Goal: Information Seeking & Learning: Learn about a topic

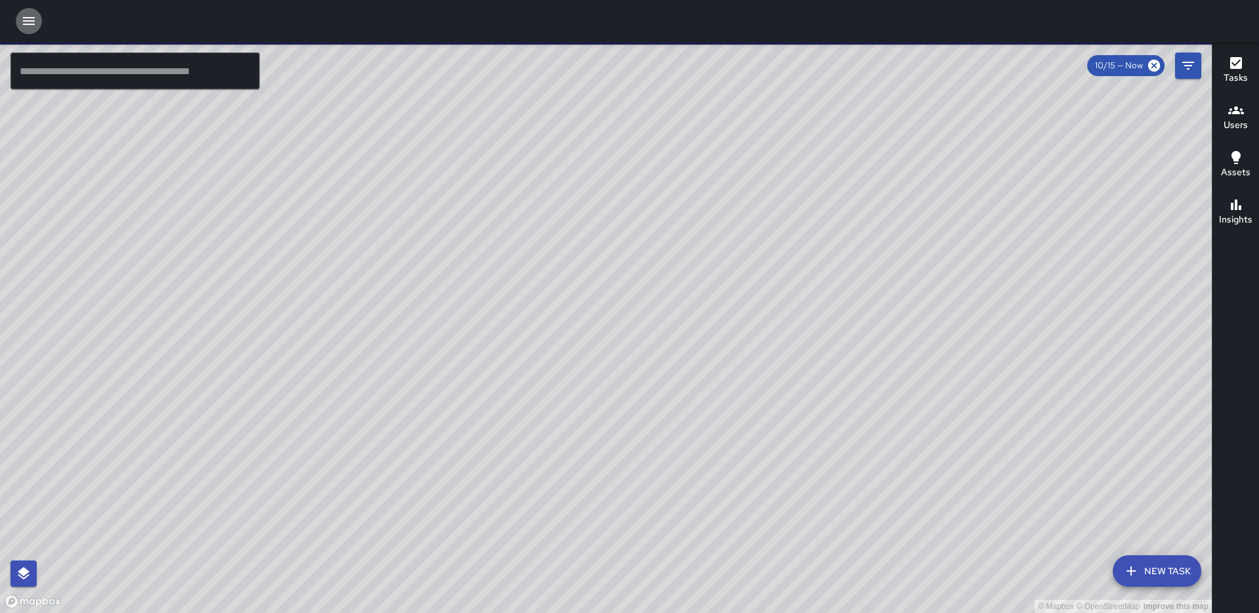
click at [28, 14] on icon "button" at bounding box center [29, 21] width 16 height 16
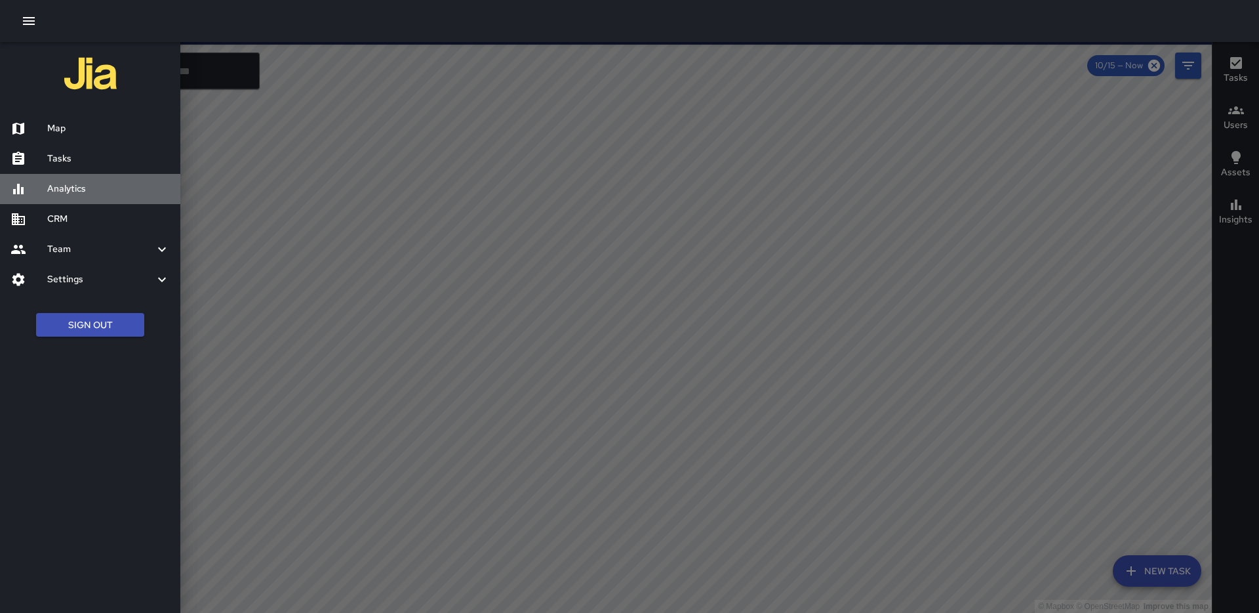
click at [84, 188] on h6 "Analytics" at bounding box center [108, 189] width 123 height 14
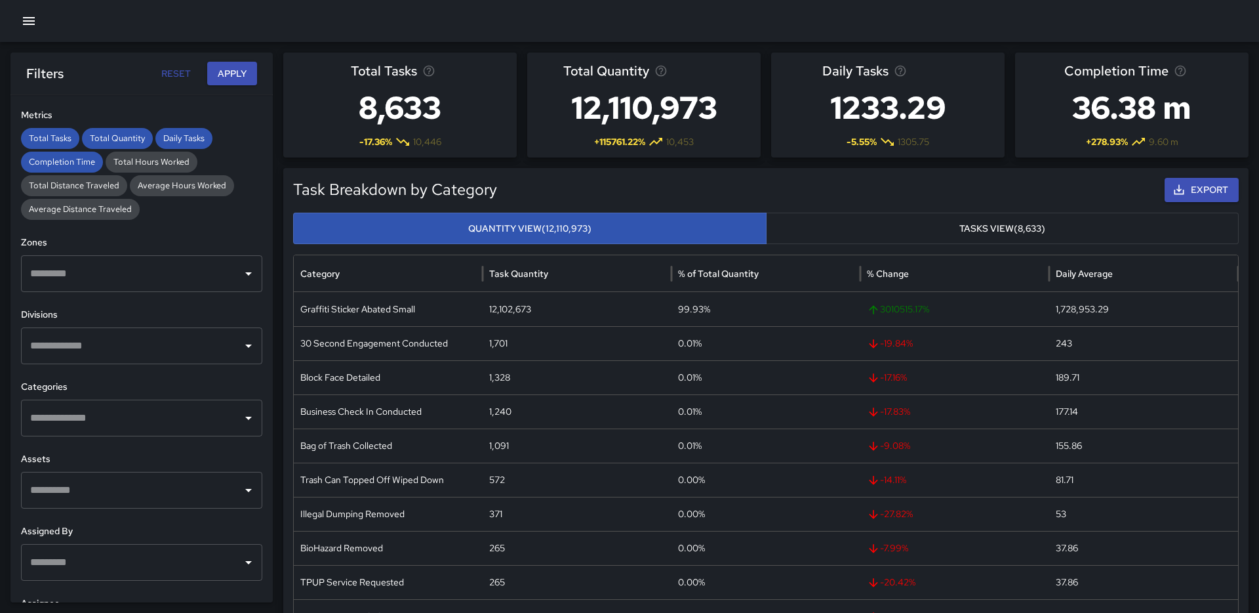
scroll to position [284, 0]
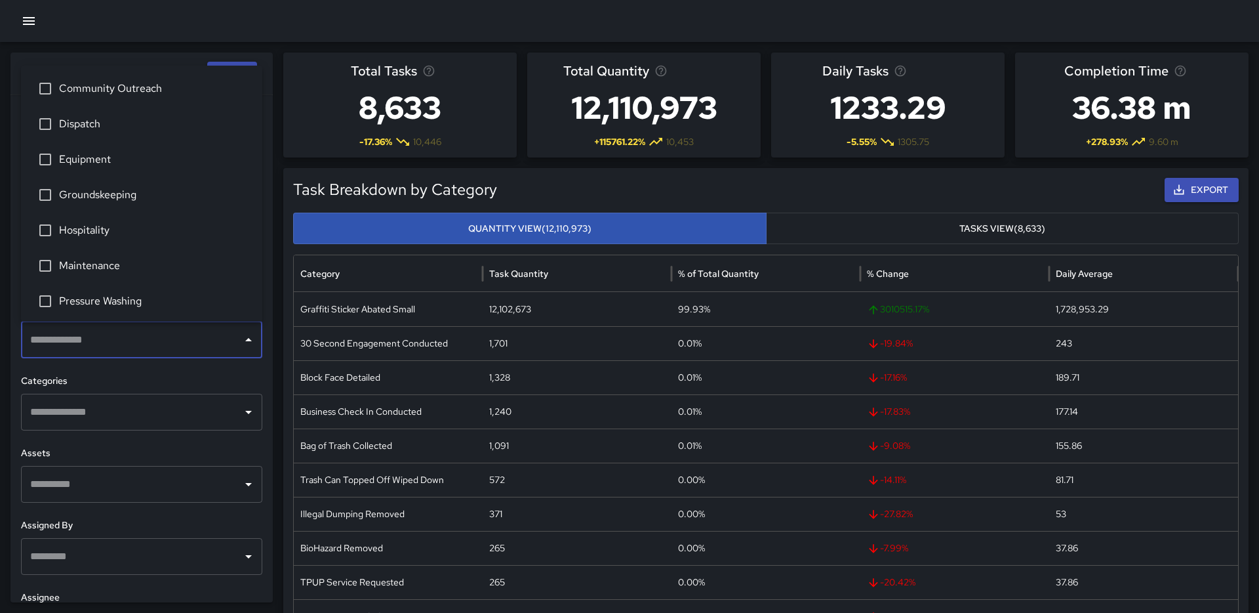
click at [134, 342] on input "text" at bounding box center [132, 339] width 210 height 25
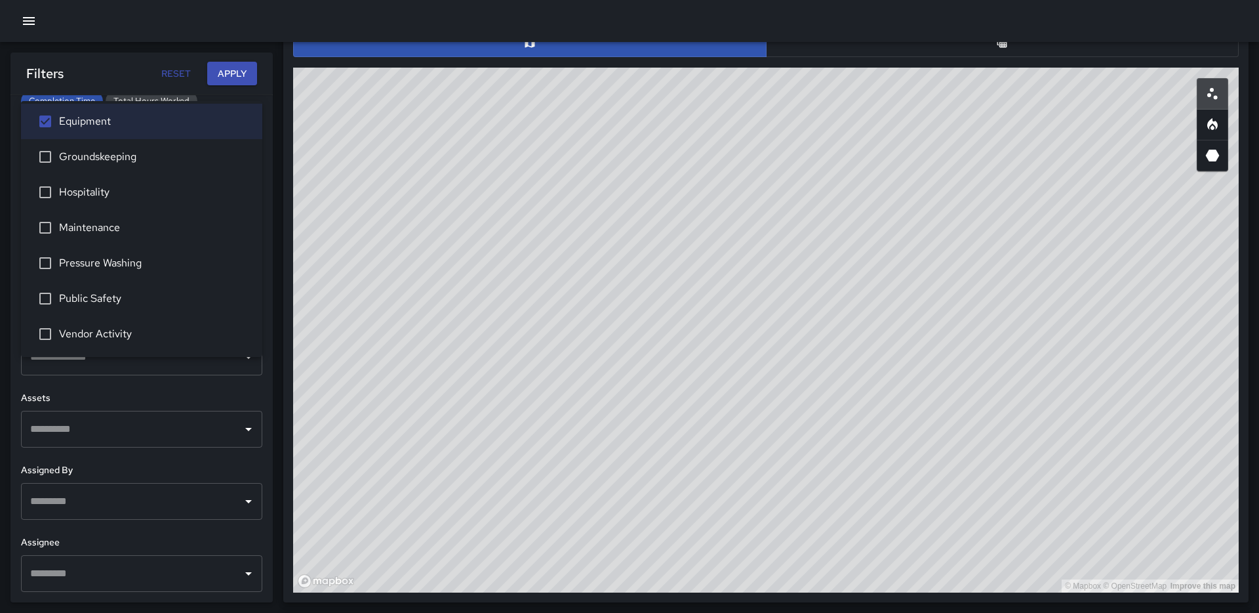
scroll to position [0, 0]
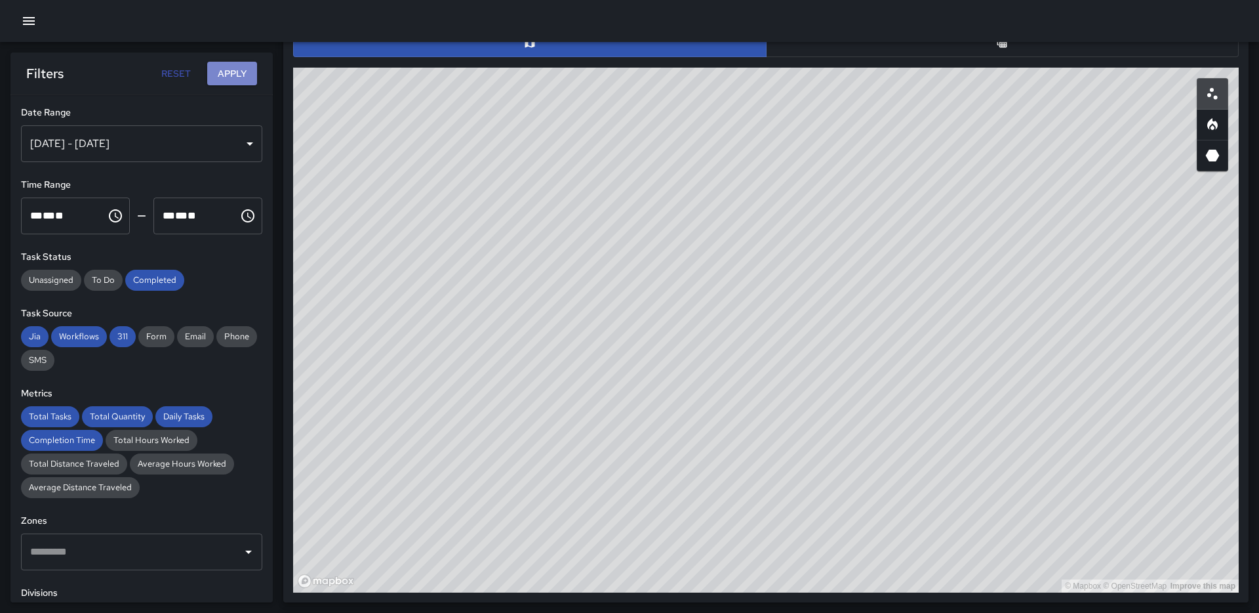
click at [234, 66] on button "Apply" at bounding box center [232, 74] width 50 height 24
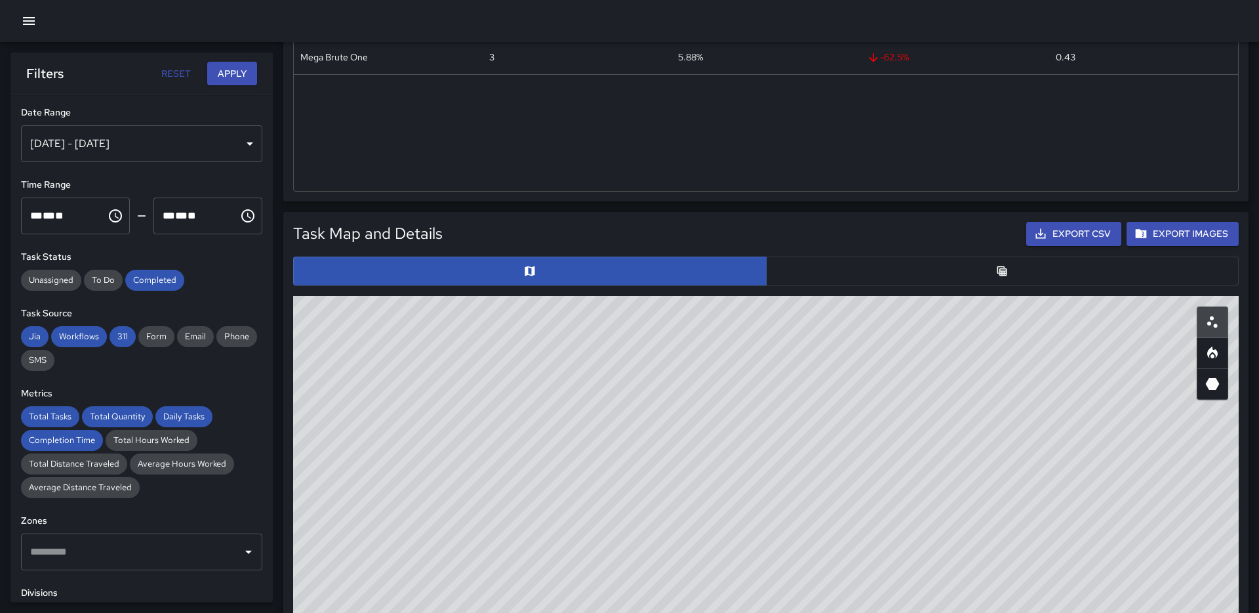
scroll to position [405, 0]
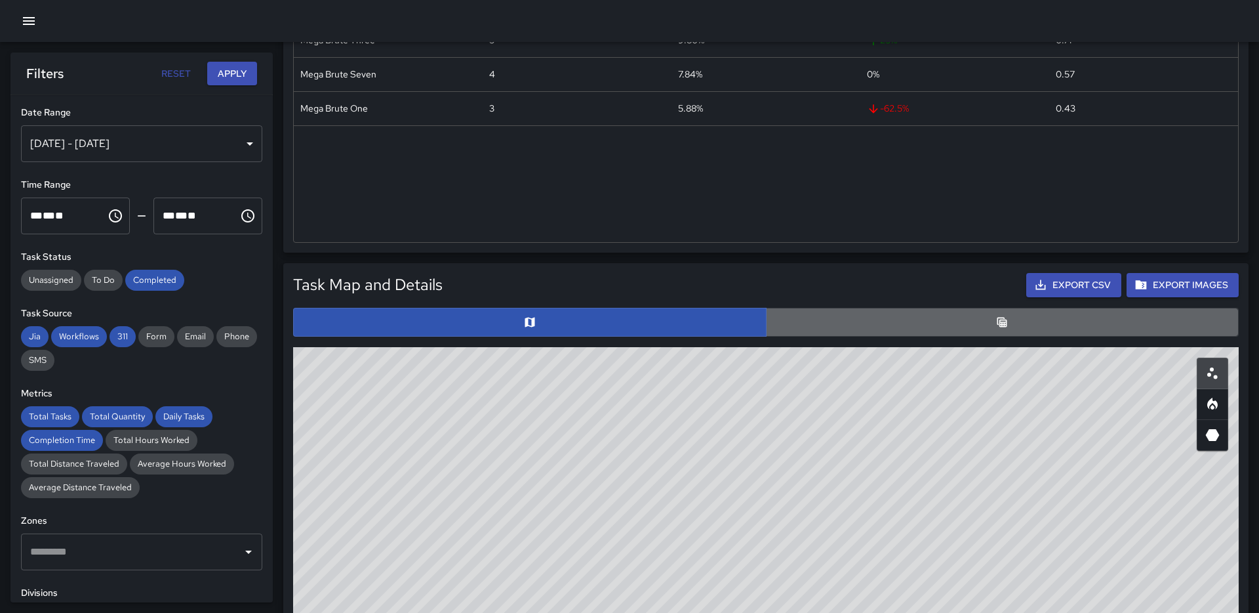
click at [1010, 316] on button "button" at bounding box center [1003, 322] width 474 height 29
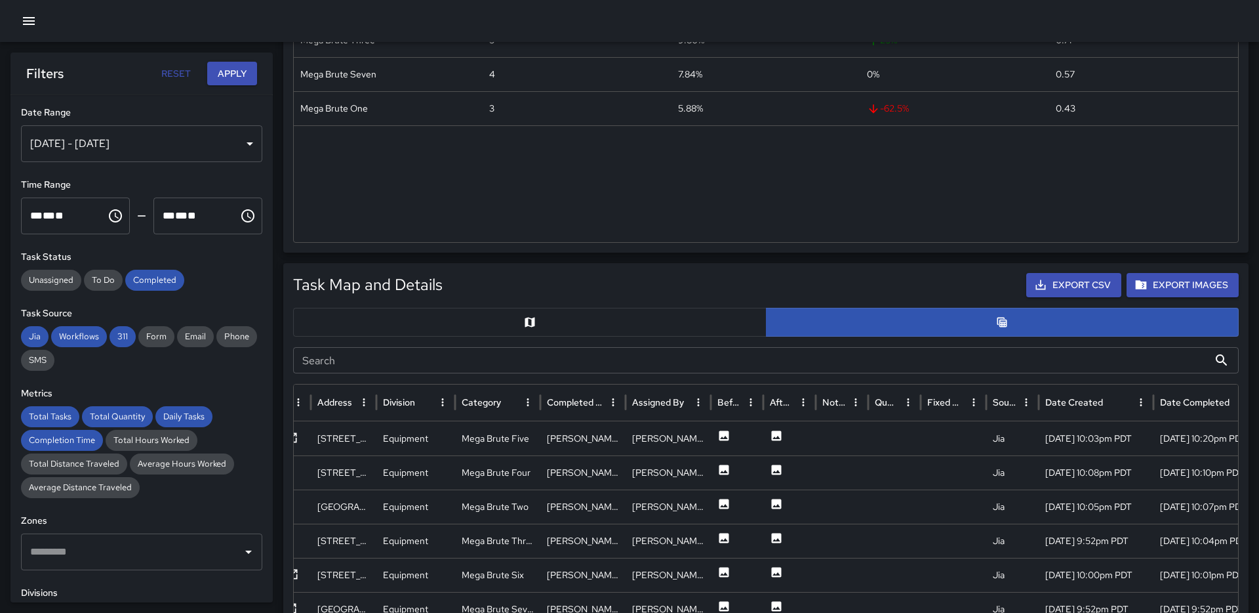
scroll to position [0, 0]
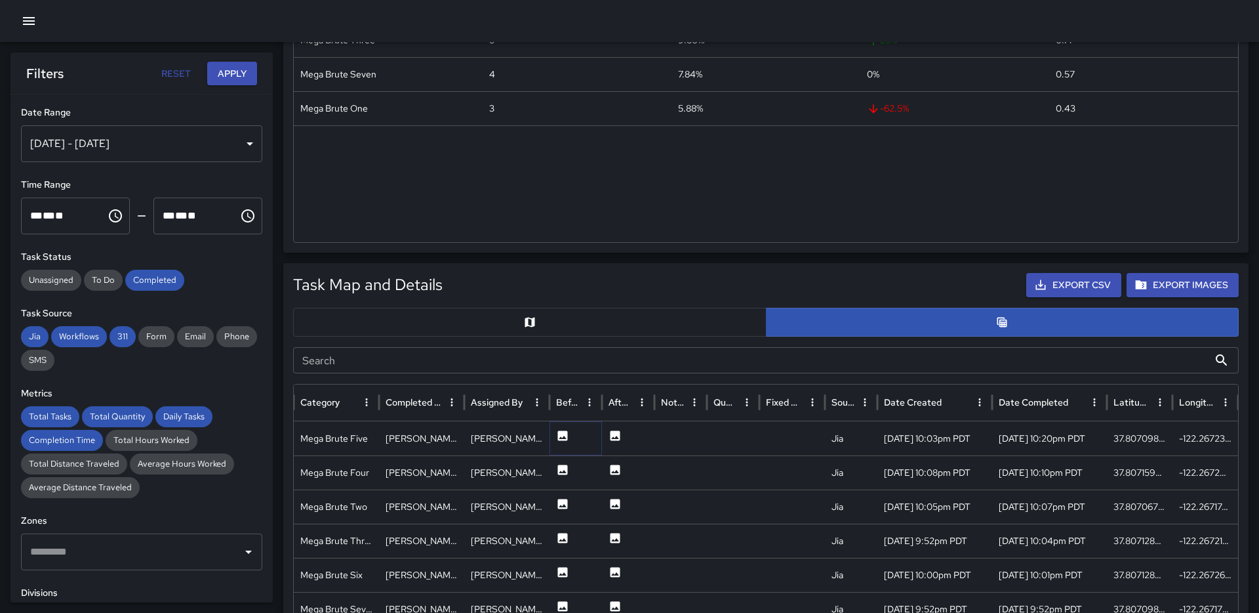
click at [561, 430] on icon at bounding box center [562, 435] width 13 height 13
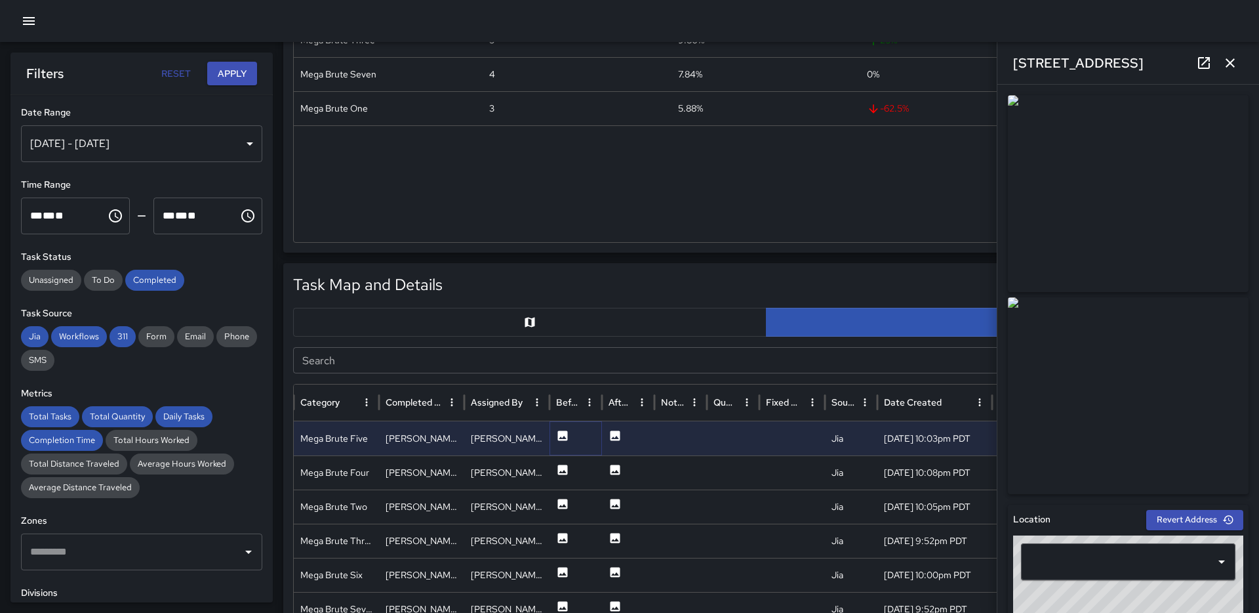
type input "**********"
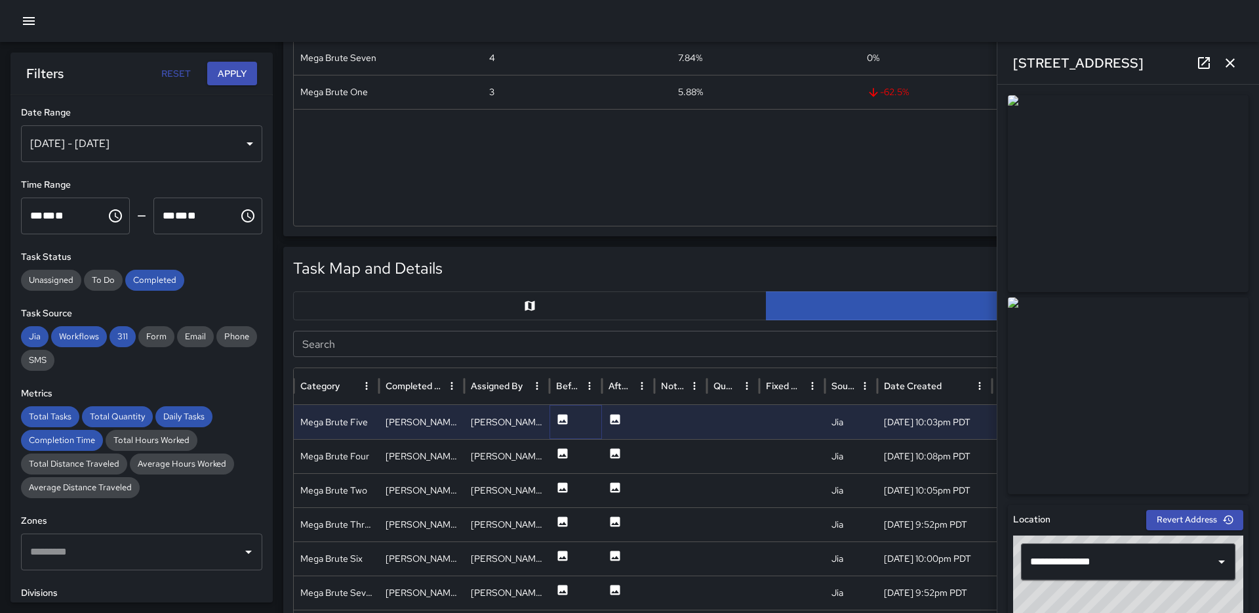
scroll to position [443, 0]
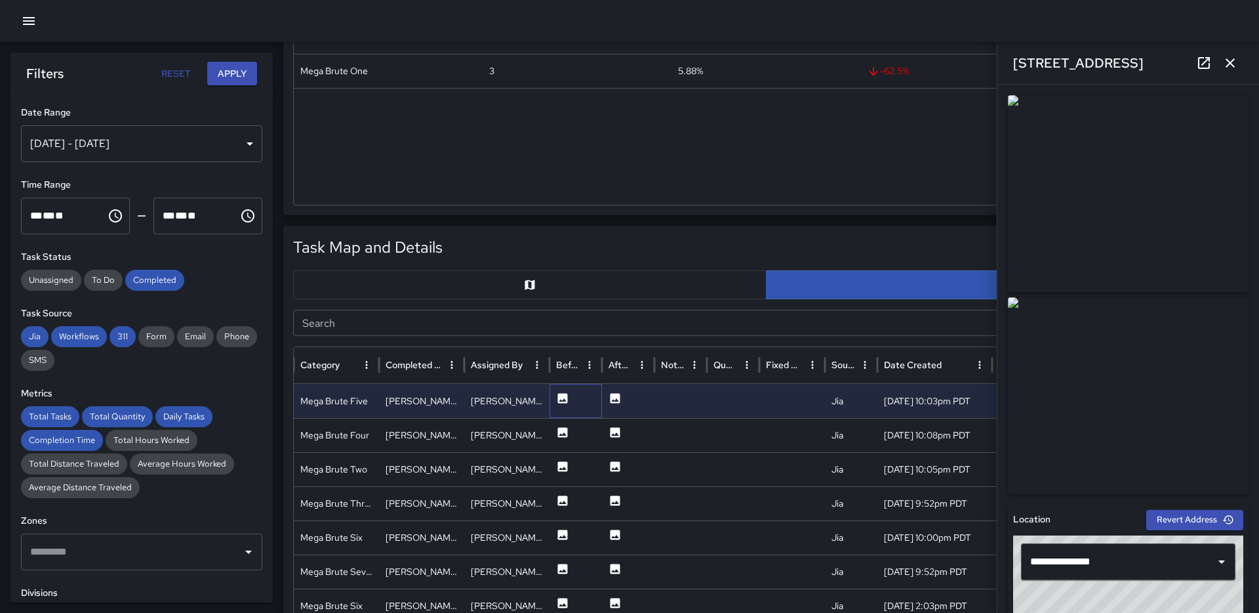
click at [573, 392] on div at bounding box center [576, 401] width 52 height 34
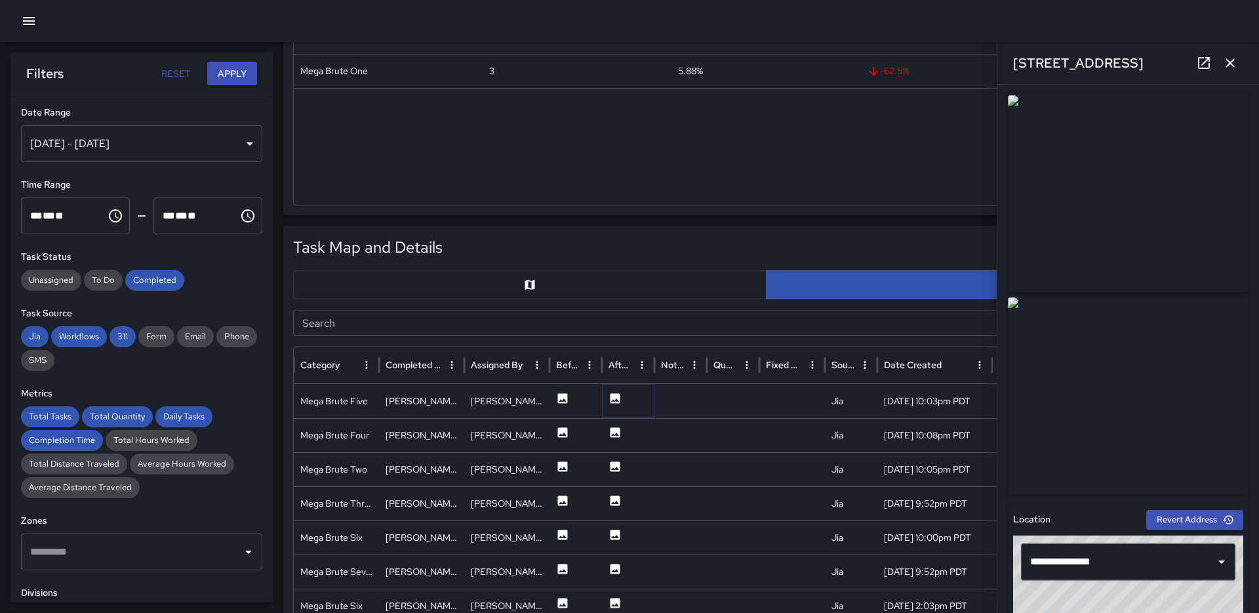
click at [611, 396] on icon at bounding box center [616, 398] width 10 height 10
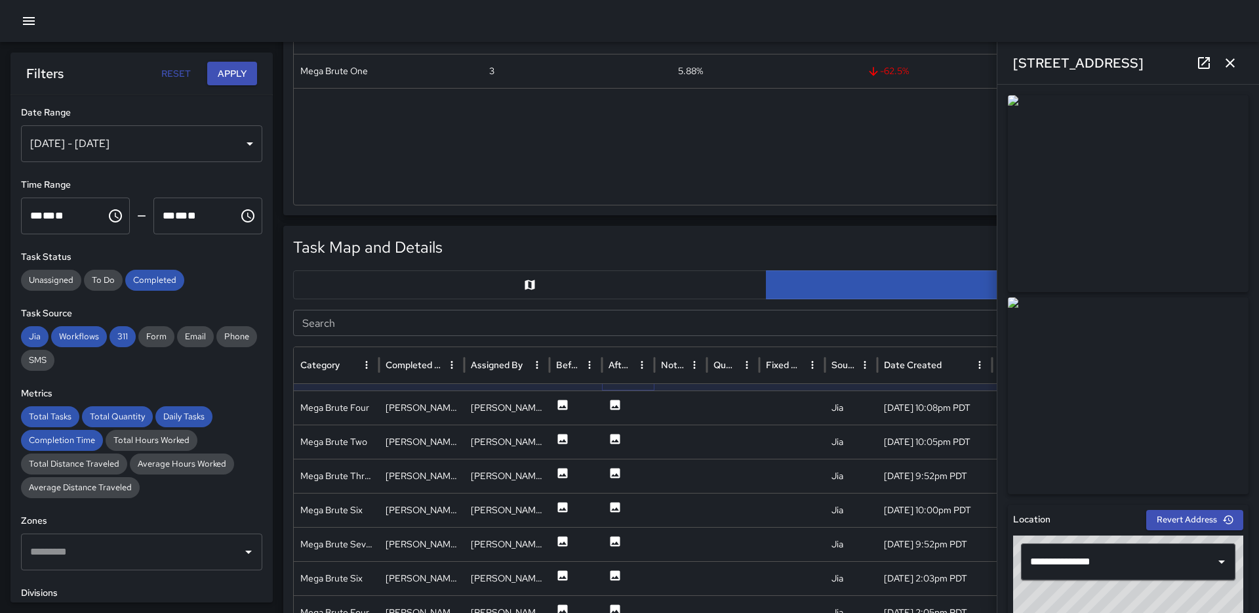
scroll to position [28, 0]
click at [563, 400] on icon at bounding box center [563, 402] width 10 height 10
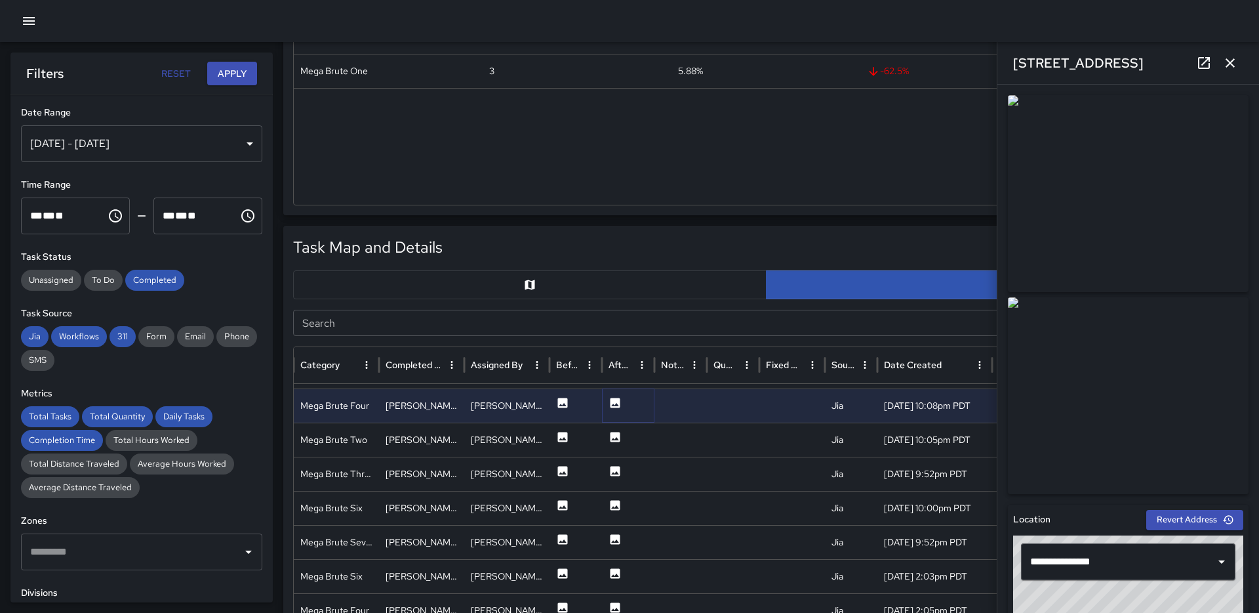
click at [617, 403] on icon at bounding box center [616, 402] width 10 height 10
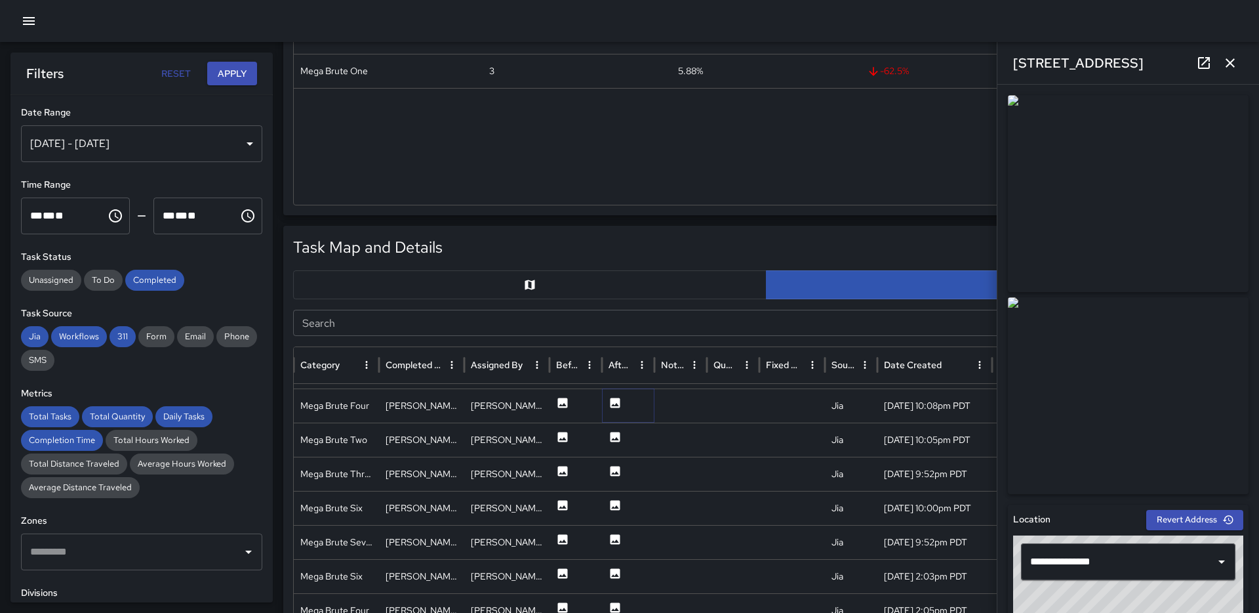
click at [616, 405] on icon at bounding box center [615, 402] width 13 height 13
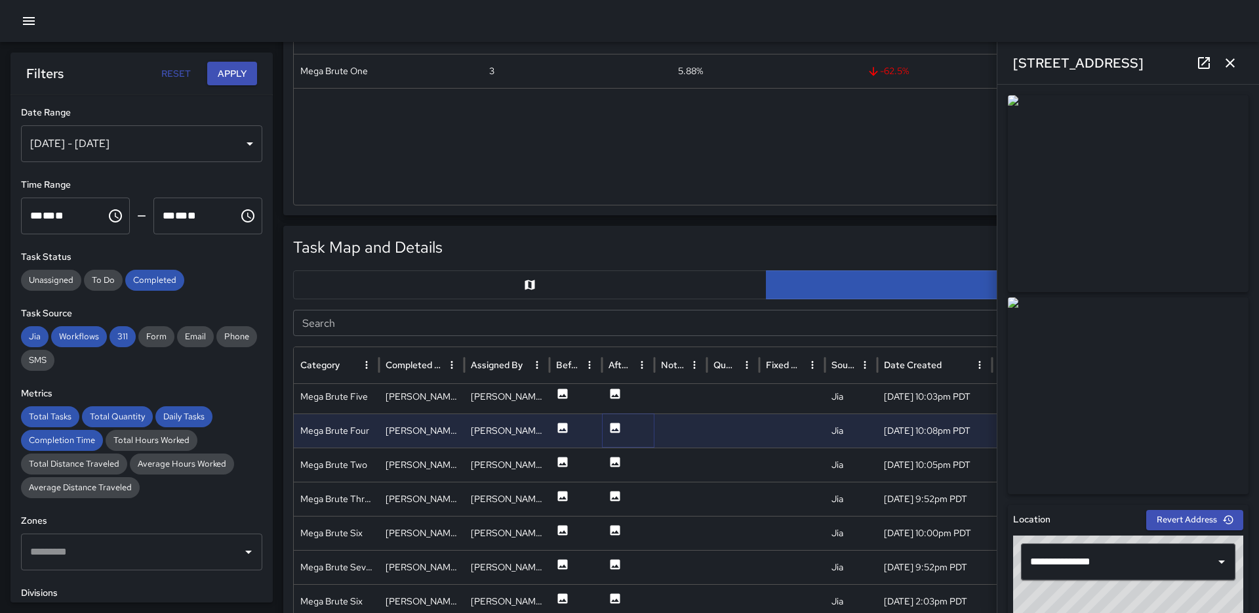
scroll to position [3, 220]
click at [563, 466] on icon at bounding box center [562, 463] width 13 height 13
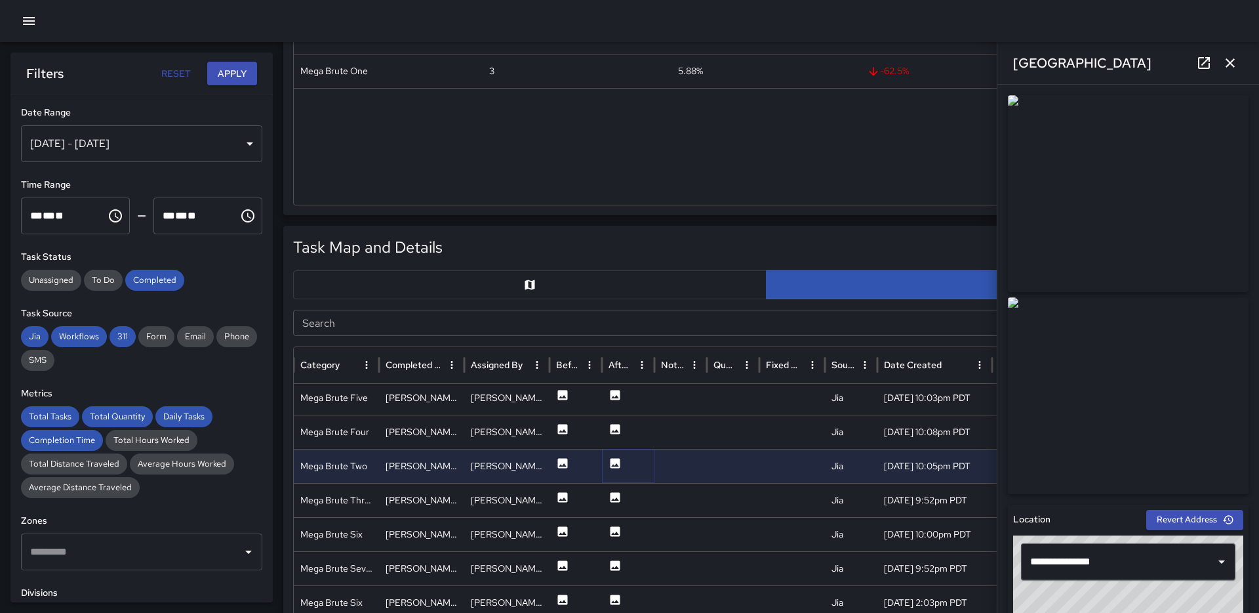
click at [614, 465] on icon at bounding box center [615, 463] width 13 height 13
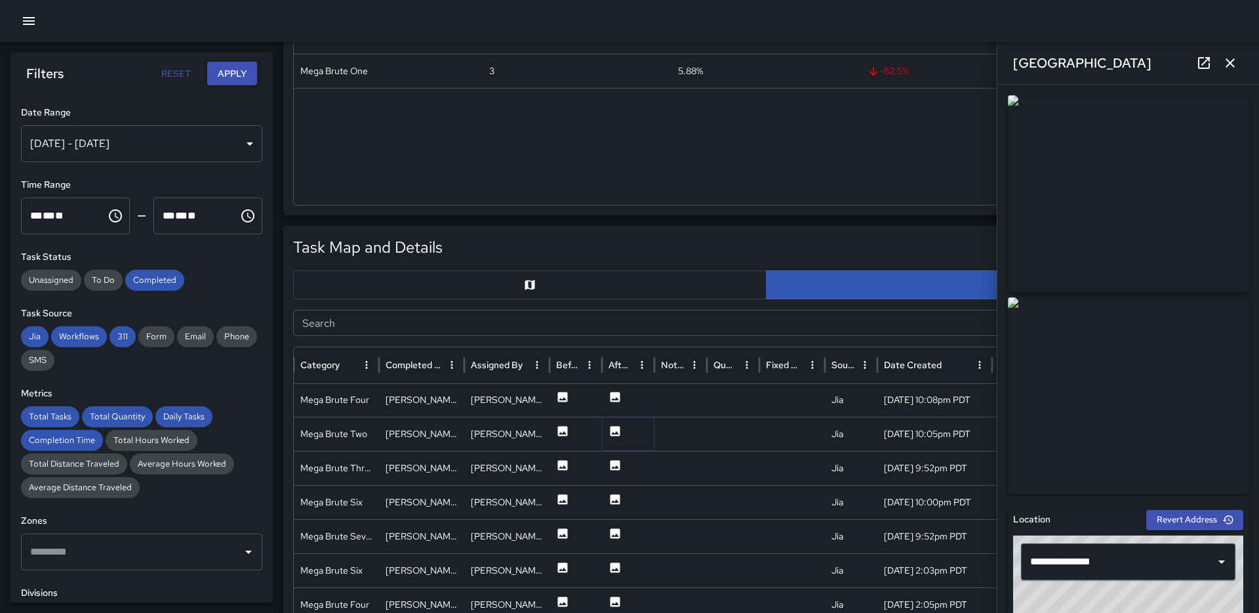
scroll to position [36, 0]
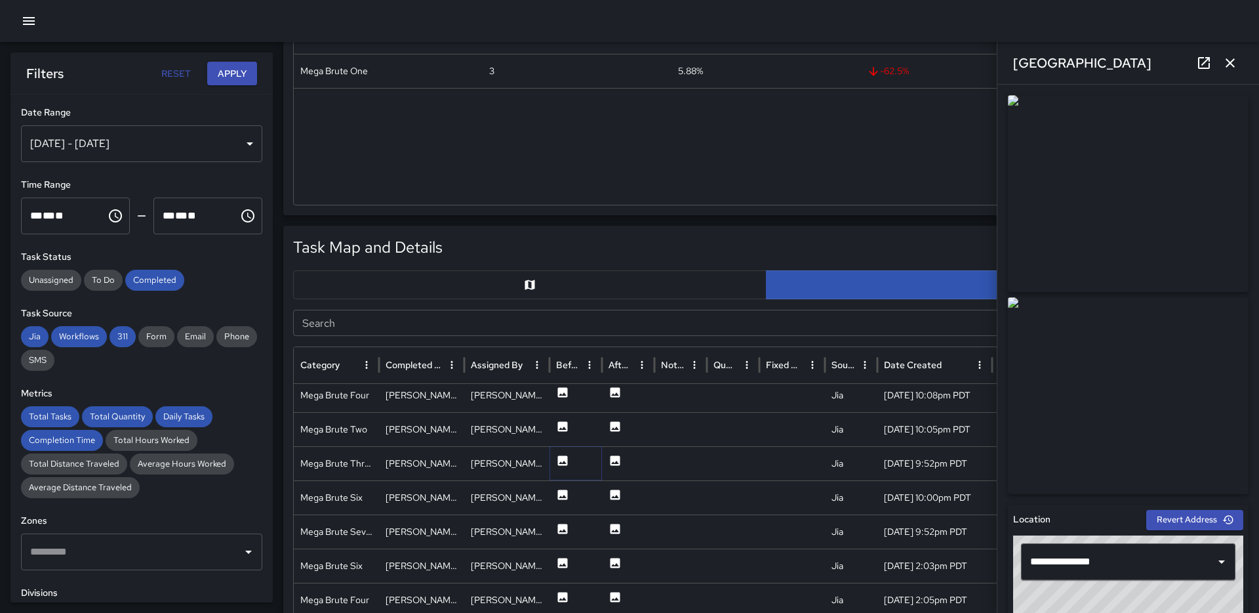
click at [561, 454] on icon at bounding box center [562, 460] width 13 height 13
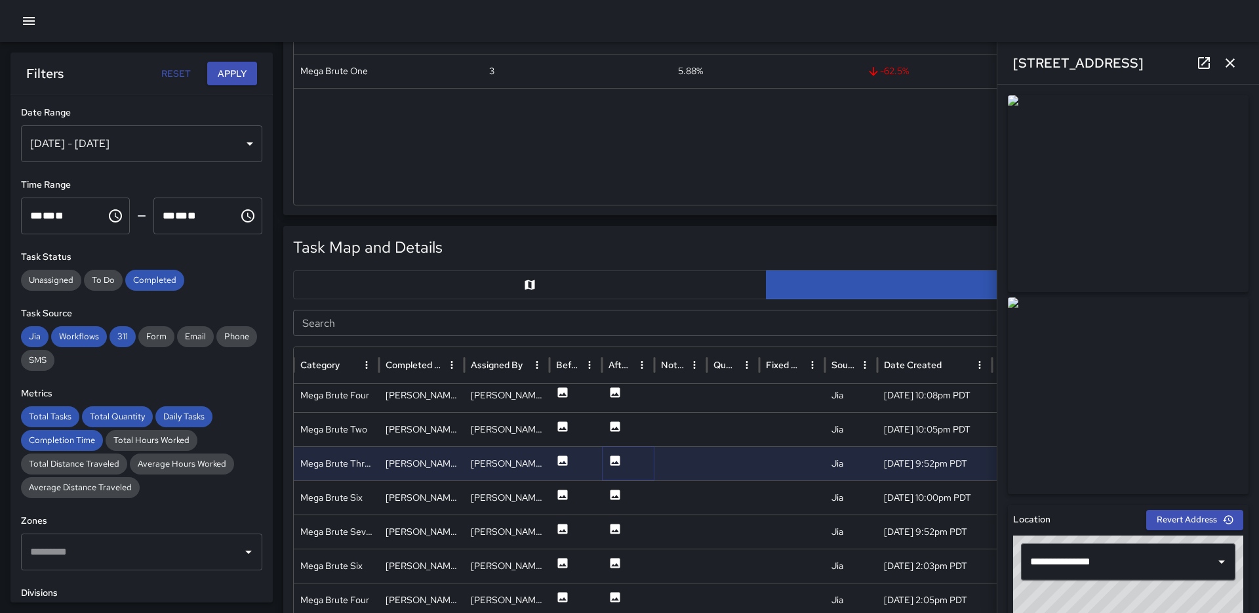
click at [617, 460] on icon at bounding box center [616, 460] width 10 height 10
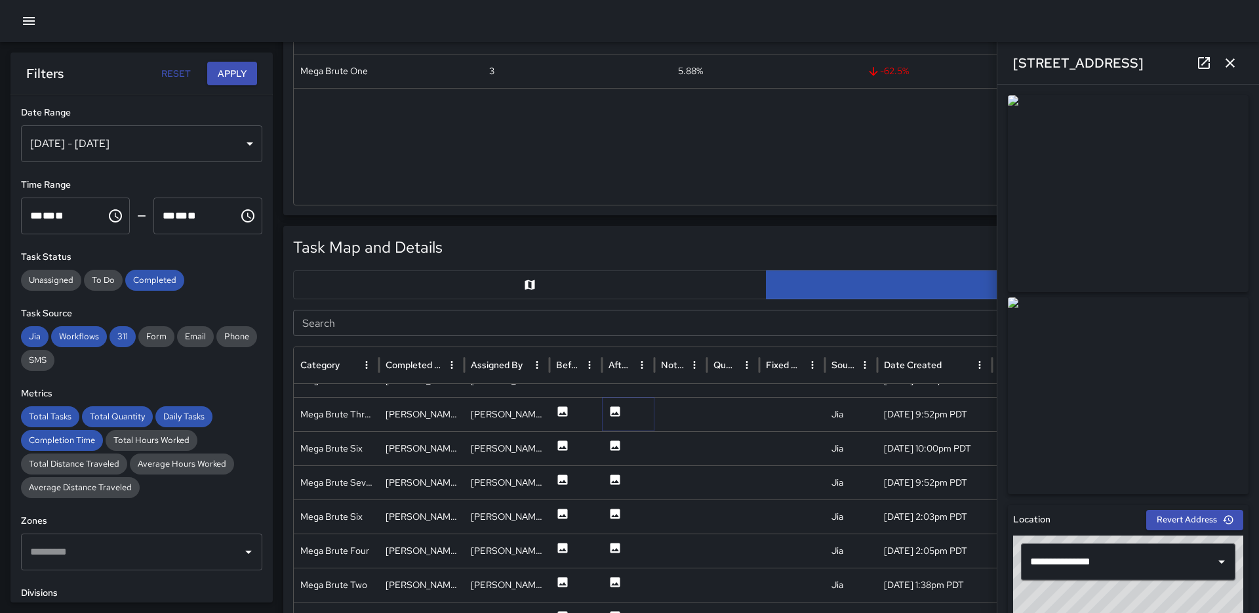
scroll to position [84, 0]
click at [559, 447] on icon at bounding box center [563, 444] width 10 height 10
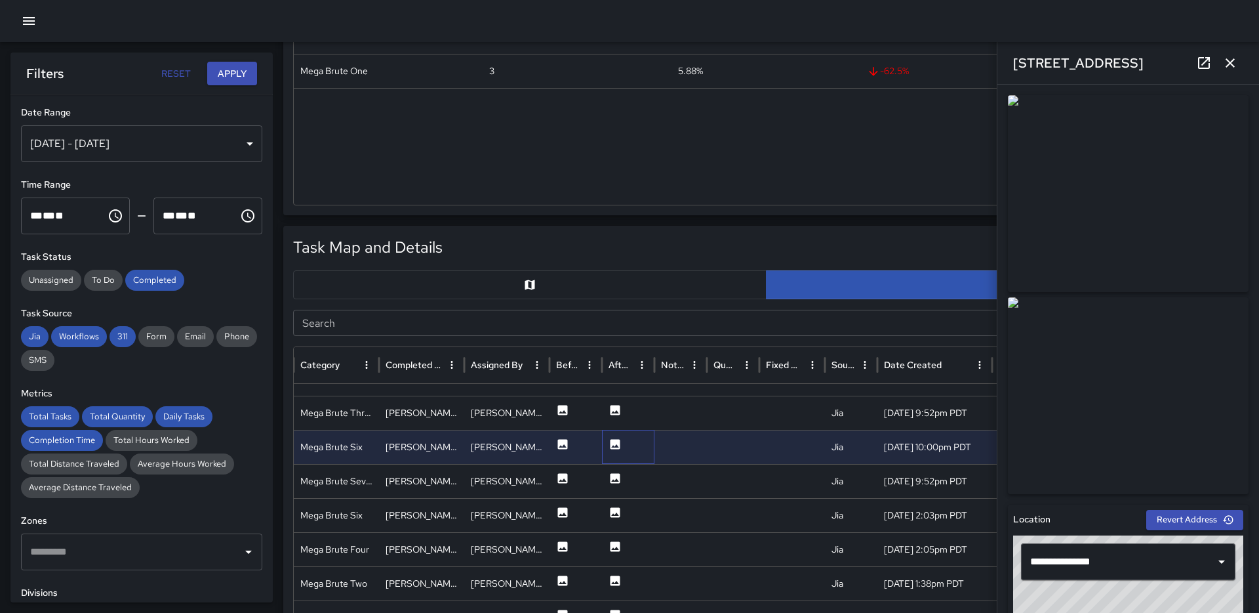
click at [602, 447] on div at bounding box center [628, 447] width 52 height 34
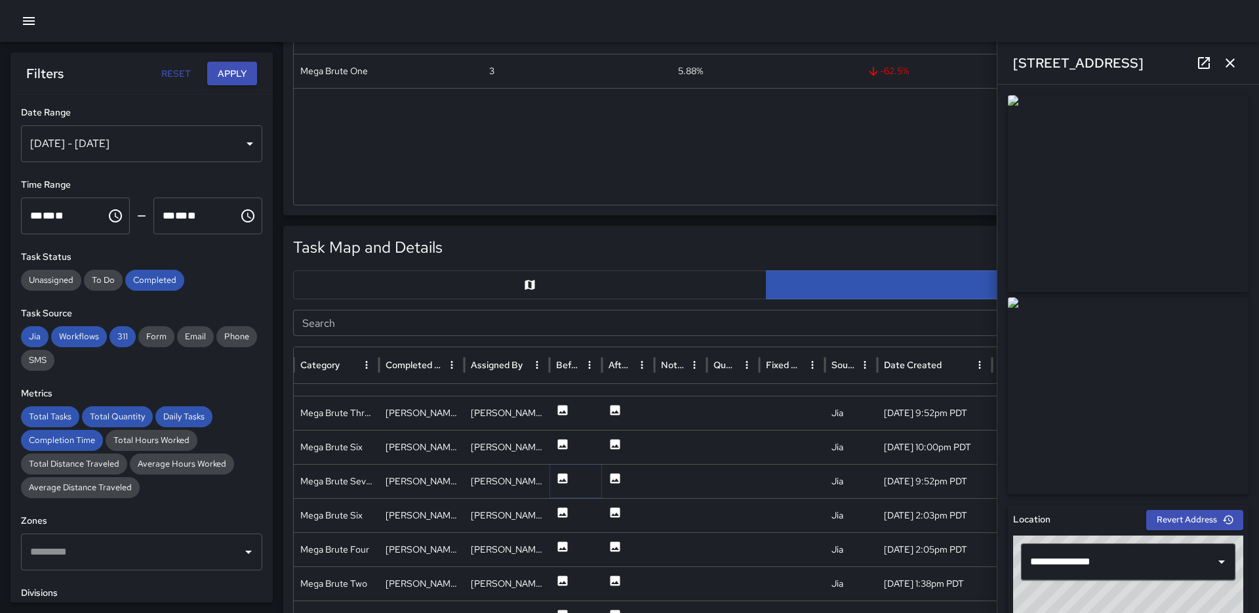
click at [556, 478] on icon at bounding box center [562, 478] width 13 height 13
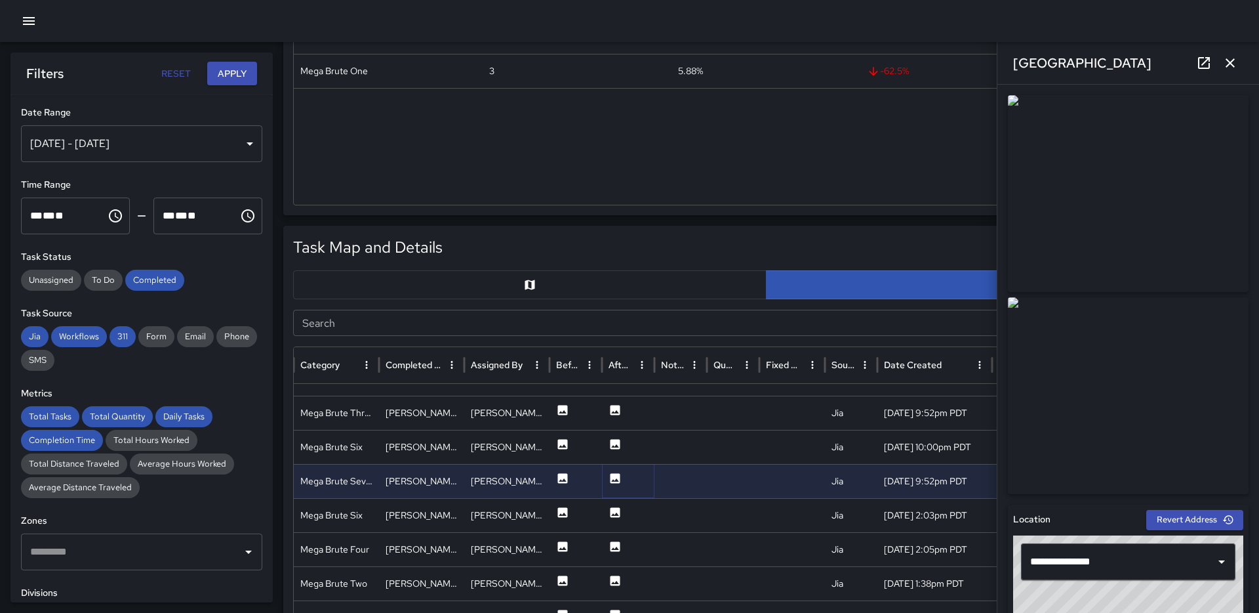
click at [609, 478] on icon at bounding box center [615, 478] width 13 height 13
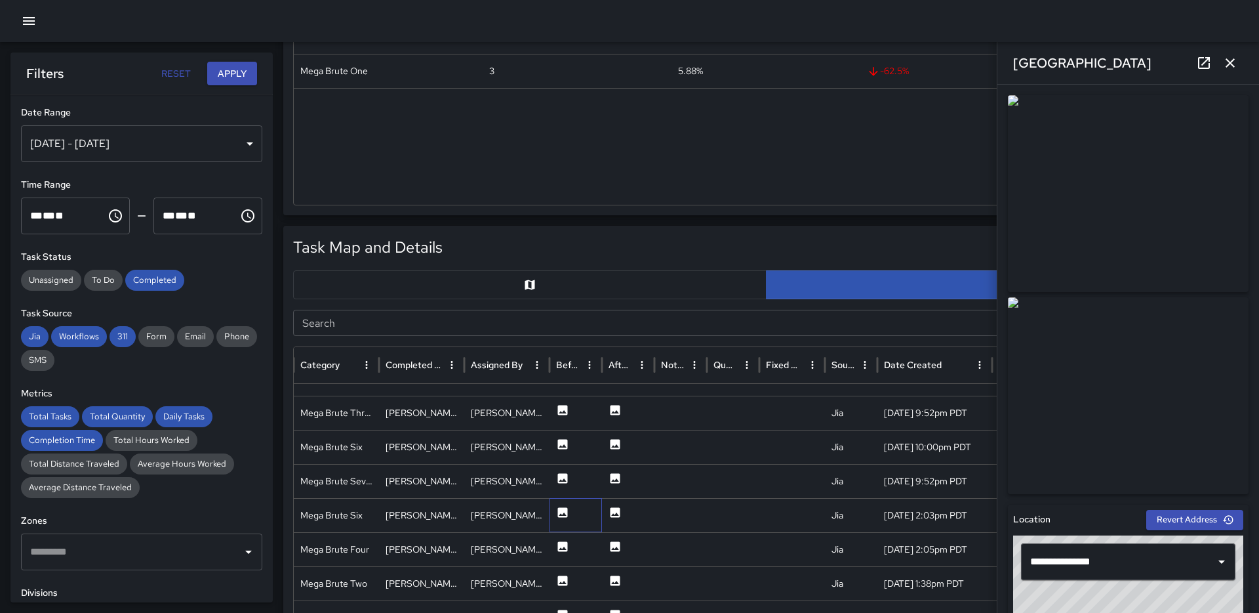
click at [577, 524] on div at bounding box center [576, 515] width 52 height 34
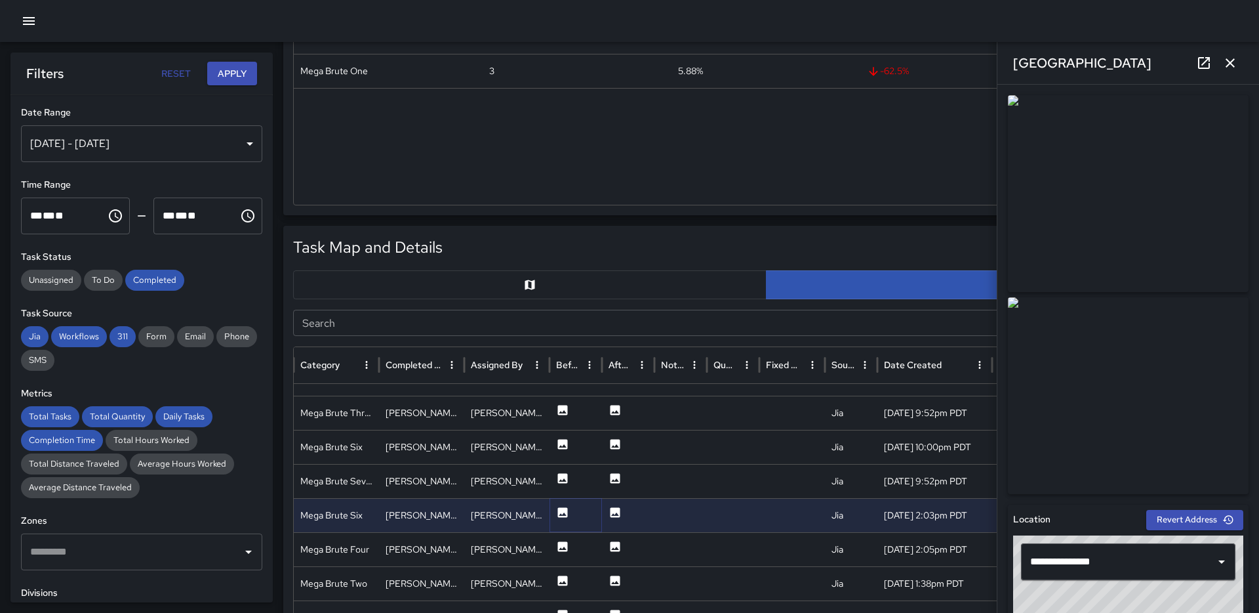
click at [561, 510] on icon at bounding box center [563, 512] width 10 height 10
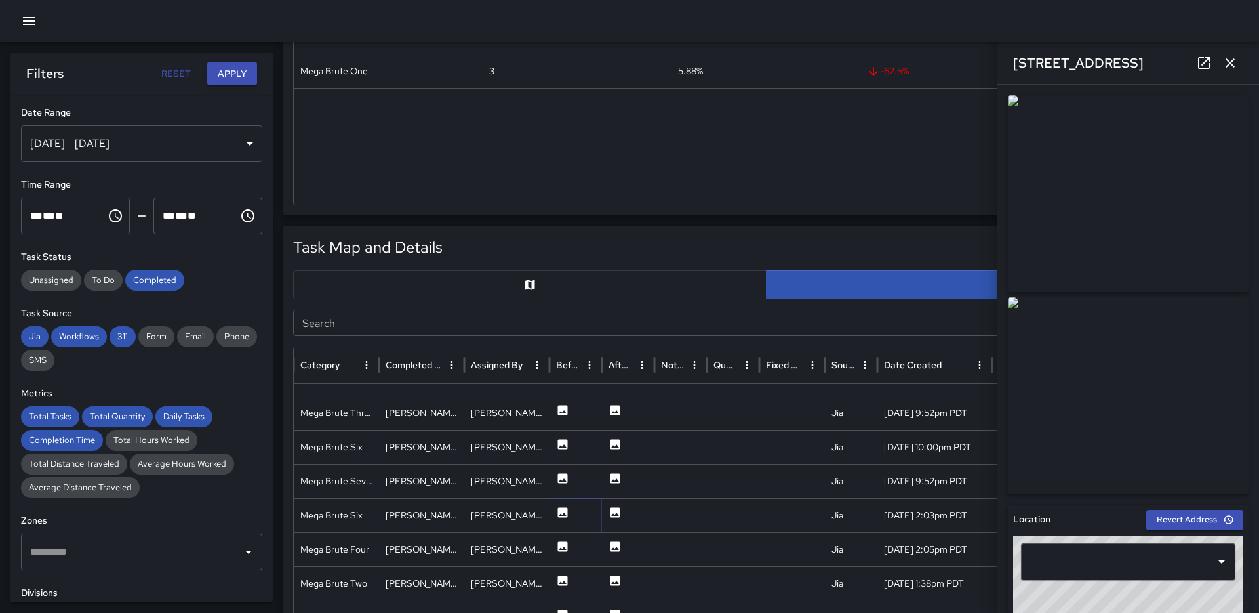
type input "**********"
click at [558, 478] on icon at bounding box center [563, 478] width 10 height 10
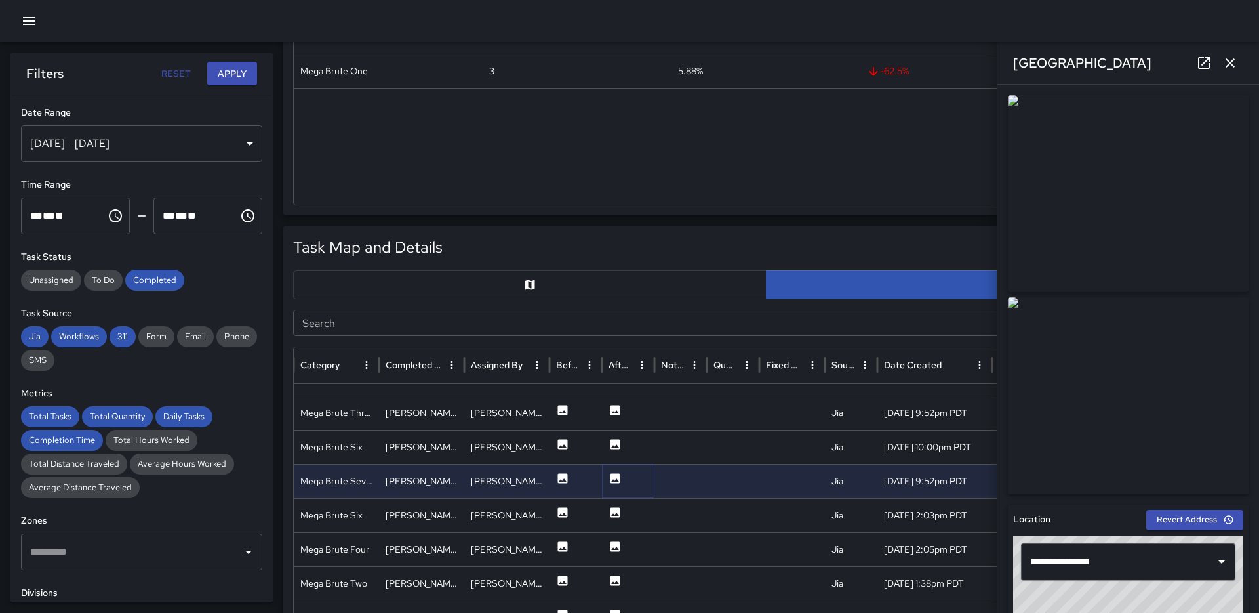
click at [609, 483] on icon at bounding box center [615, 478] width 13 height 13
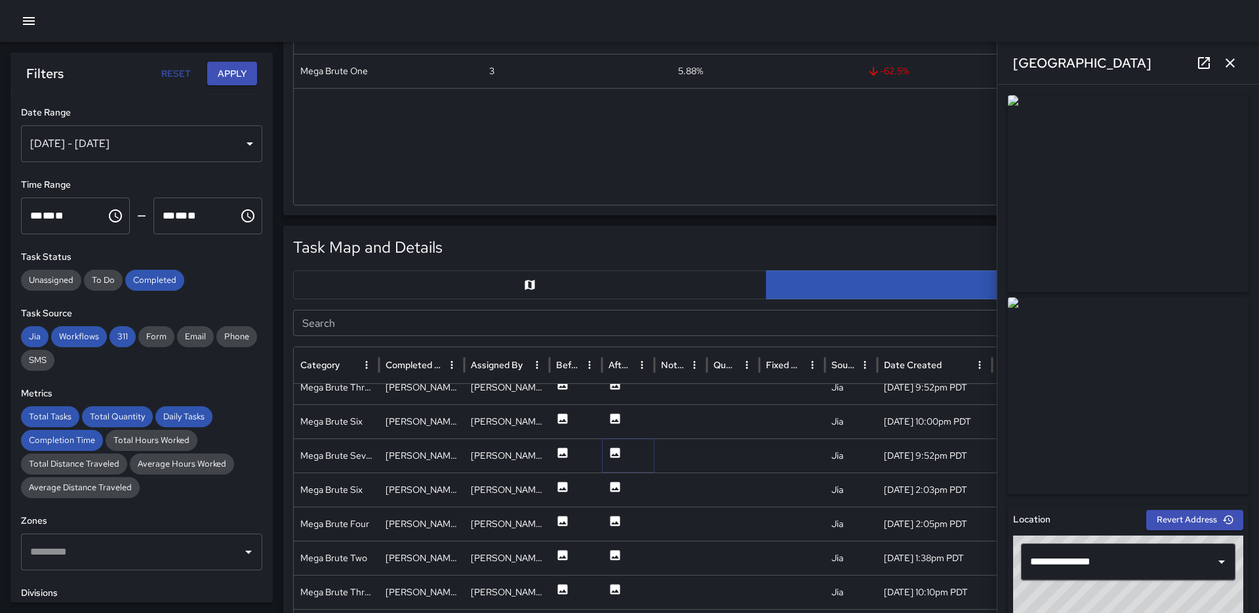
scroll to position [109, 0]
click at [554, 490] on div at bounding box center [576, 488] width 52 height 34
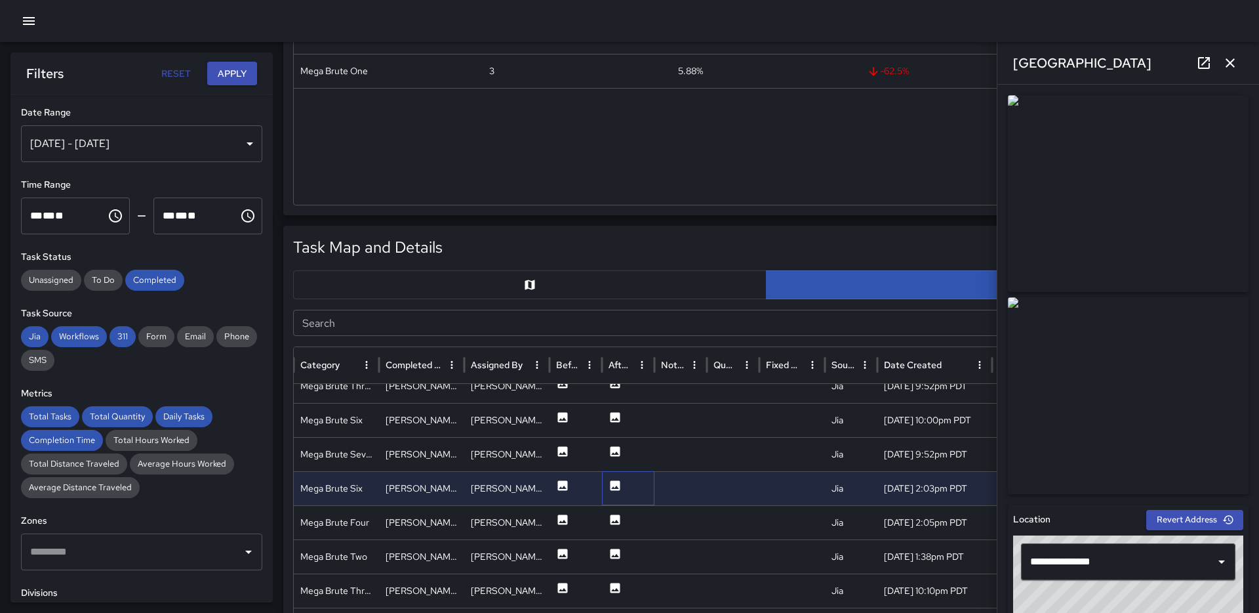
click at [603, 485] on div at bounding box center [628, 488] width 52 height 34
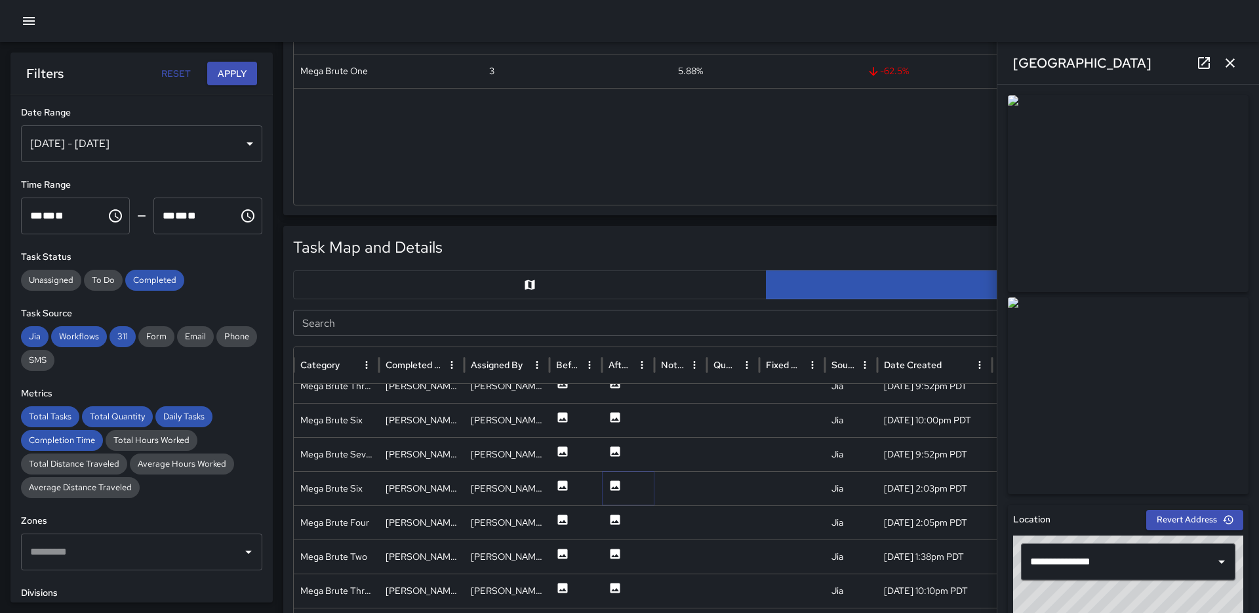
click at [614, 485] on icon at bounding box center [616, 485] width 10 height 10
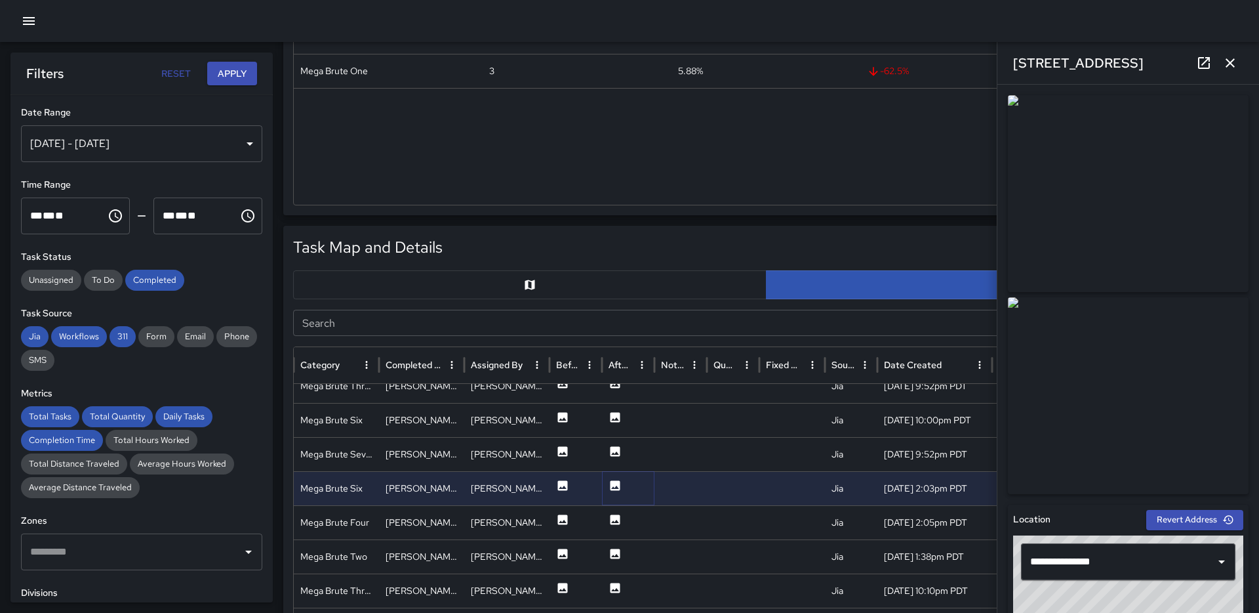
scroll to position [152, 0]
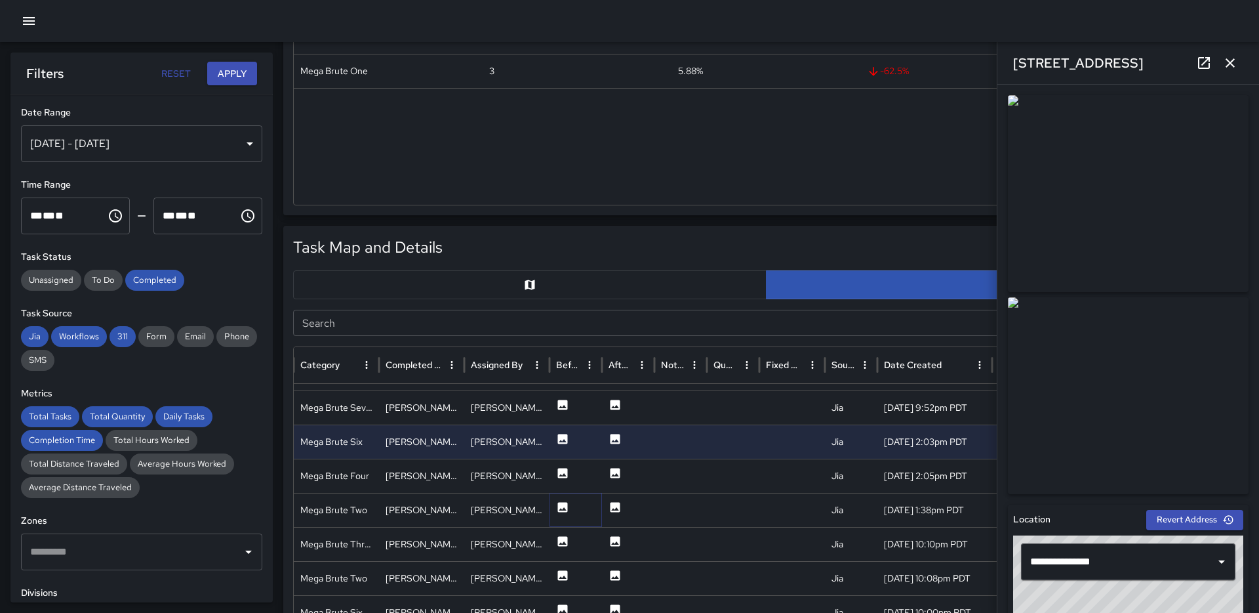
click at [563, 508] on icon at bounding box center [562, 506] width 13 height 13
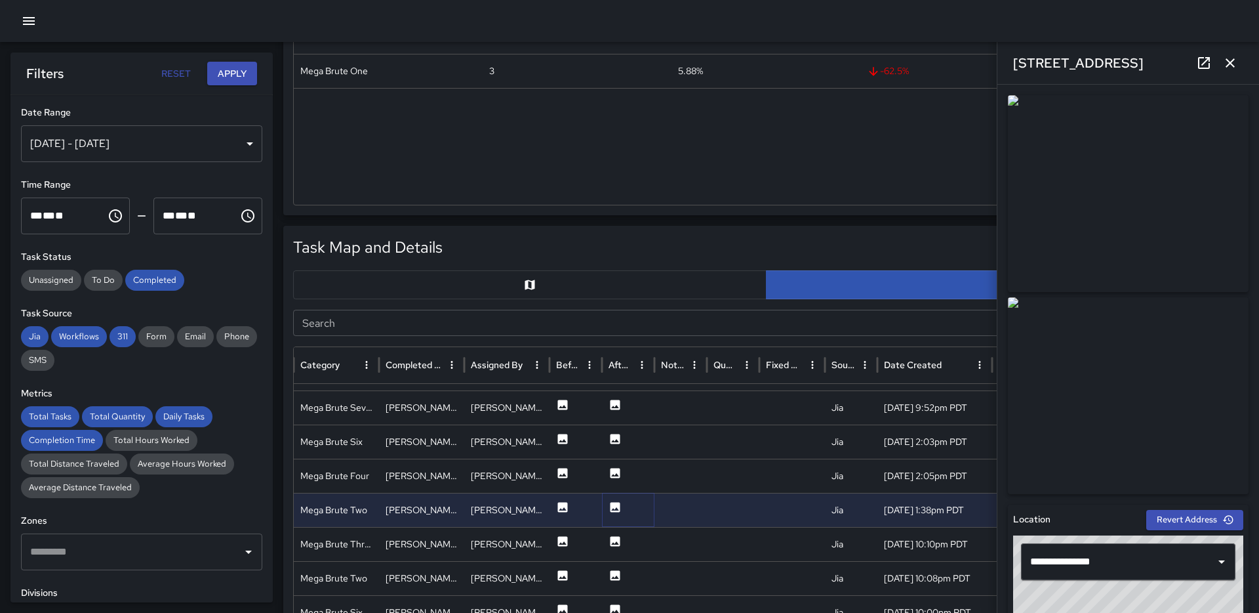
click at [609, 505] on icon at bounding box center [615, 506] width 13 height 13
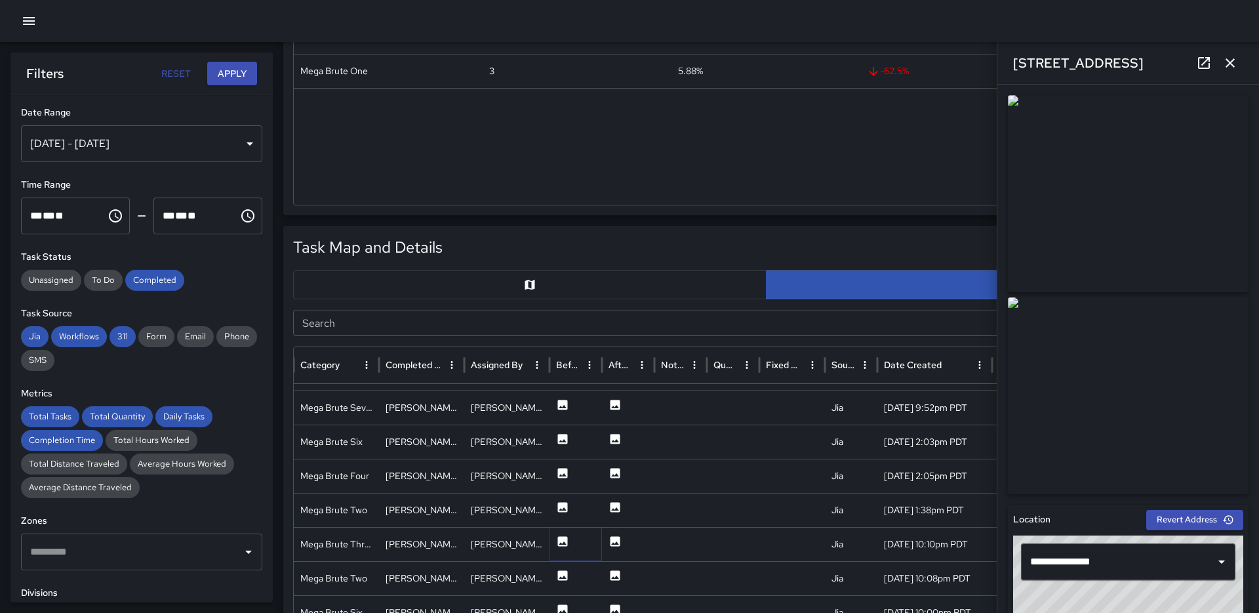
click at [564, 544] on icon at bounding box center [563, 541] width 10 height 10
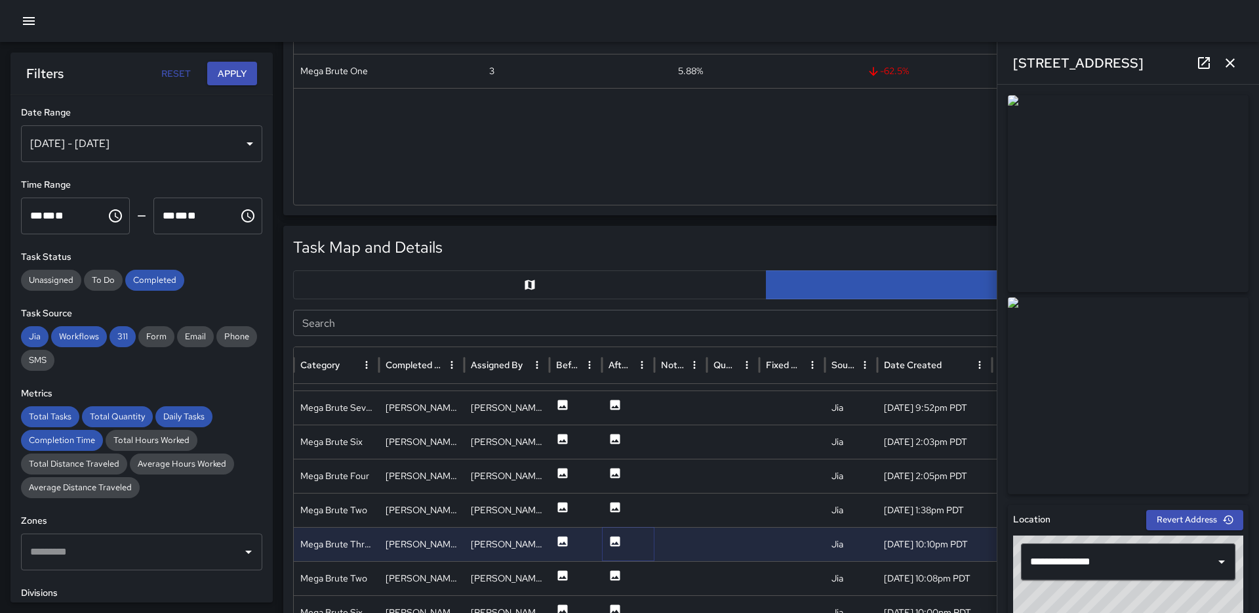
click at [618, 540] on icon at bounding box center [616, 541] width 10 height 10
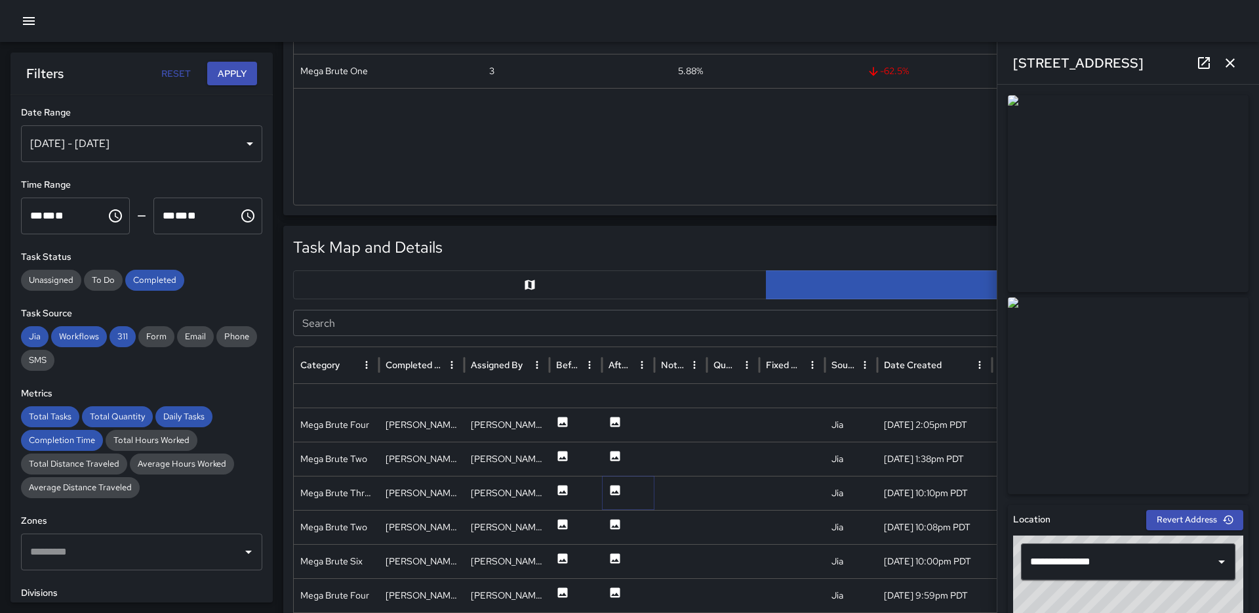
scroll to position [247, 0]
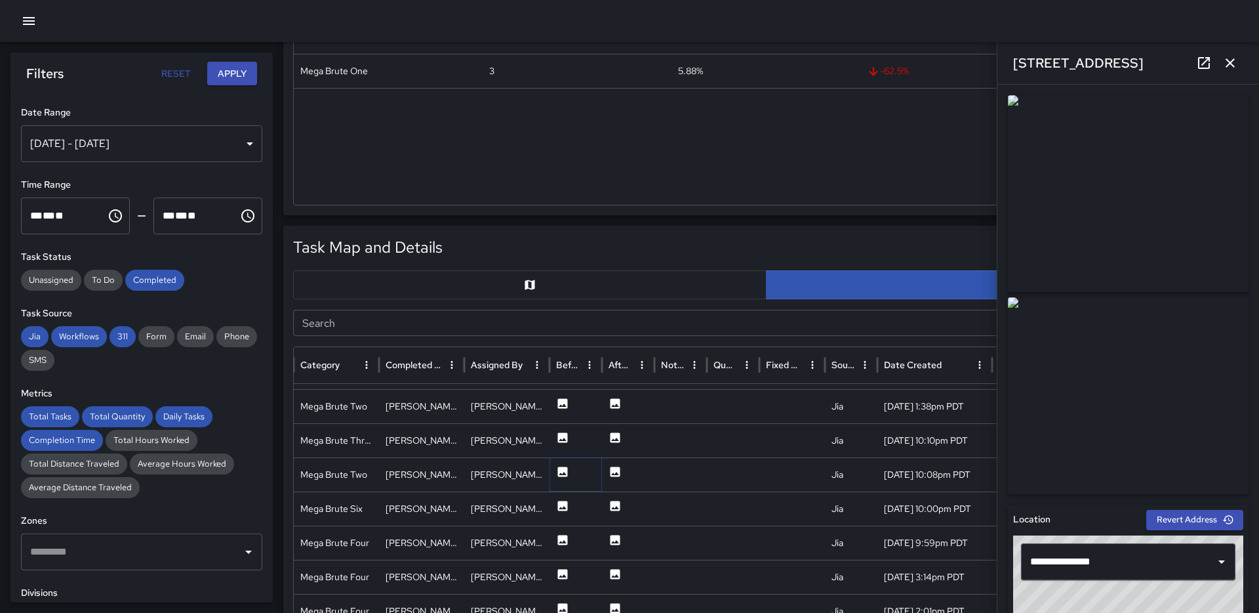
click at [567, 471] on icon at bounding box center [563, 471] width 10 height 10
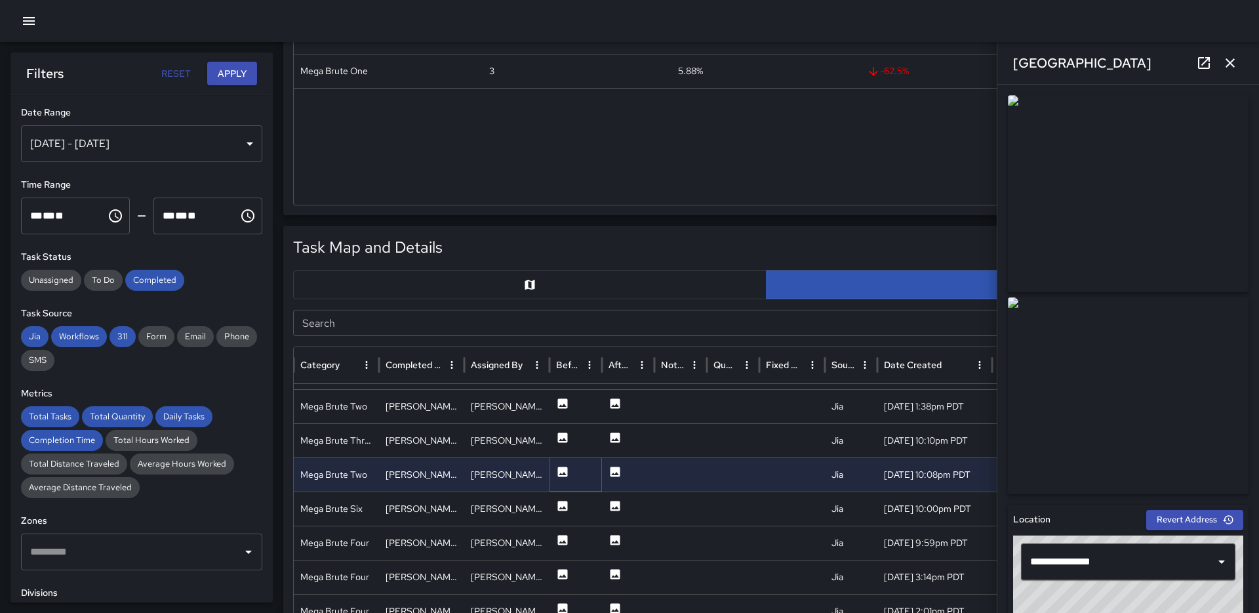
click at [590, 470] on div at bounding box center [576, 474] width 52 height 34
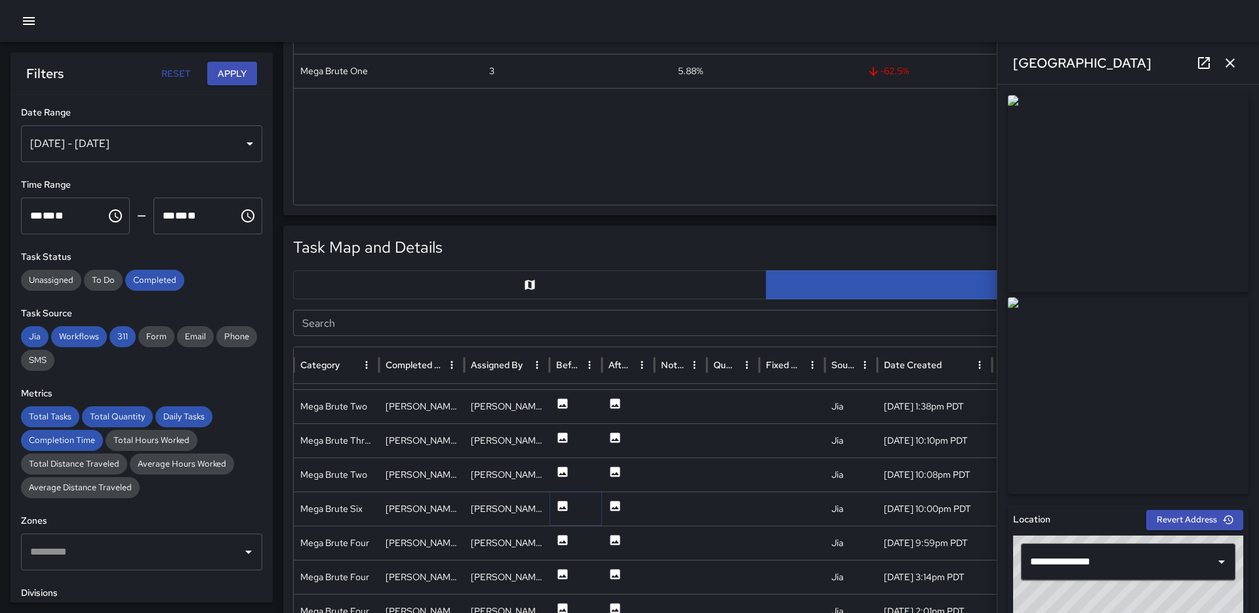
click at [562, 509] on icon at bounding box center [563, 505] width 10 height 10
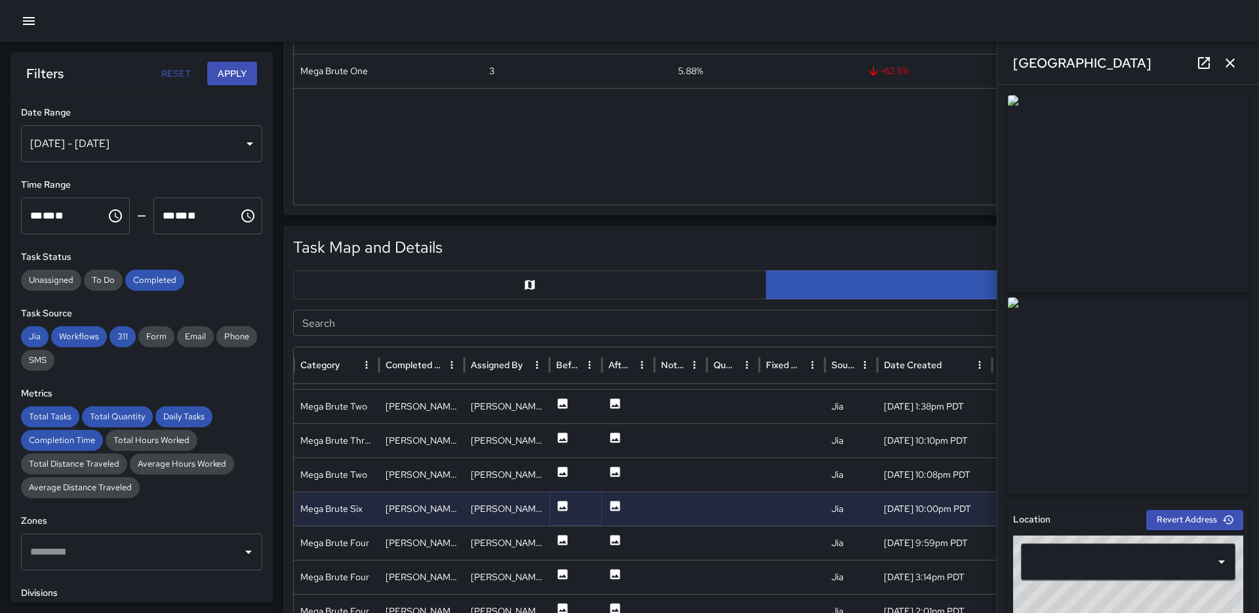
type input "**********"
click at [616, 505] on icon at bounding box center [616, 505] width 10 height 10
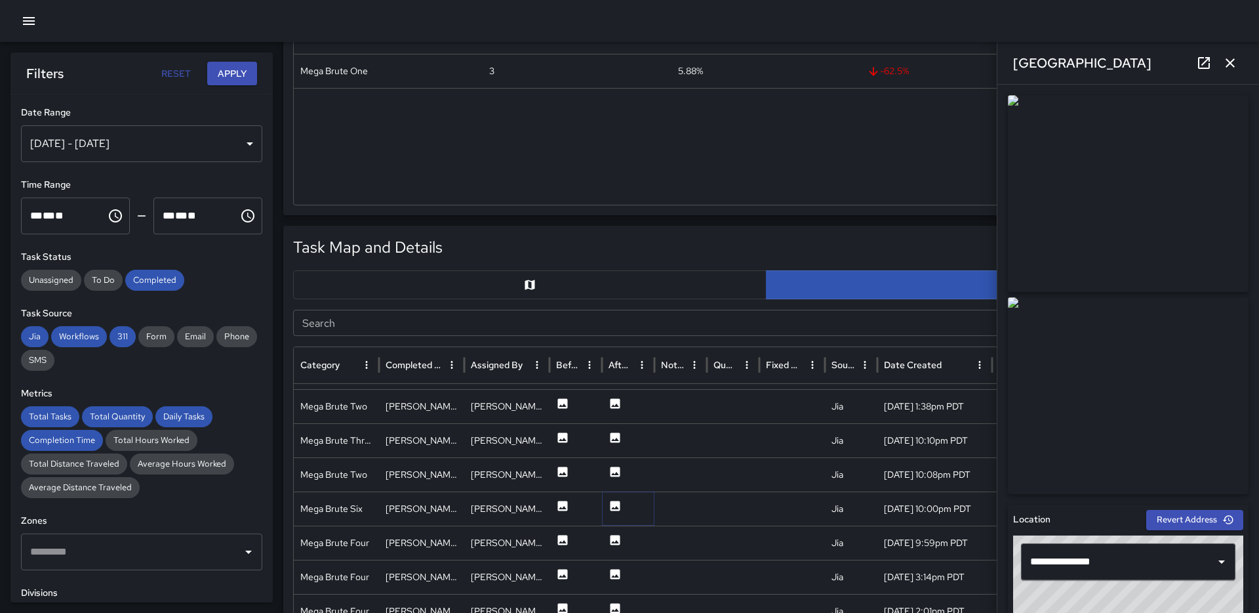
scroll to position [275, 0]
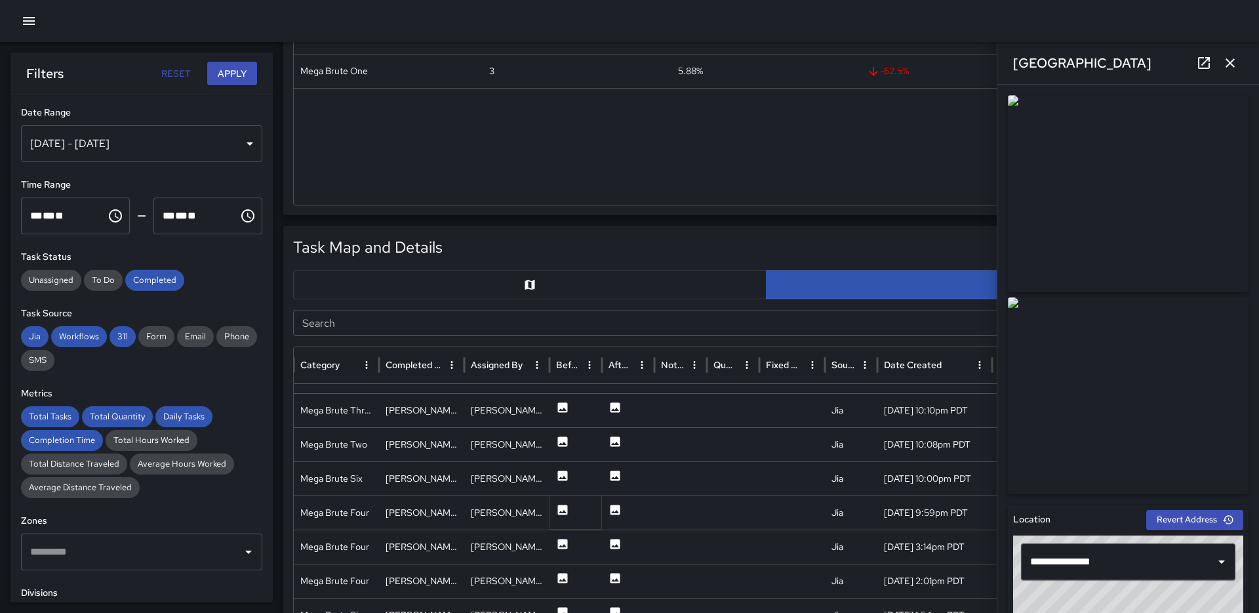
click at [565, 514] on icon at bounding box center [562, 509] width 13 height 13
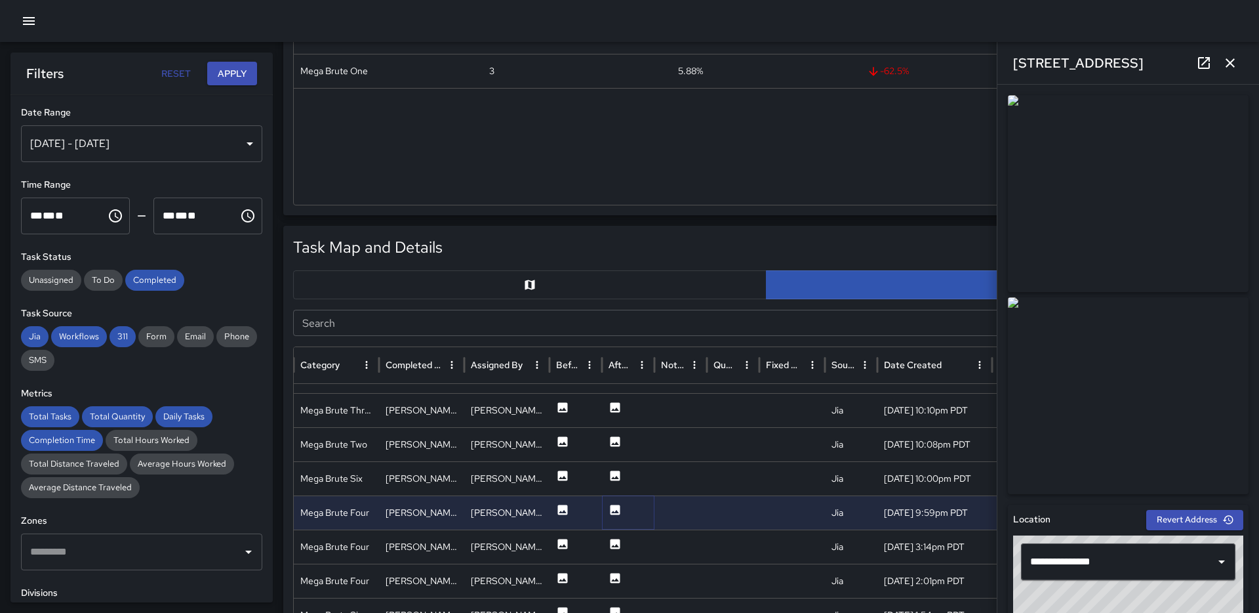
click at [620, 512] on icon at bounding box center [616, 509] width 10 height 10
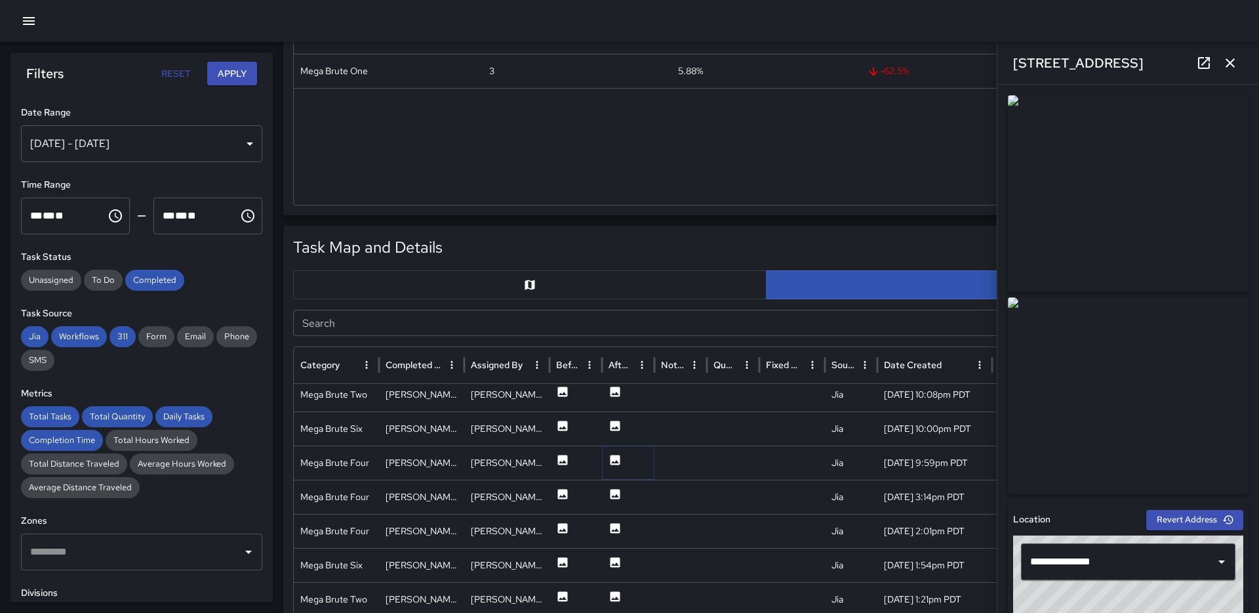
scroll to position [335, 0]
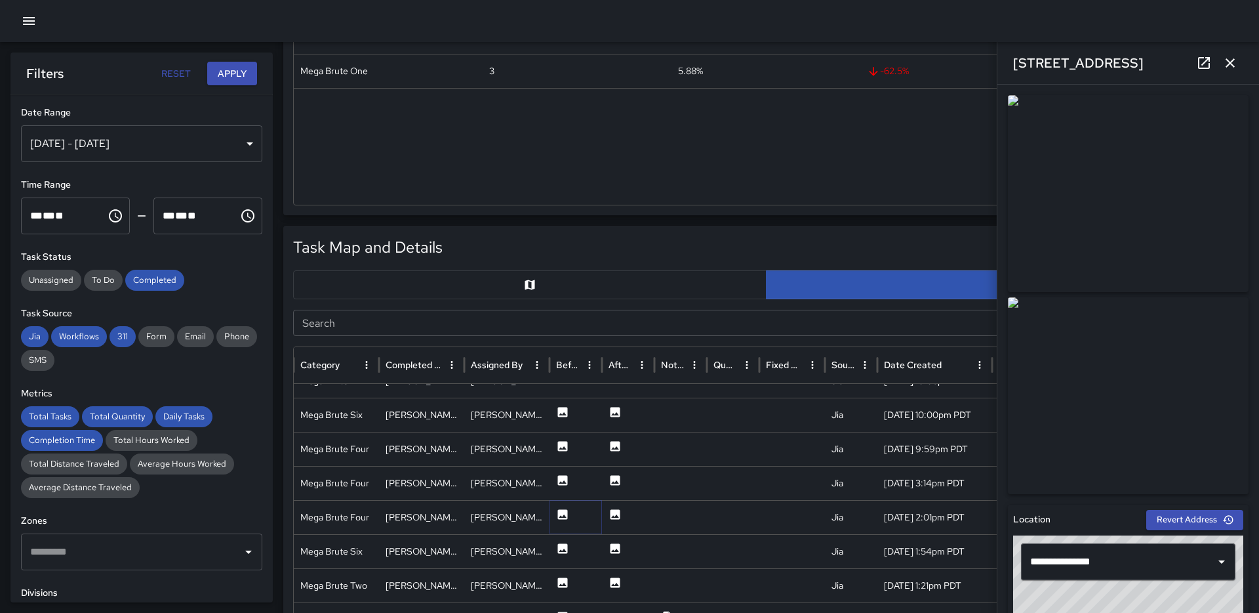
click at [560, 516] on icon at bounding box center [562, 514] width 13 height 13
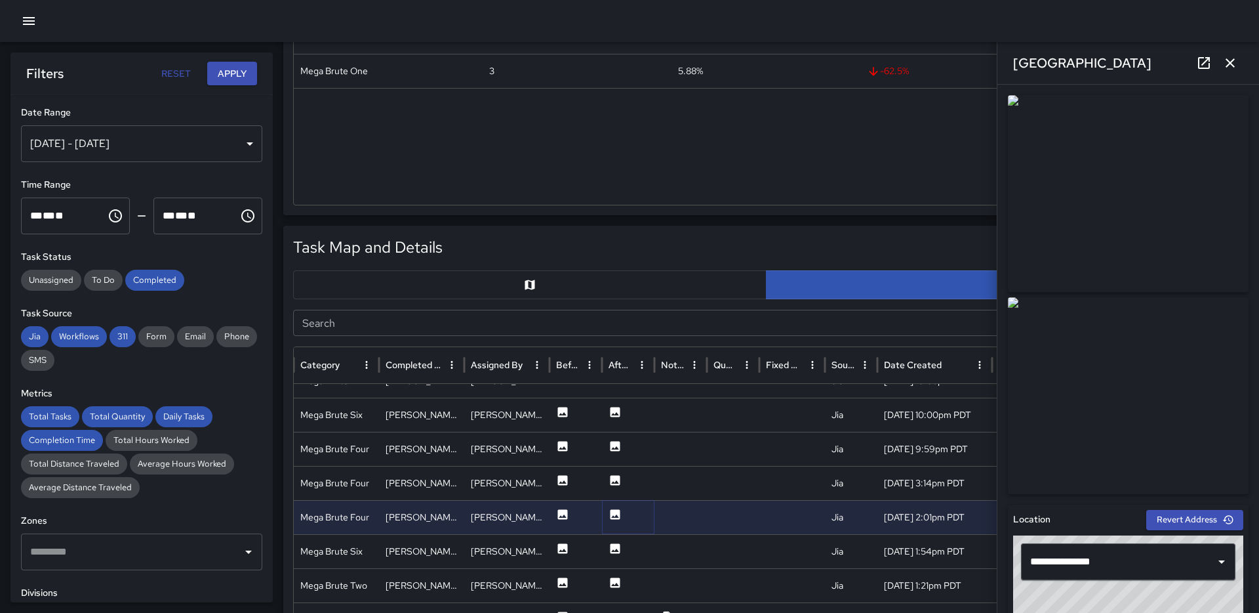
click at [619, 512] on icon at bounding box center [616, 514] width 10 height 10
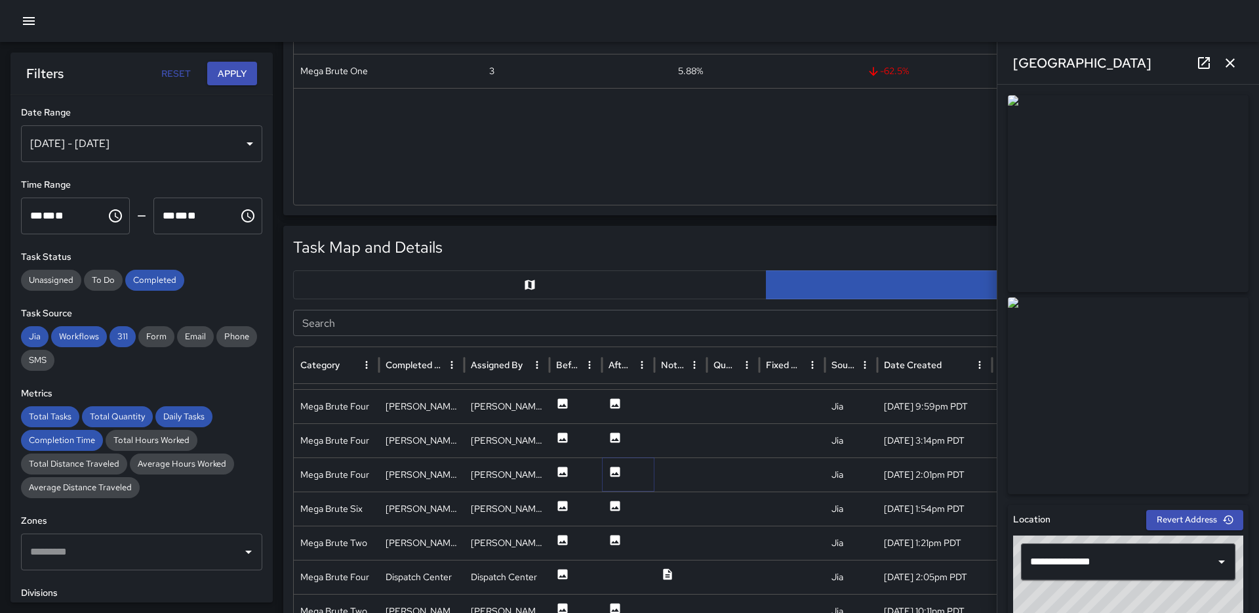
scroll to position [375, 0]
click at [562, 510] on icon at bounding box center [562, 504] width 13 height 13
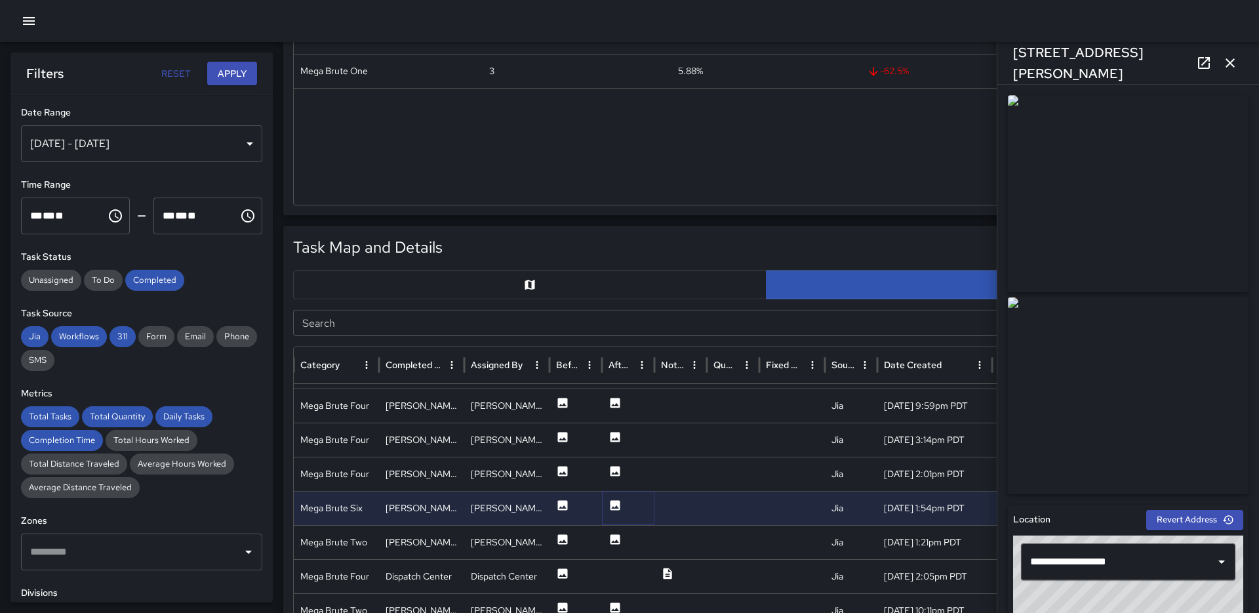
click at [613, 507] on icon at bounding box center [615, 504] width 13 height 13
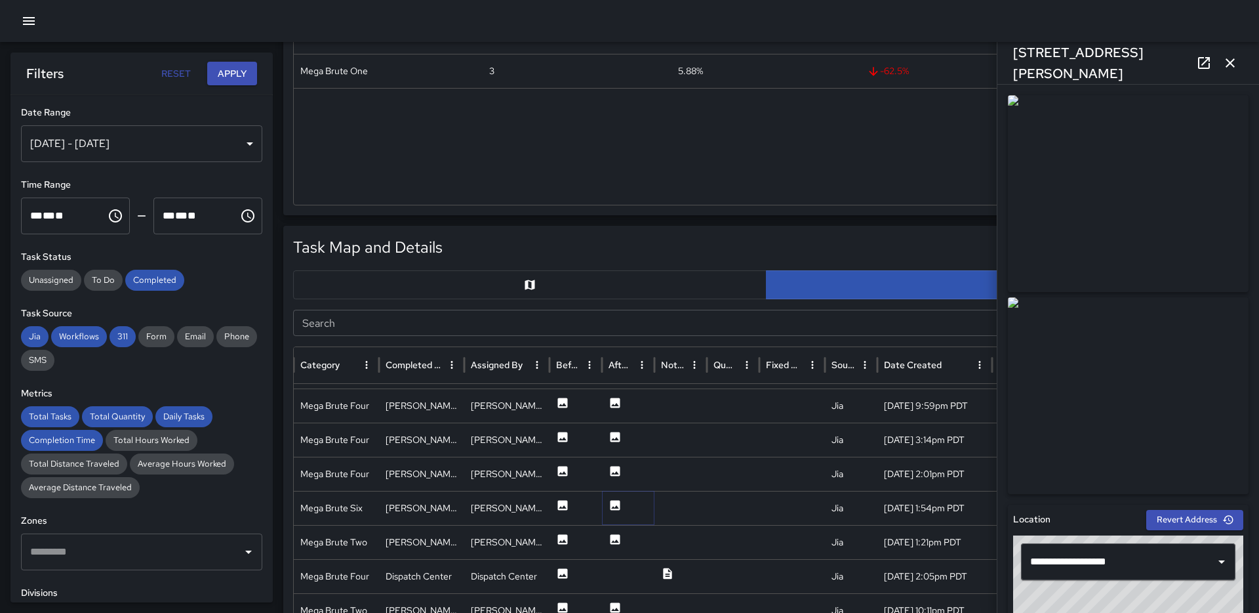
click at [613, 502] on icon at bounding box center [616, 505] width 10 height 10
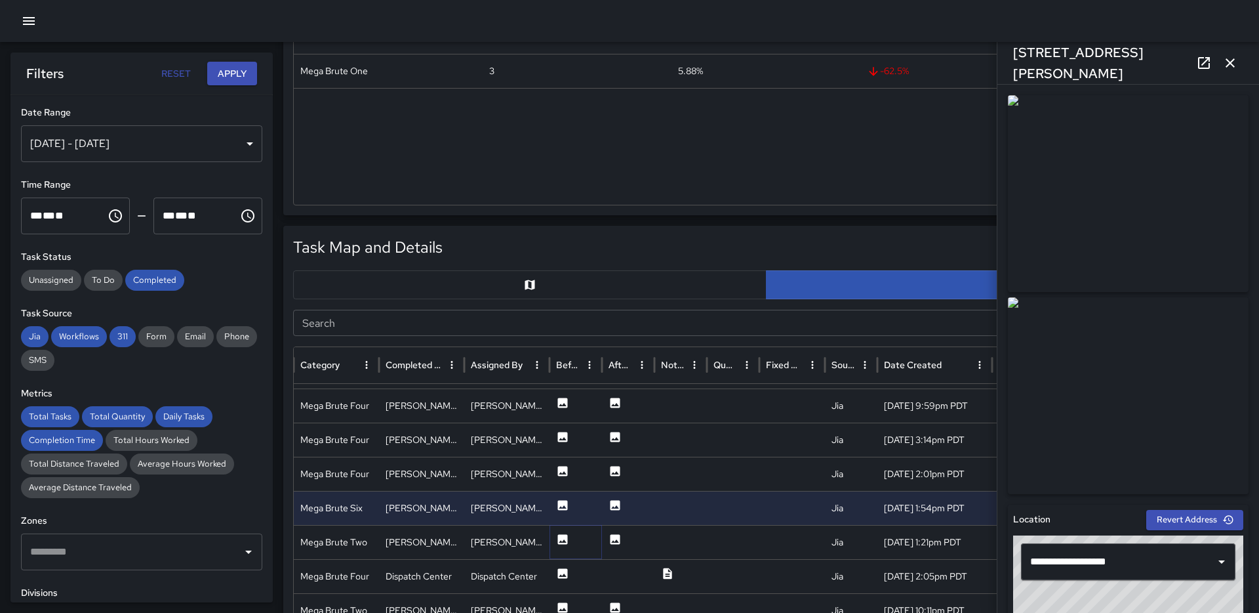
click at [561, 540] on icon at bounding box center [562, 539] width 13 height 13
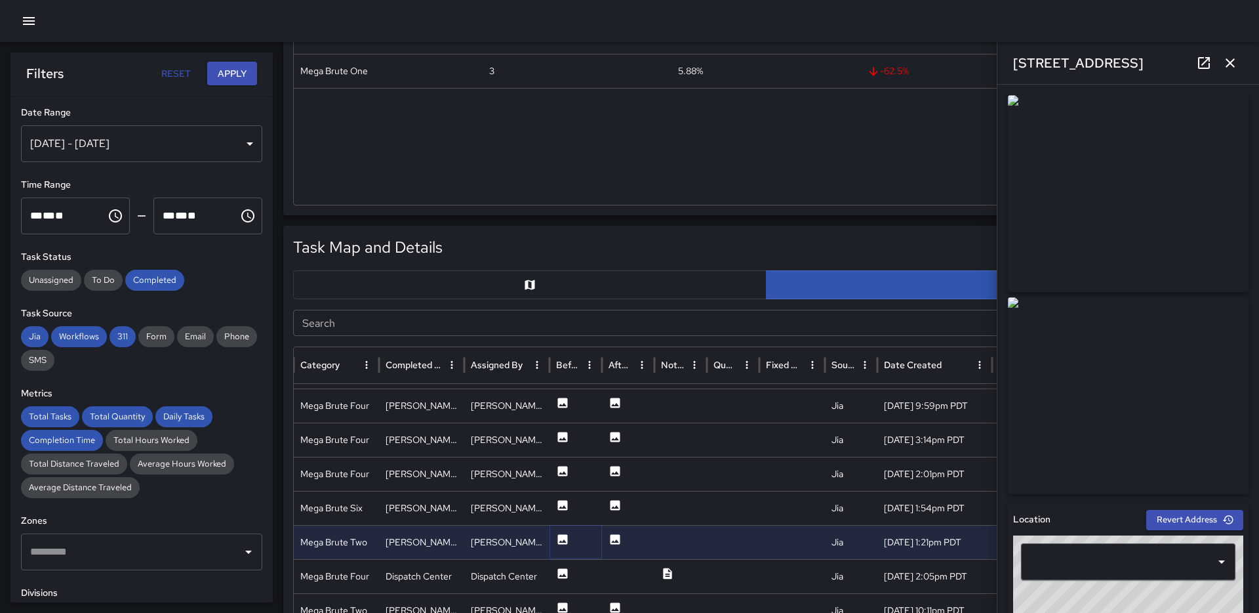
type input "**********"
click at [620, 538] on icon at bounding box center [616, 539] width 10 height 10
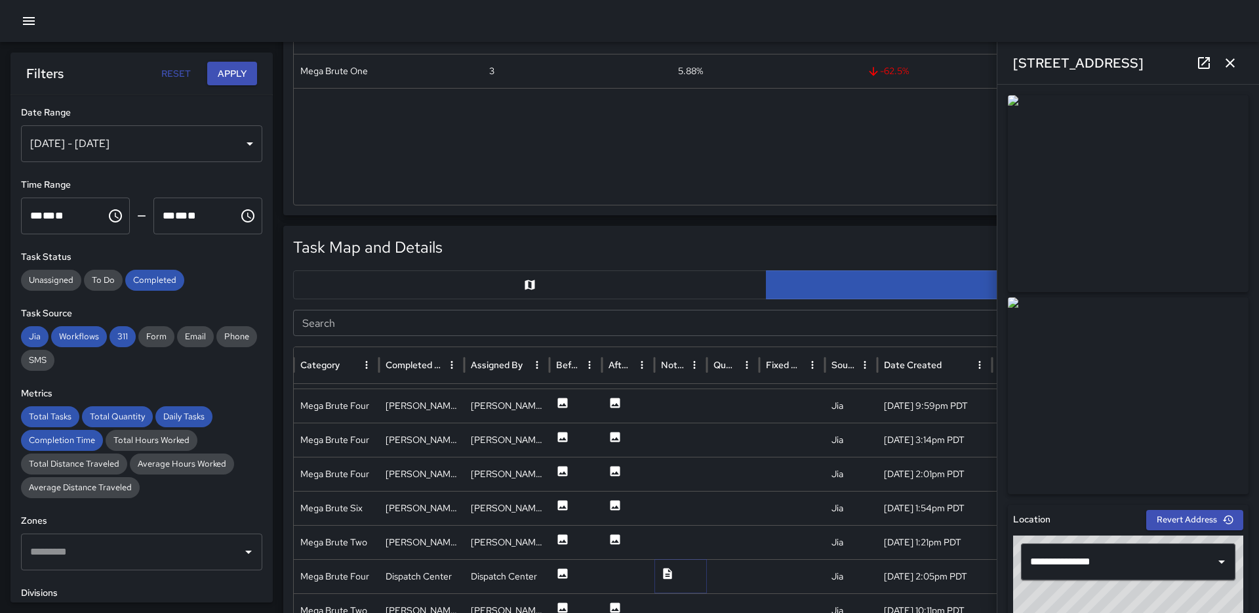
click at [664, 575] on icon at bounding box center [667, 572] width 9 height 11
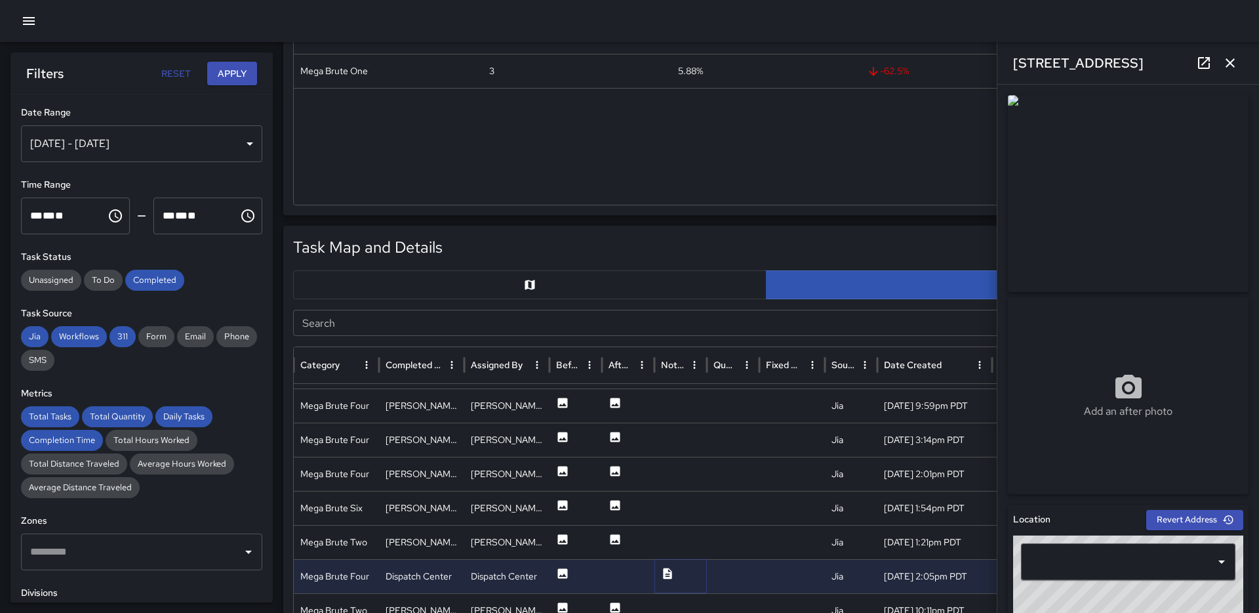
type input "**********"
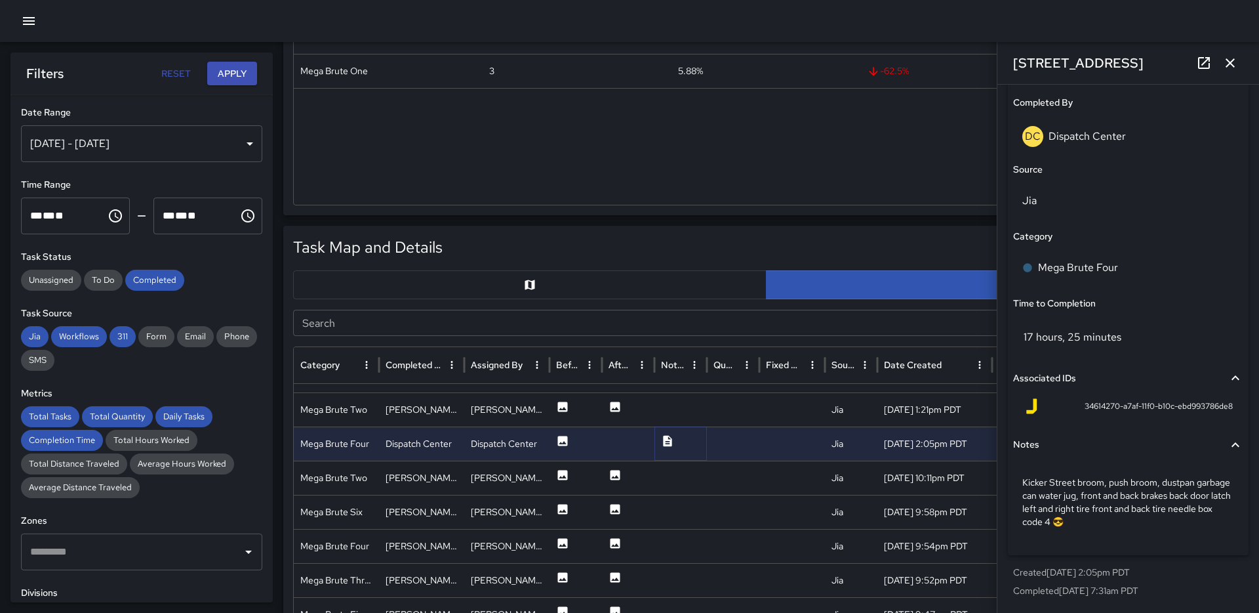
scroll to position [497, 0]
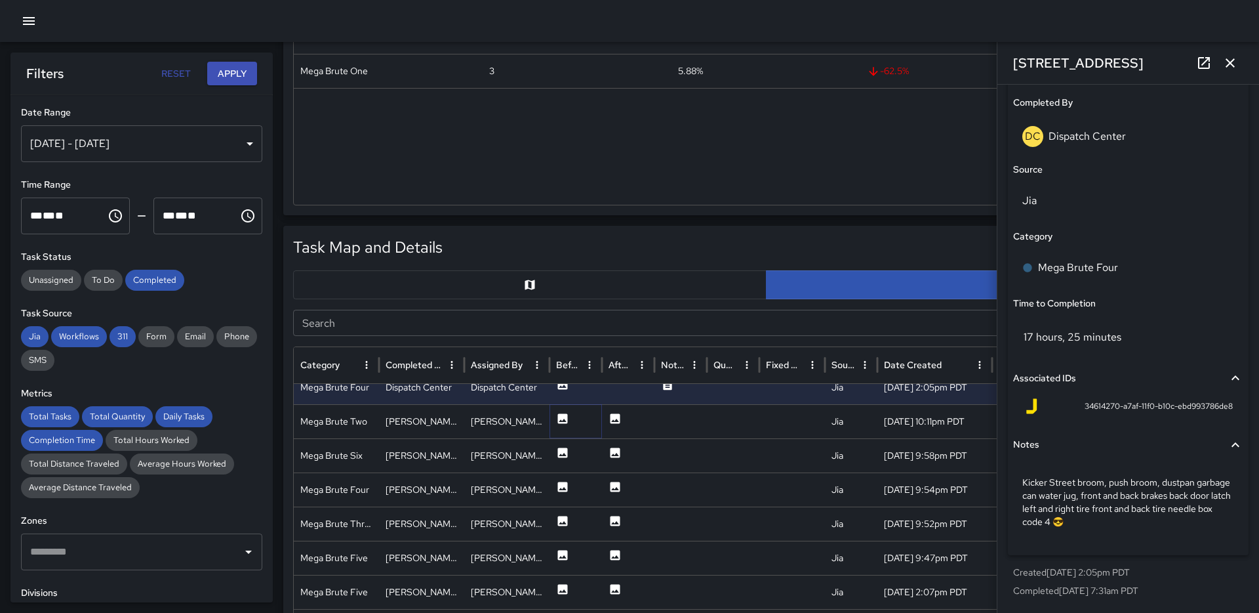
click at [560, 424] on icon at bounding box center [562, 418] width 13 height 13
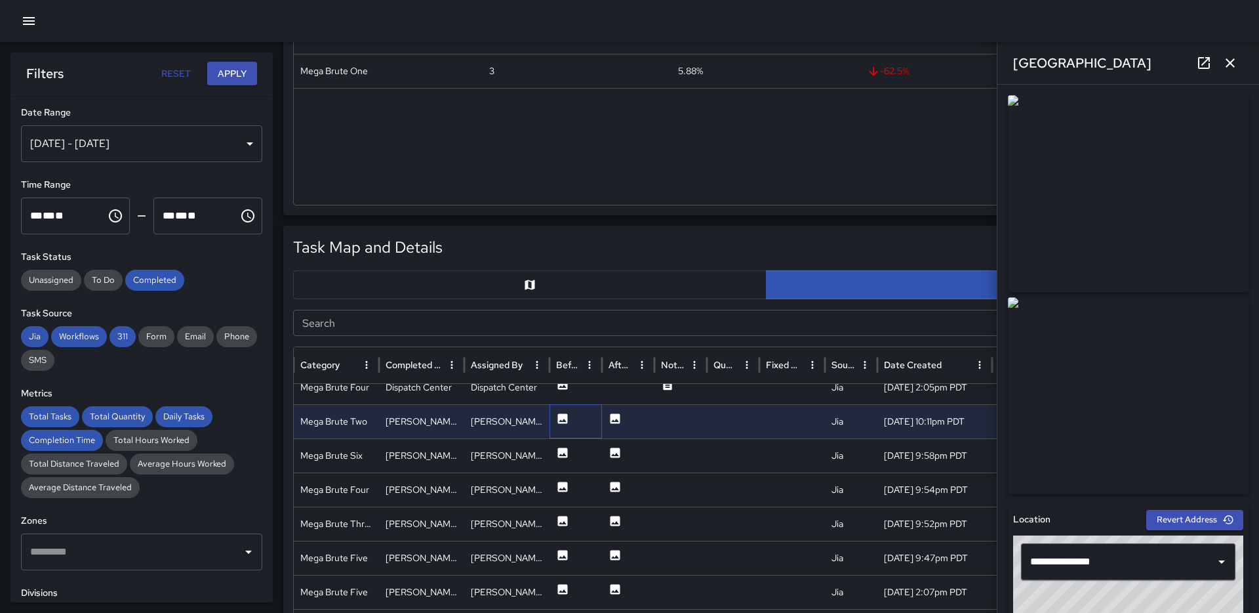
click at [593, 423] on div at bounding box center [576, 421] width 52 height 34
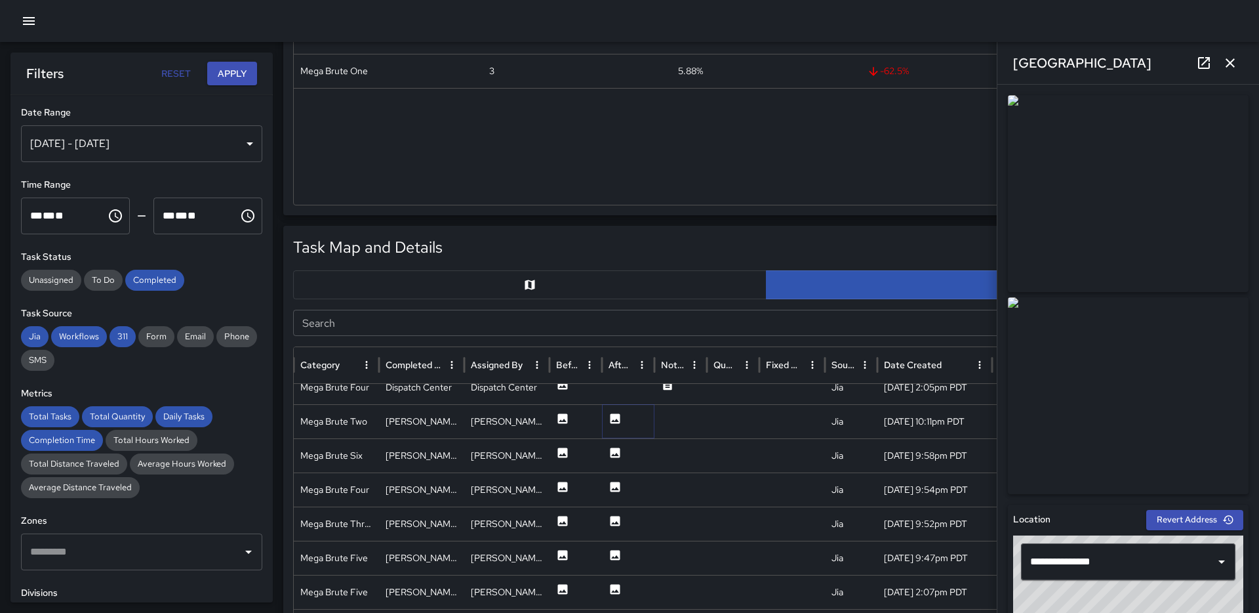
click at [615, 412] on icon at bounding box center [615, 418] width 13 height 13
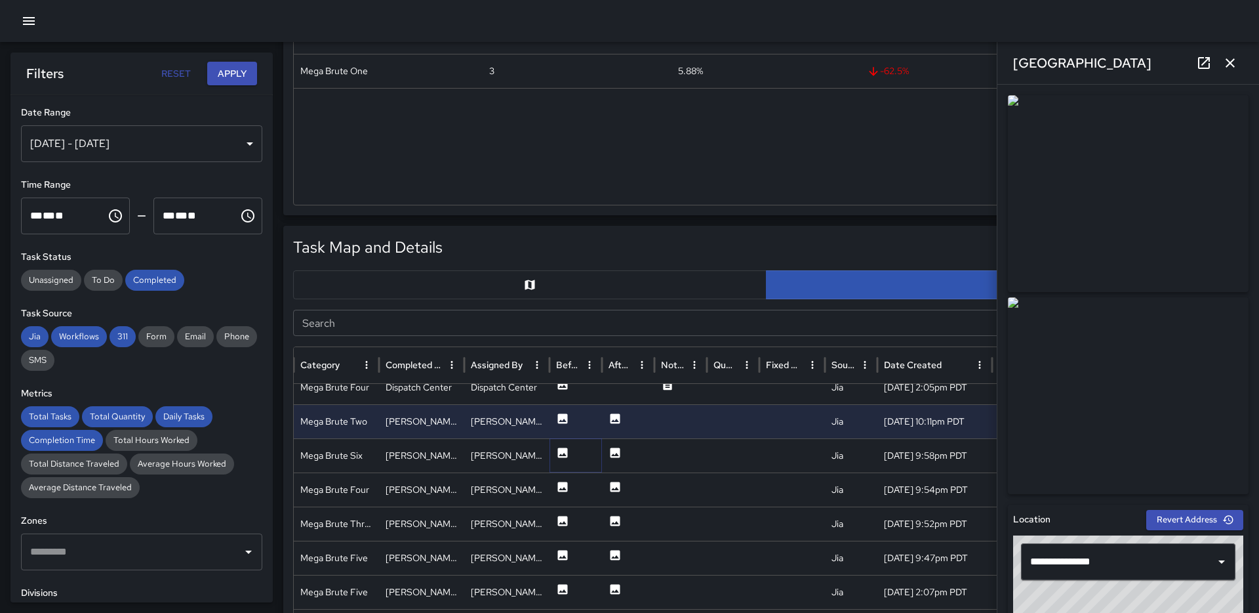
click at [561, 457] on icon at bounding box center [562, 452] width 13 height 13
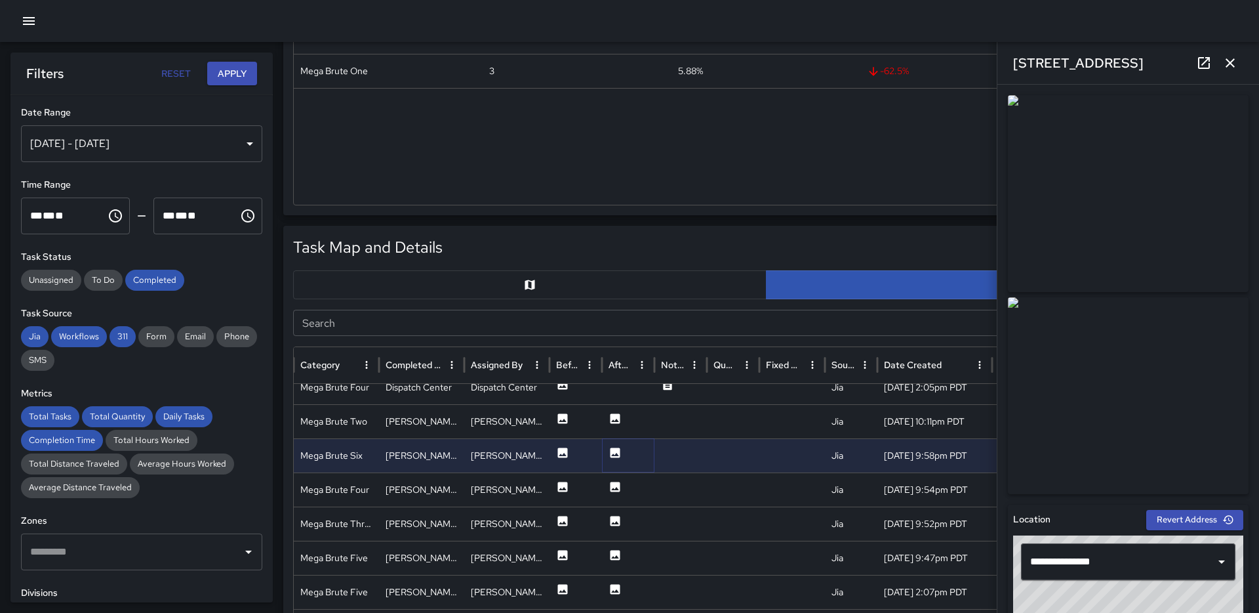
click at [620, 455] on icon at bounding box center [615, 452] width 13 height 13
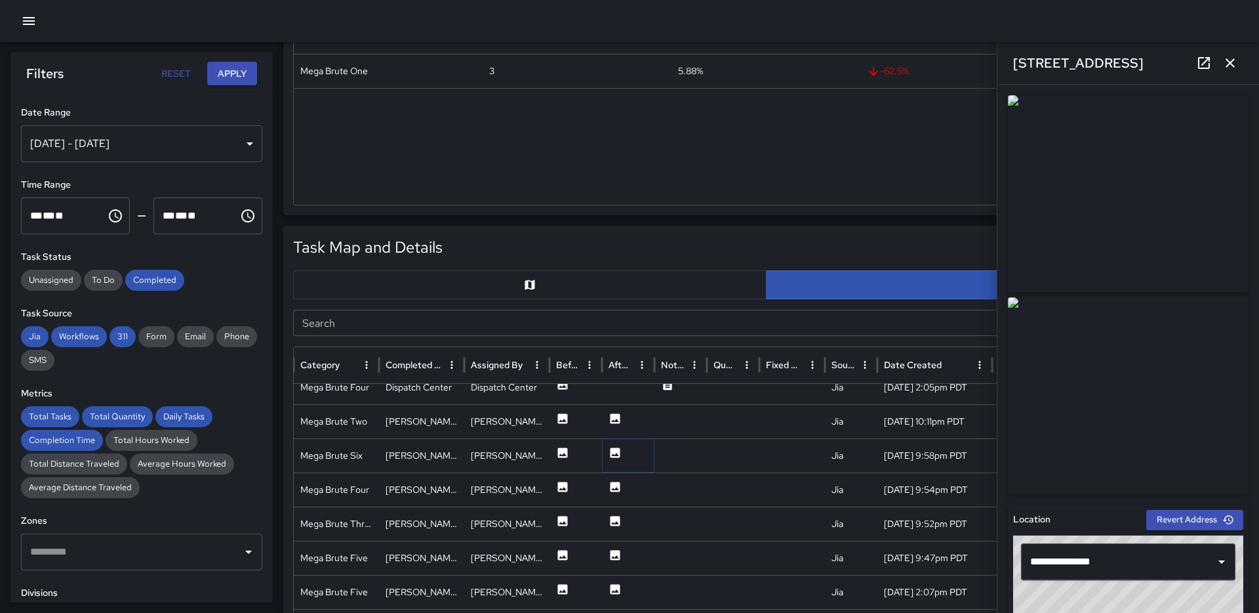
click at [620, 455] on icon at bounding box center [615, 452] width 13 height 13
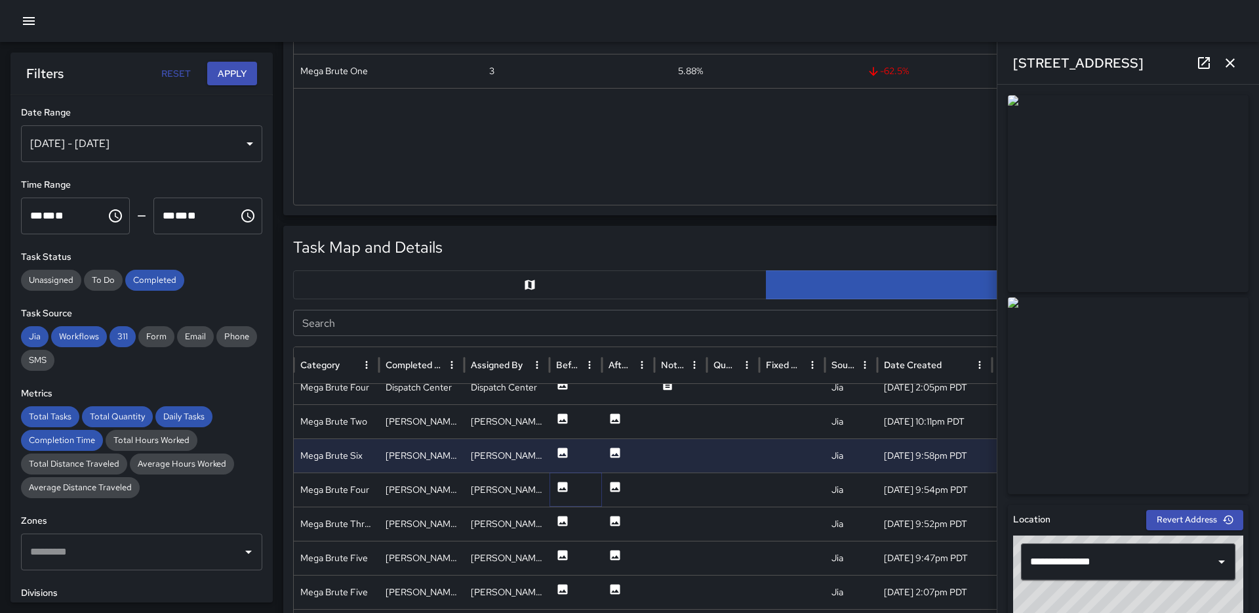
click at [563, 490] on icon at bounding box center [563, 486] width 10 height 10
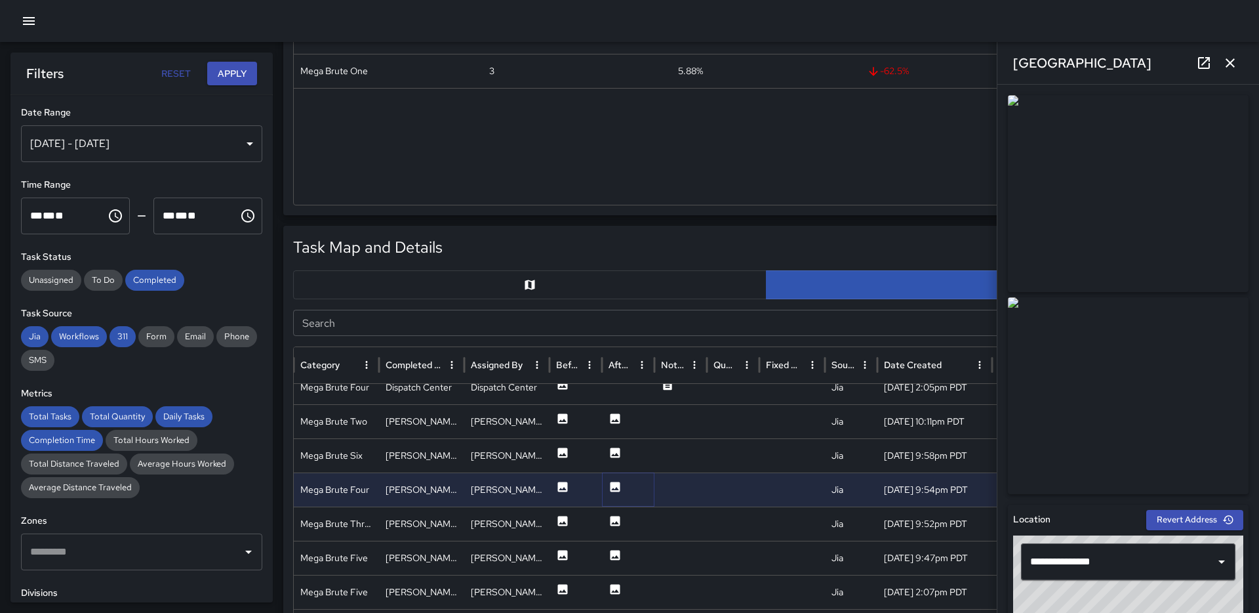
click at [615, 486] on icon at bounding box center [616, 486] width 10 height 10
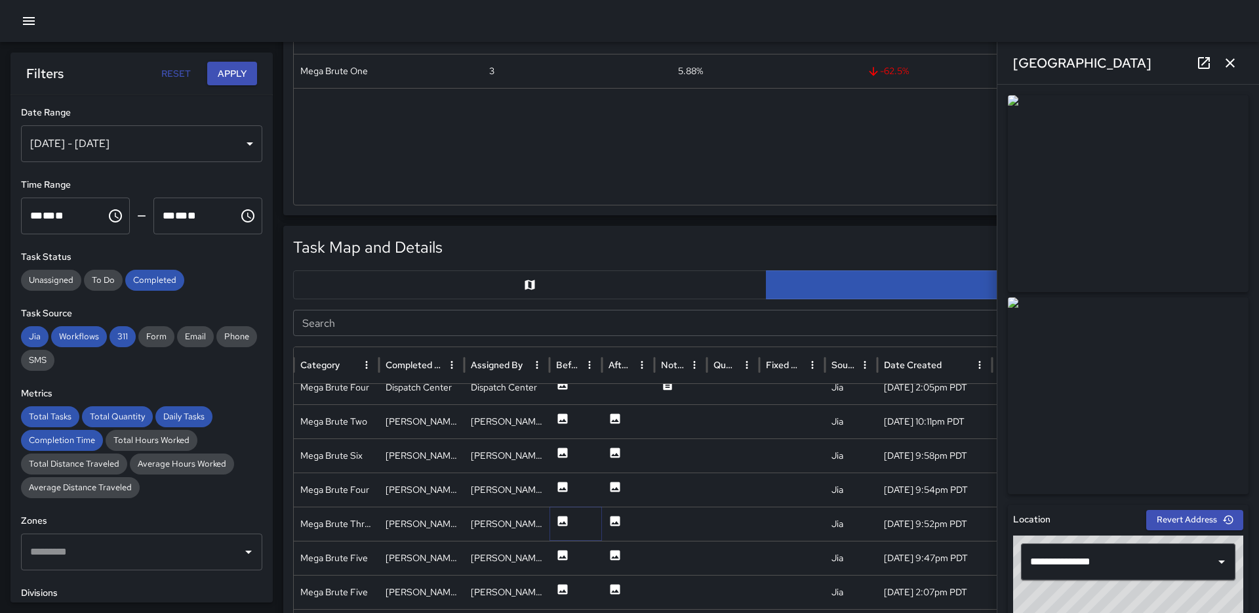
click at [565, 521] on icon at bounding box center [562, 520] width 13 height 13
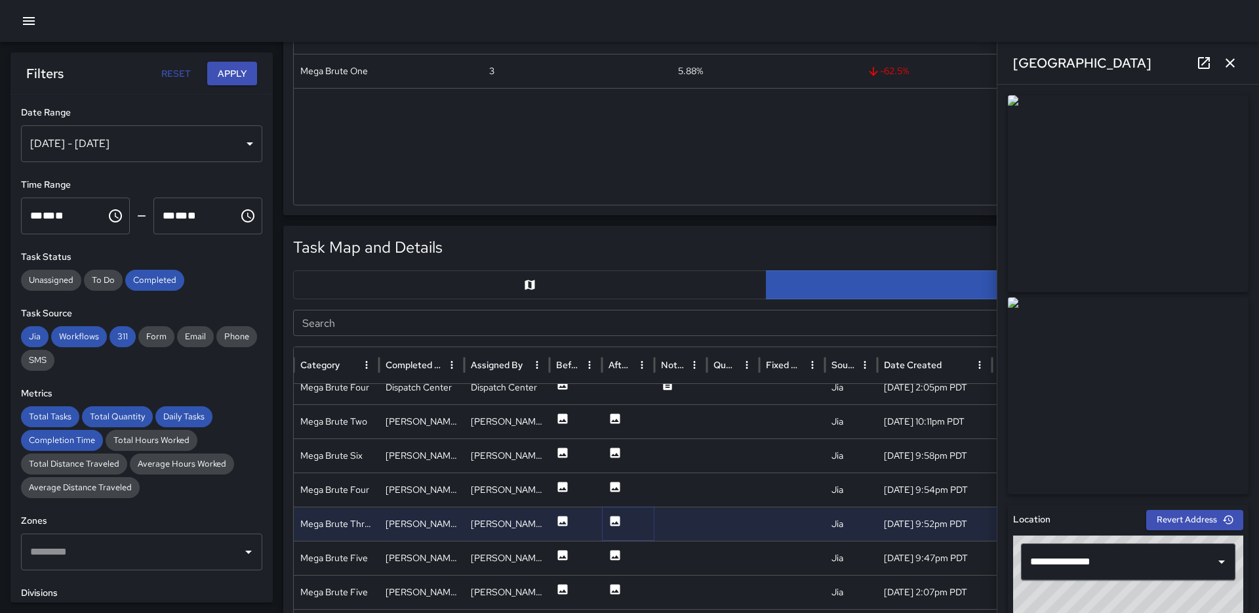
click at [609, 521] on icon at bounding box center [615, 520] width 13 height 13
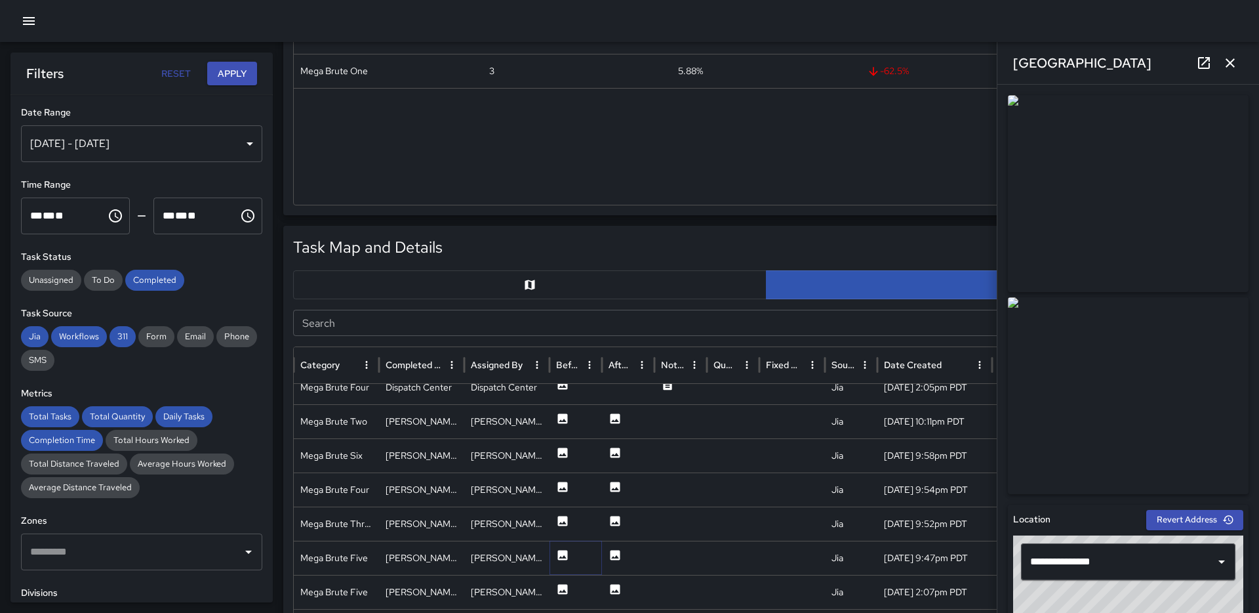
click at [561, 558] on icon at bounding box center [563, 555] width 10 height 10
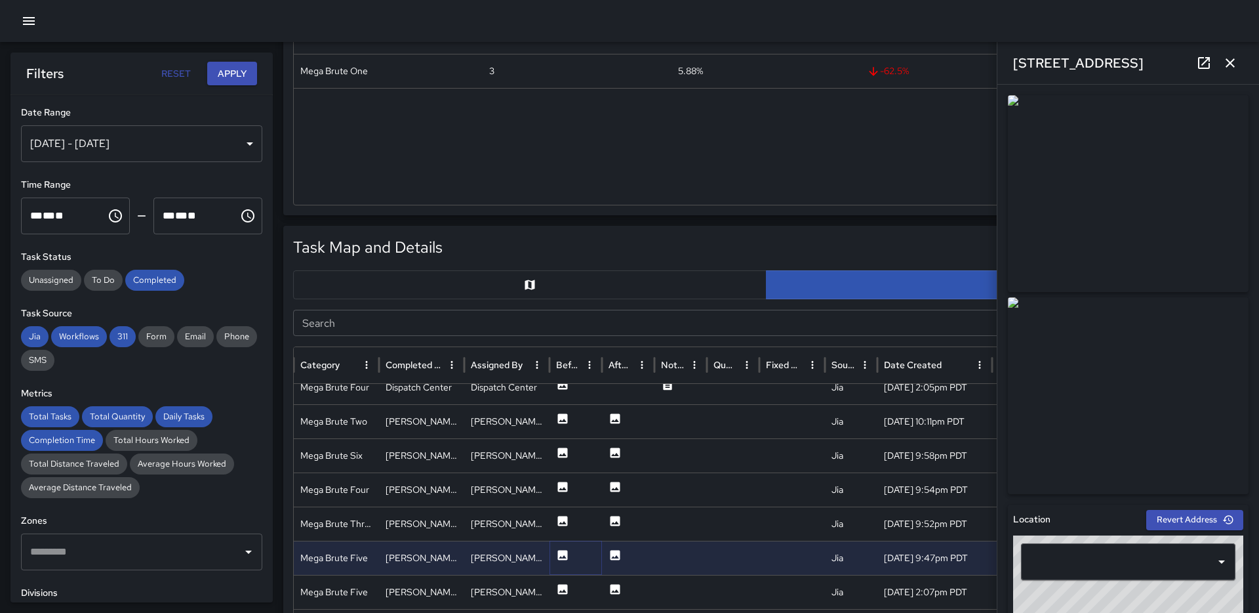
type input "**********"
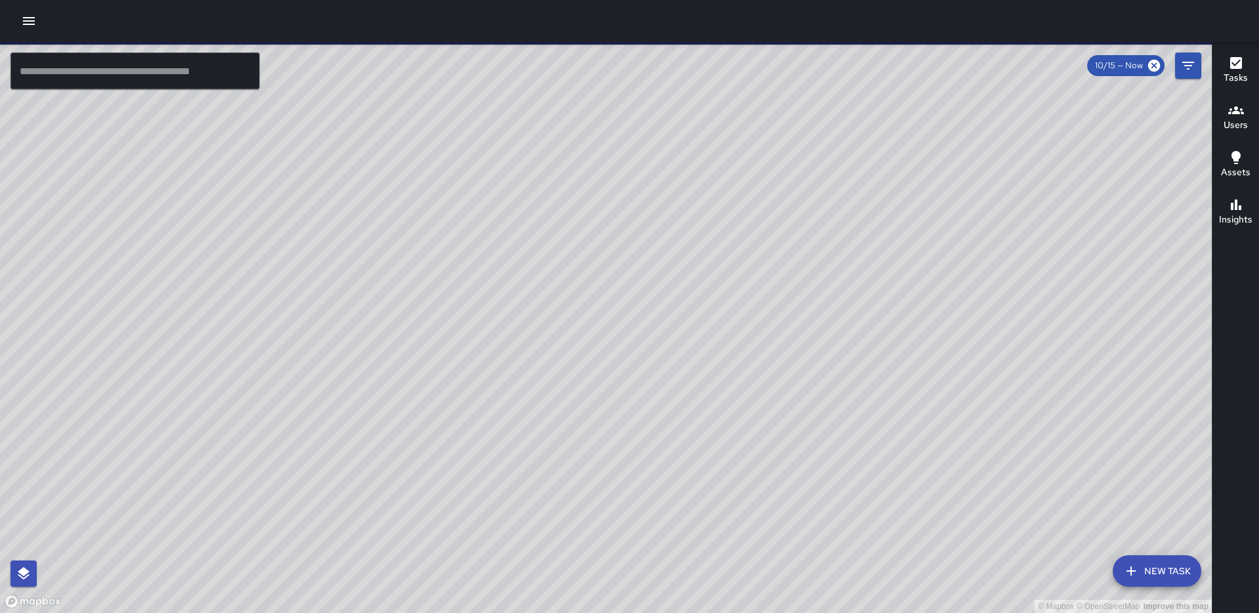
drag, startPoint x: 731, startPoint y: 434, endPoint x: 330, endPoint y: 393, distance: 402.8
click at [330, 396] on div "© Mapbox © OpenStreetMap Improve this map" at bounding box center [606, 327] width 1212 height 571
click at [21, 25] on icon "button" at bounding box center [29, 21] width 16 height 16
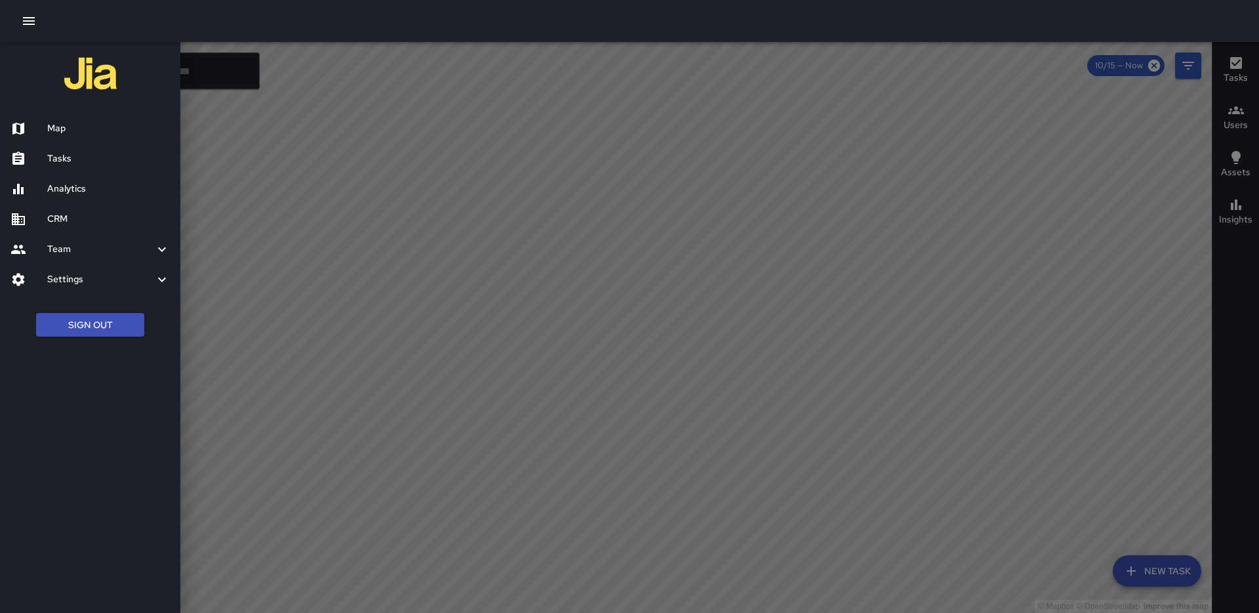
click at [74, 191] on h6 "Analytics" at bounding box center [108, 189] width 123 height 14
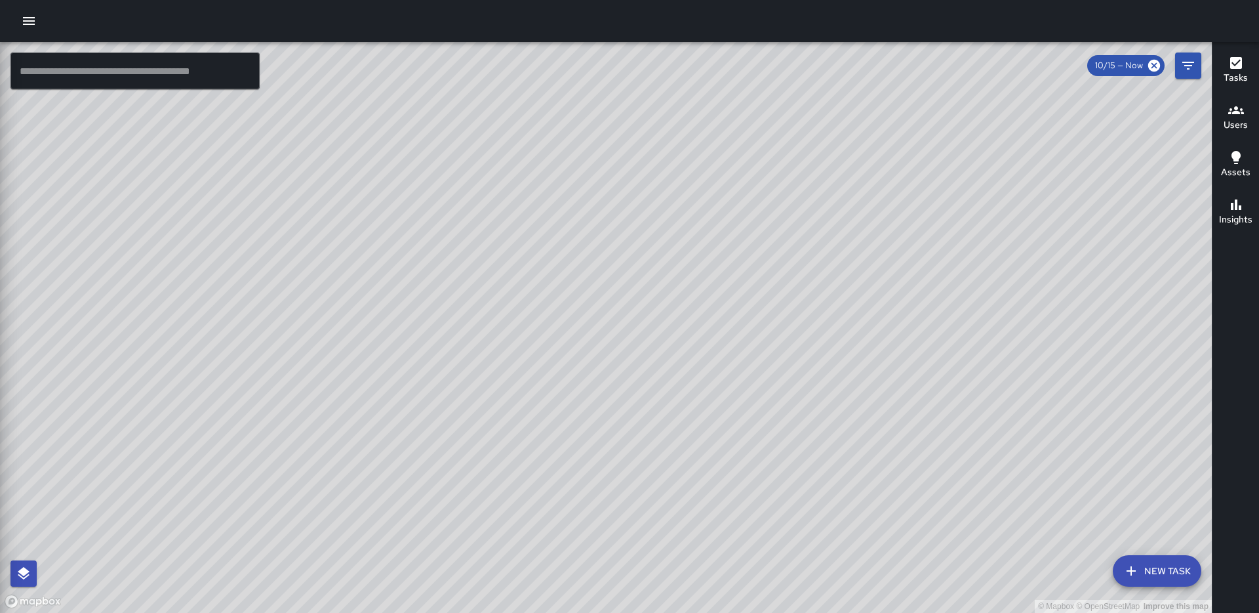
click at [74, 191] on div at bounding box center [629, 306] width 1259 height 613
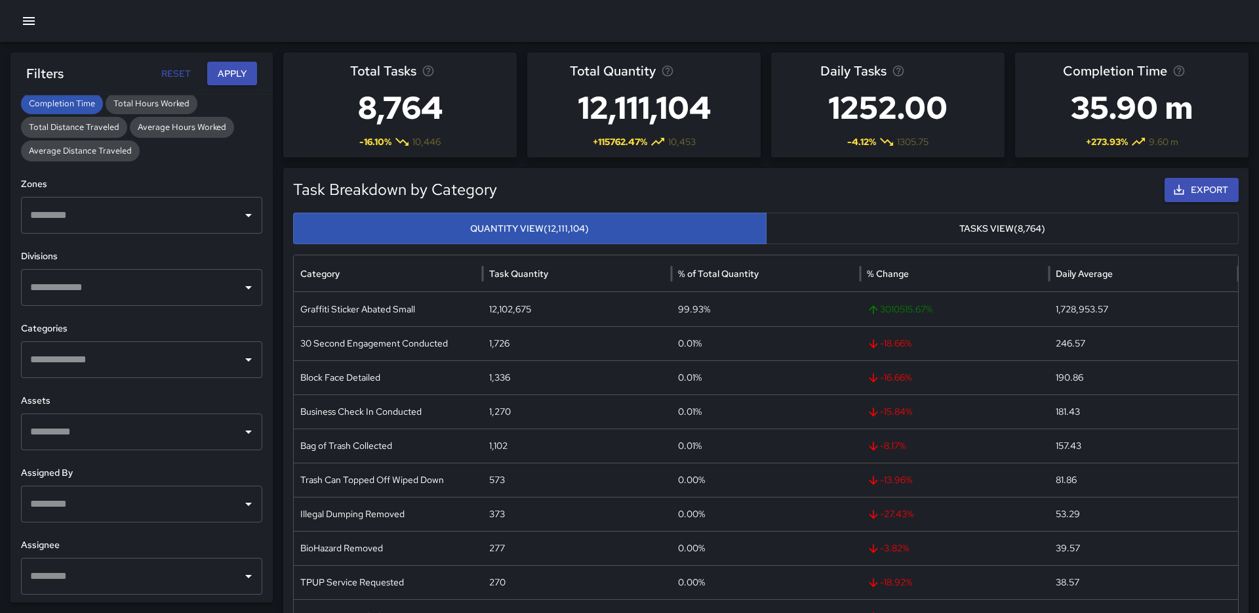
scroll to position [339, 0]
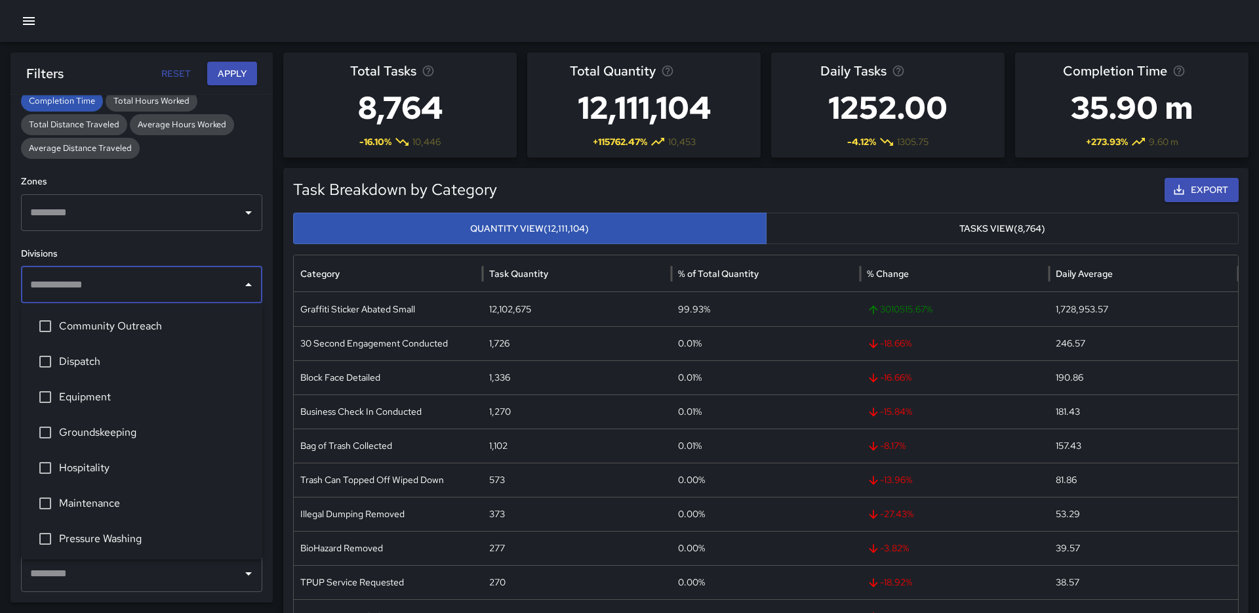
click at [126, 291] on input "text" at bounding box center [132, 284] width 210 height 25
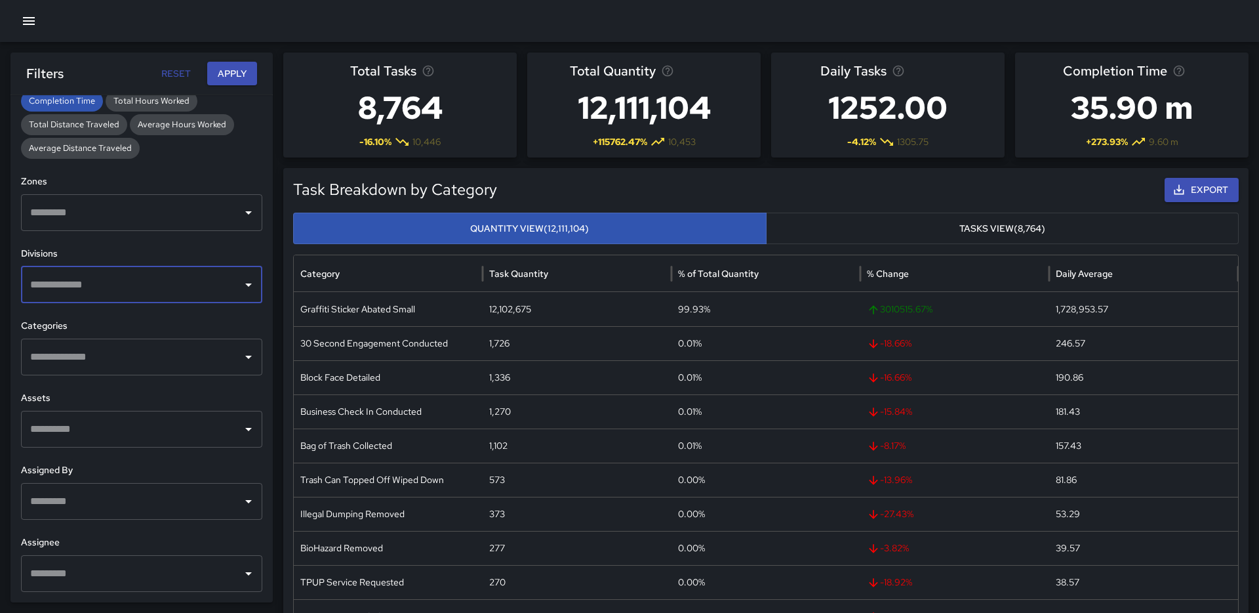
click at [126, 291] on input "text" at bounding box center [132, 284] width 210 height 25
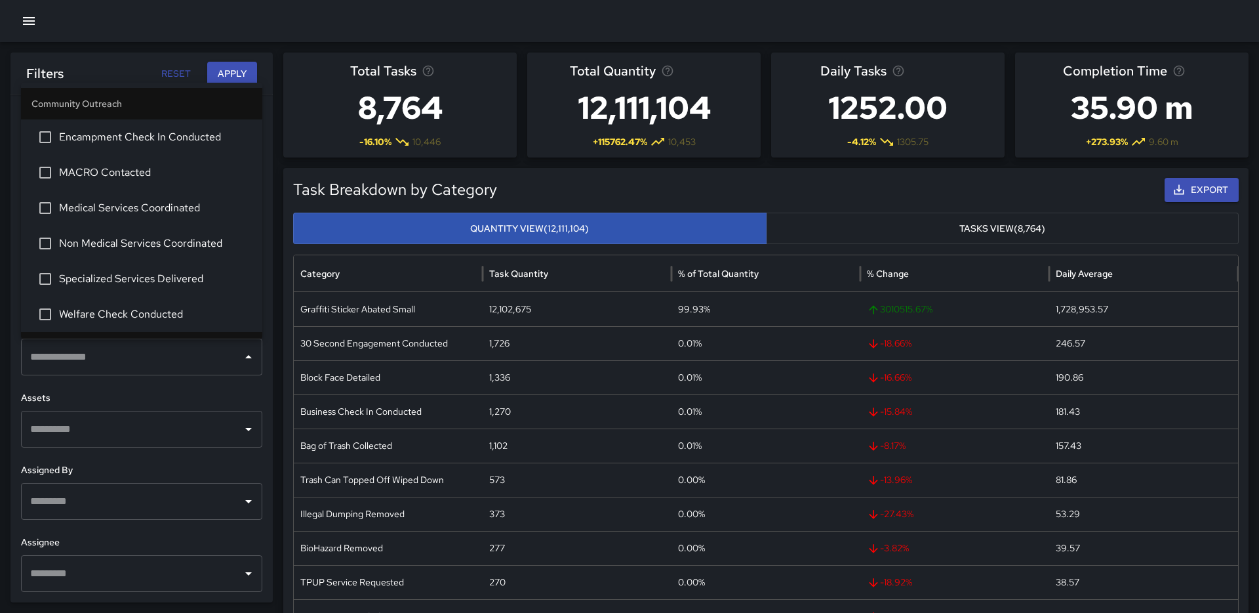
click at [125, 370] on div "​" at bounding box center [141, 356] width 241 height 37
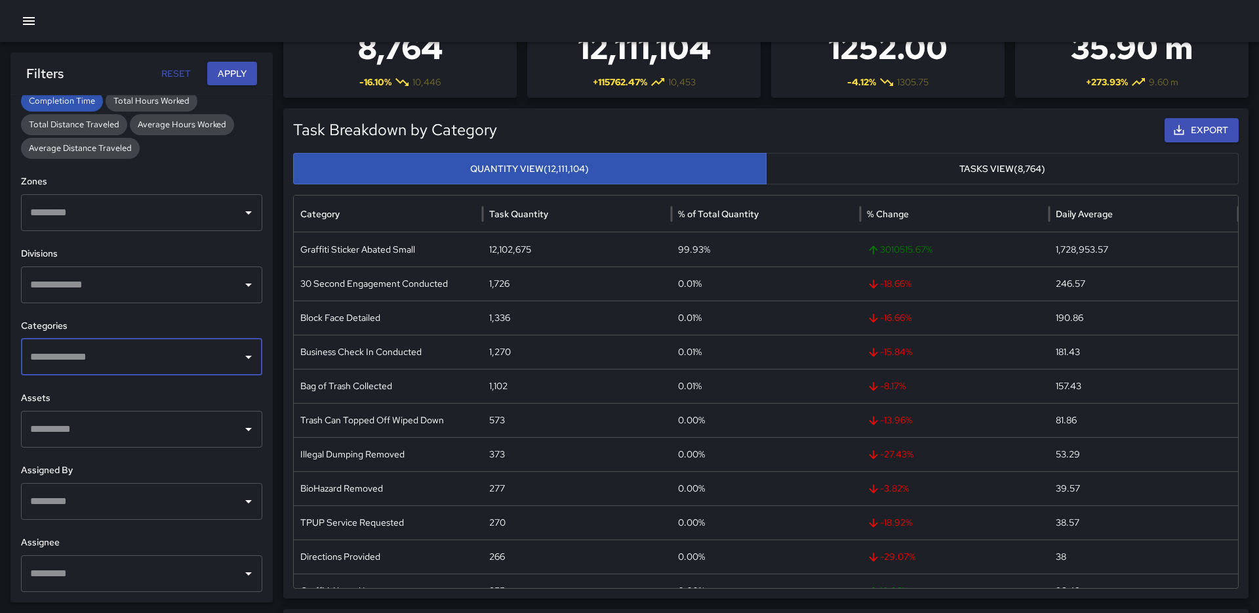
scroll to position [120, 0]
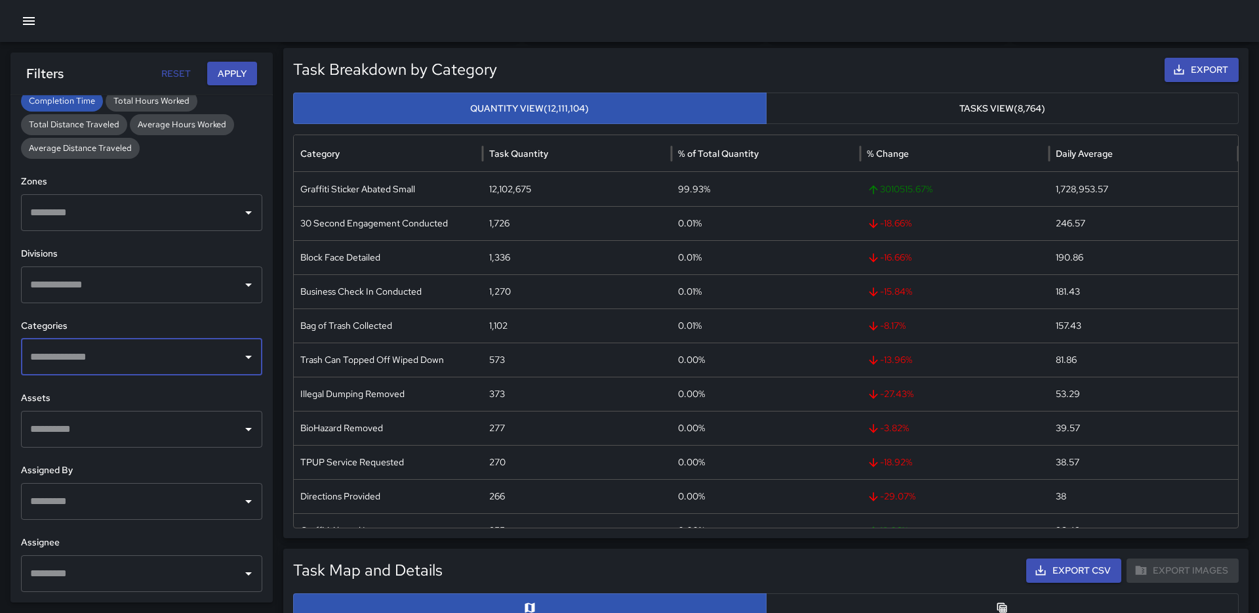
click at [117, 504] on input "text" at bounding box center [132, 501] width 210 height 25
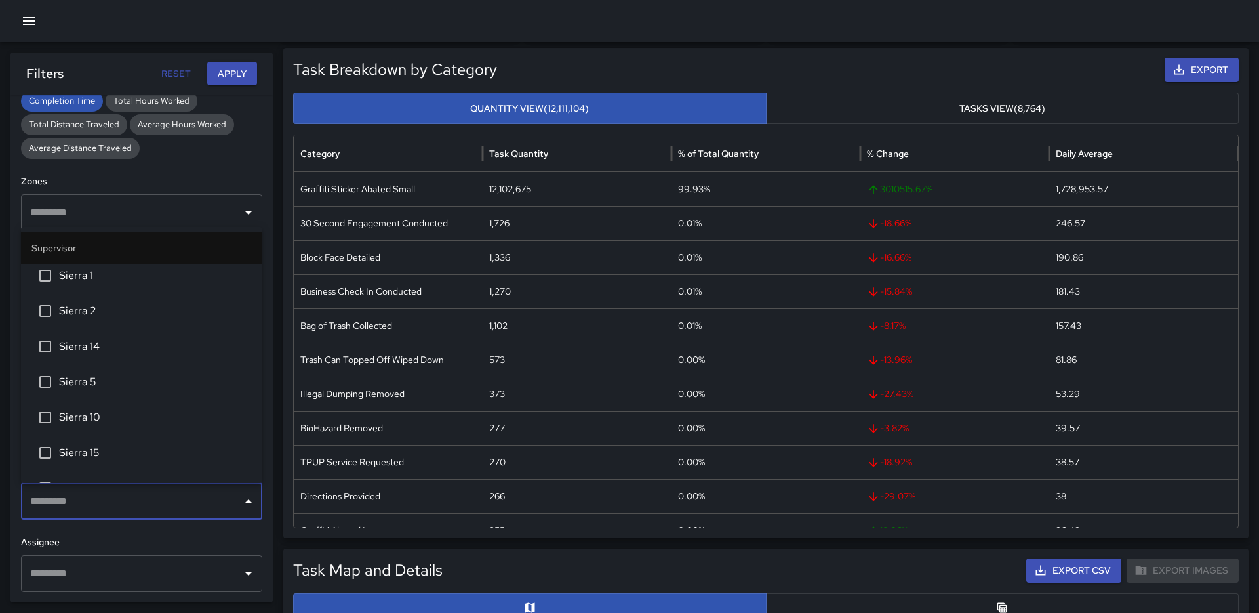
scroll to position [2519, 0]
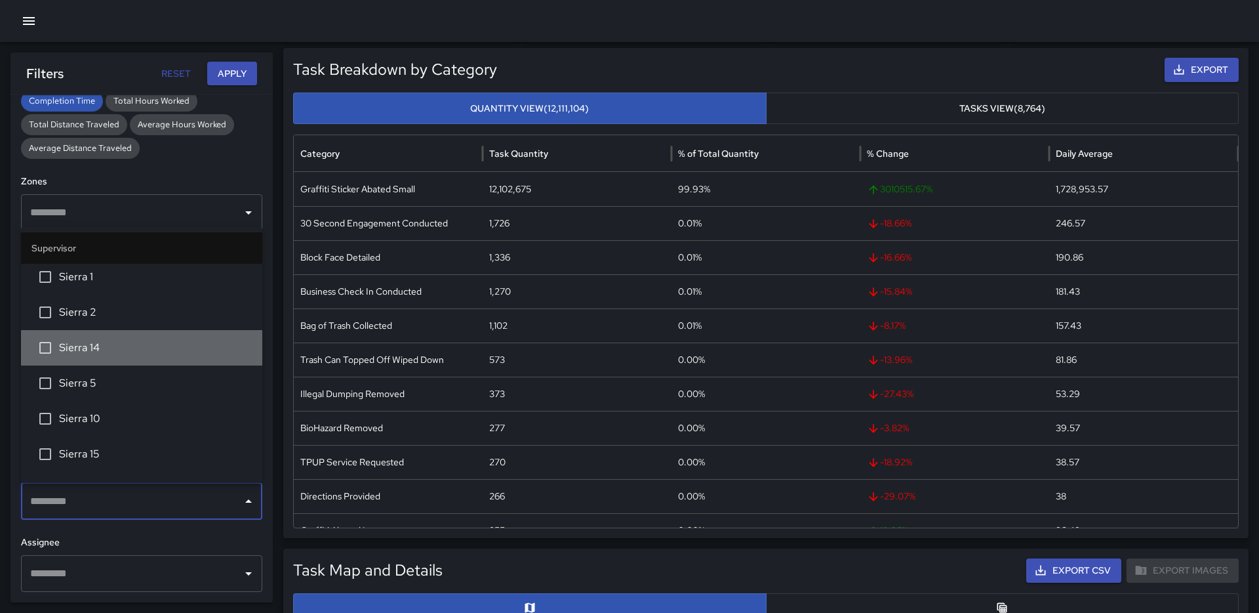
click at [89, 340] on span "Sierra 14" at bounding box center [155, 348] width 193 height 16
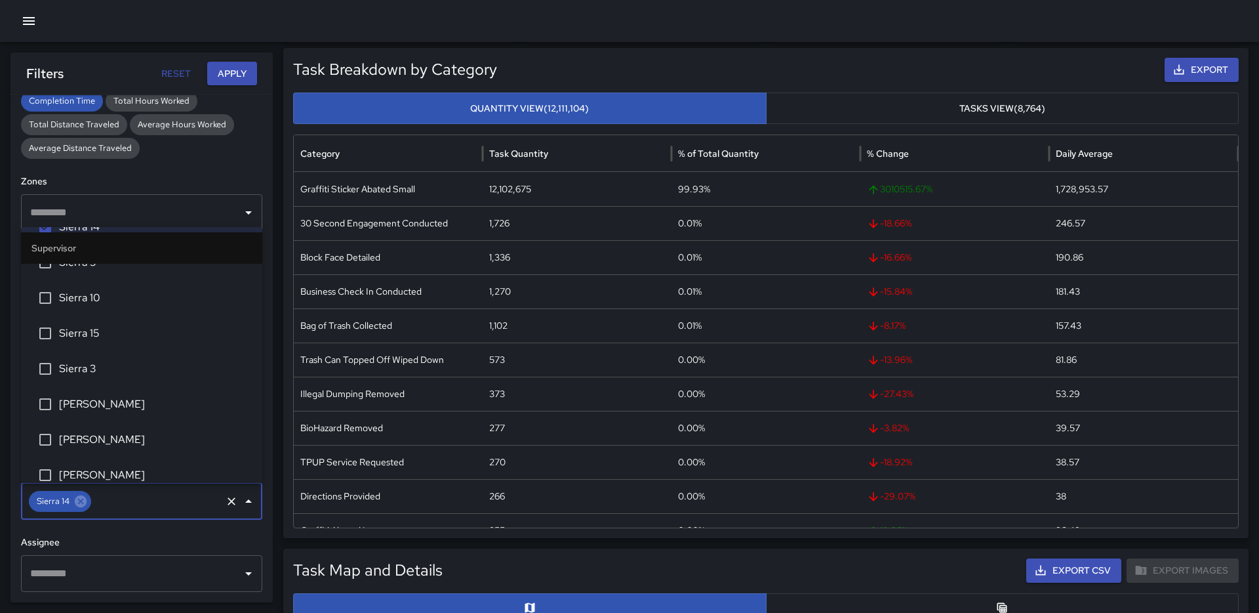
scroll to position [2655, 0]
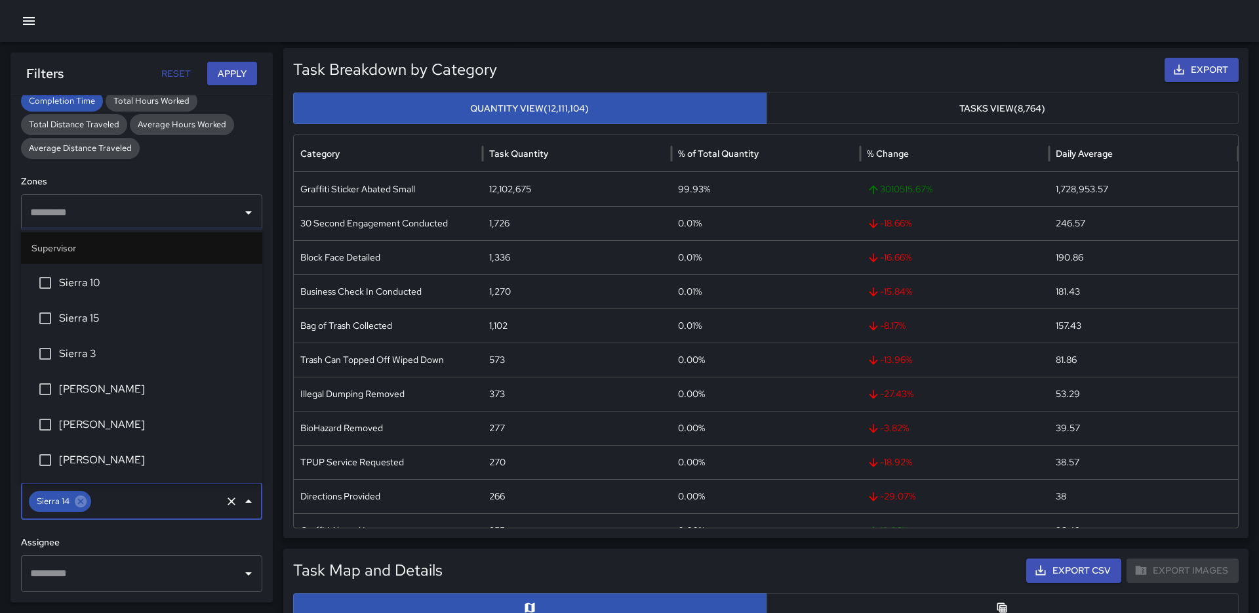
click at [235, 71] on button "Apply" at bounding box center [232, 74] width 50 height 24
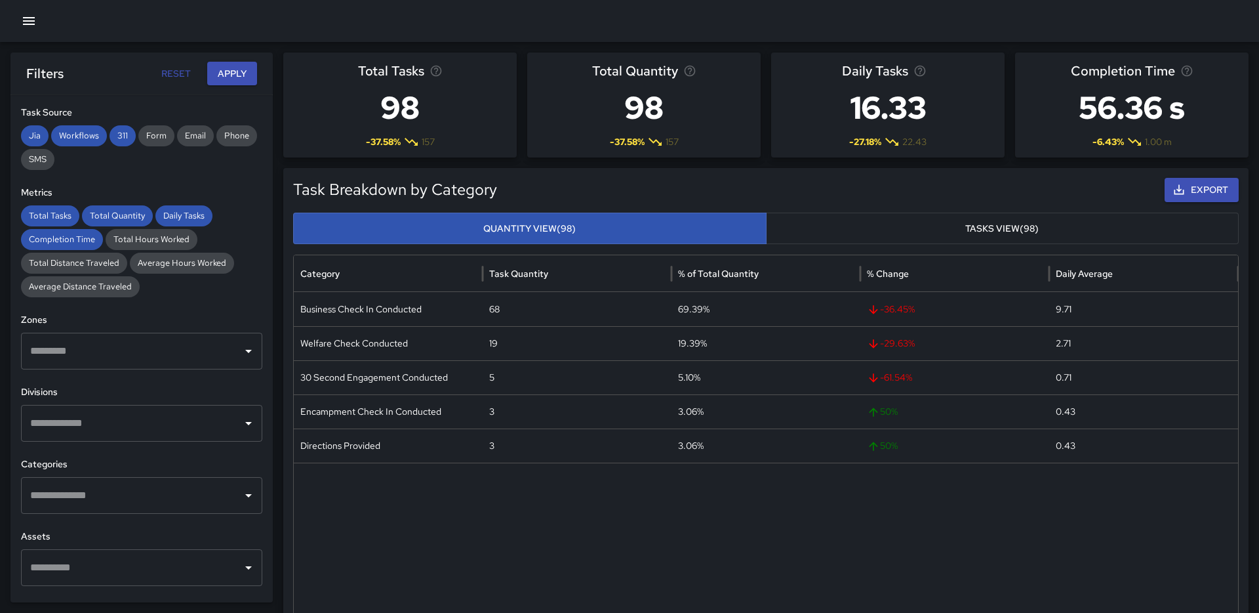
scroll to position [0, 0]
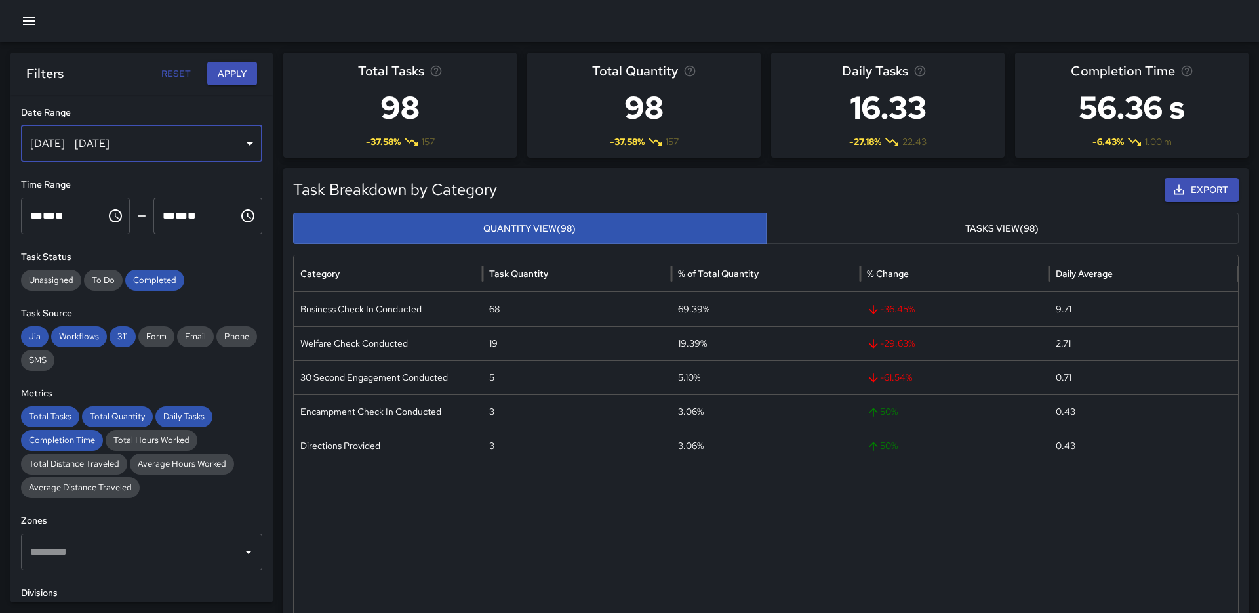
click at [119, 149] on div "[DATE] - [DATE]" at bounding box center [141, 143] width 241 height 37
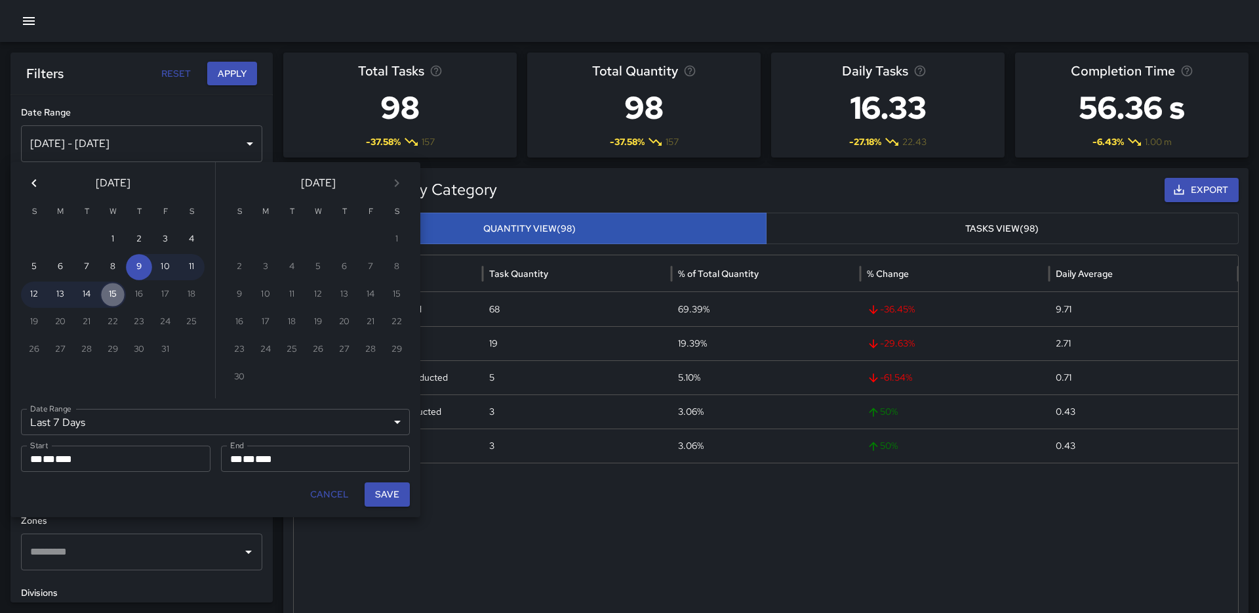
click at [117, 297] on button "15" at bounding box center [113, 294] width 26 height 26
type input "******"
click at [82, 300] on button "14" at bounding box center [86, 294] width 26 height 26
click at [115, 298] on button "15" at bounding box center [113, 294] width 26 height 26
click at [60, 295] on button "13" at bounding box center [60, 294] width 26 height 26
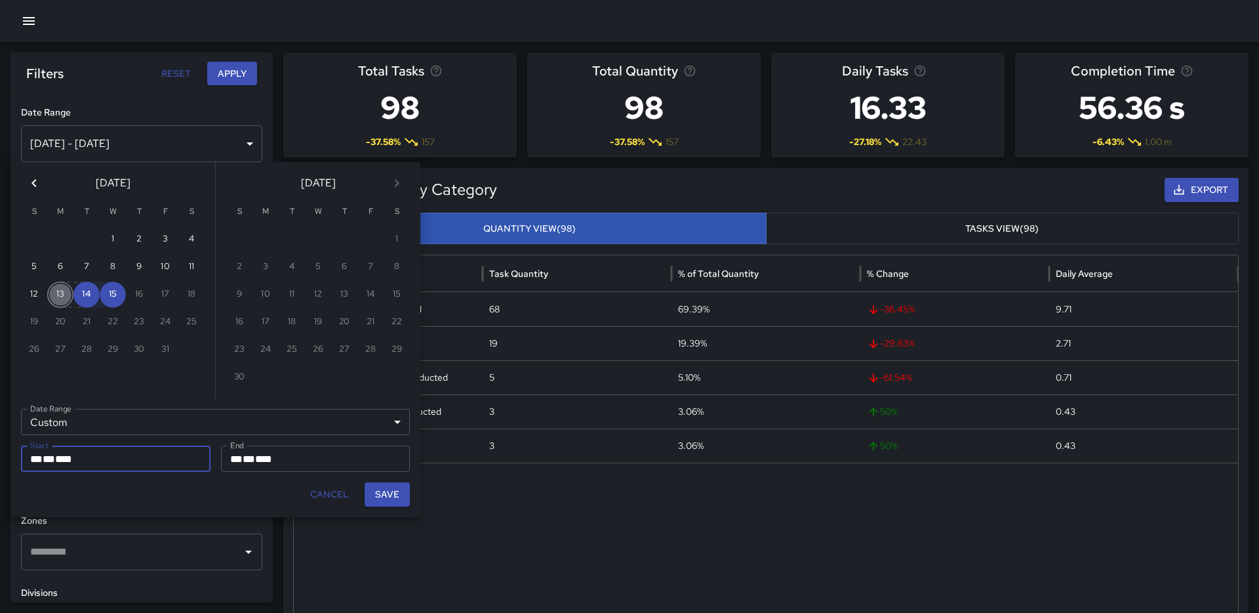
type input "**********"
click at [89, 296] on button "14" at bounding box center [86, 294] width 26 height 26
type input "**********"
click at [398, 496] on button "Save" at bounding box center [387, 494] width 45 height 24
type input "**********"
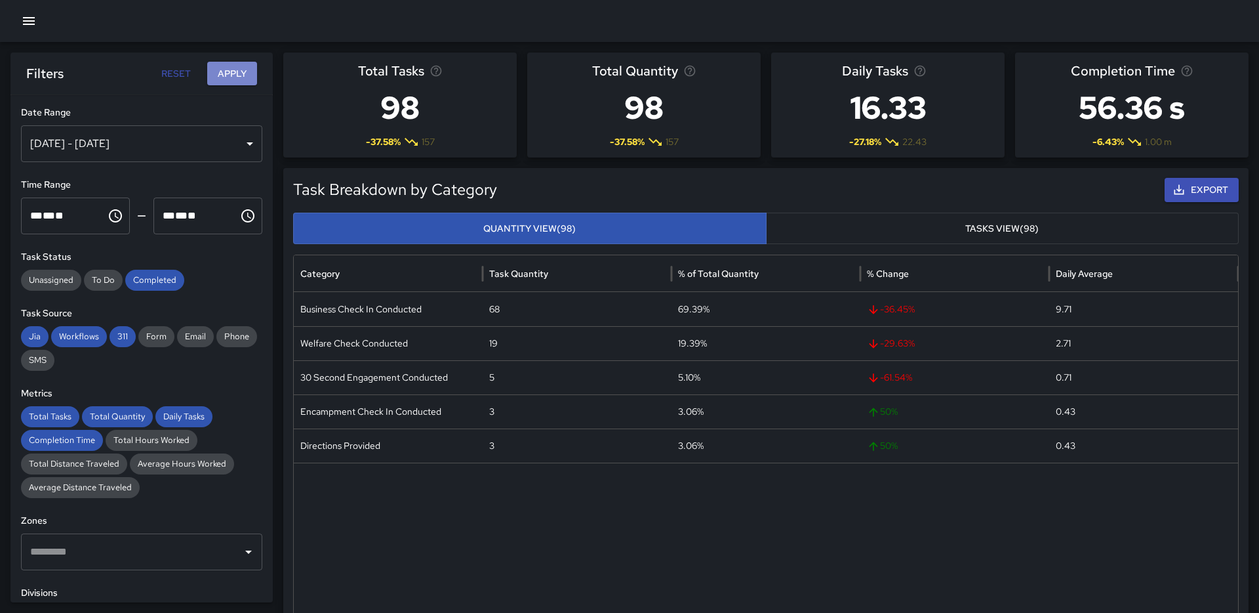
click at [233, 69] on button "Apply" at bounding box center [232, 74] width 50 height 24
click at [242, 215] on icon "Choose time, selected time is 11:59 PM" at bounding box center [247, 215] width 13 height 13
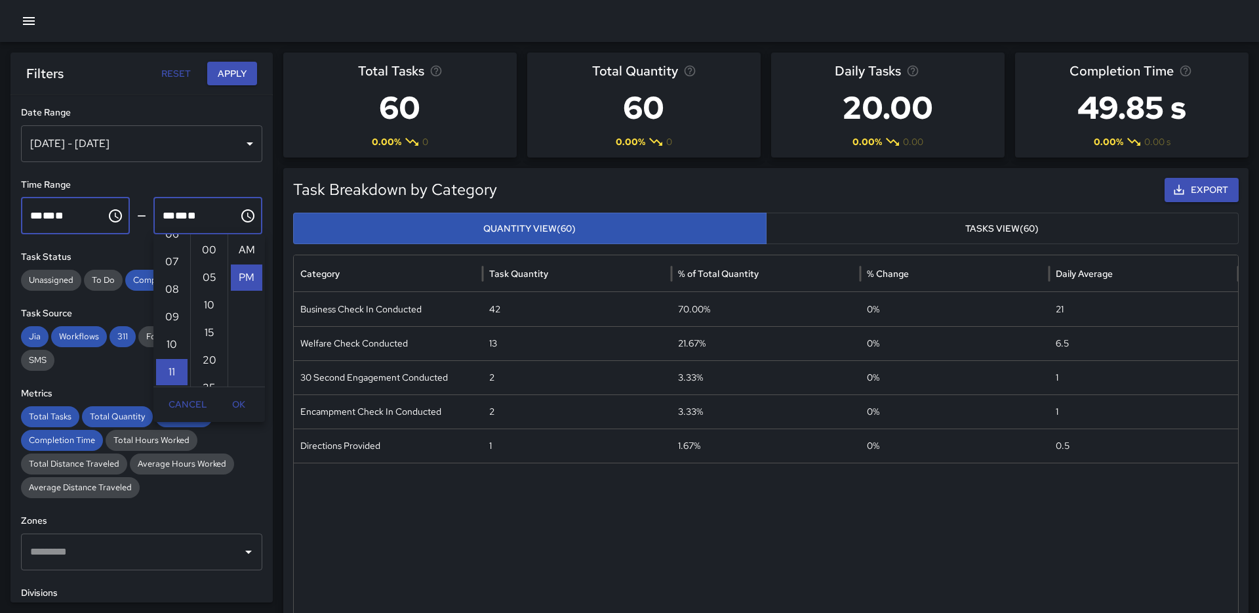
click at [97, 212] on div "** * ** ** ​ ********" at bounding box center [75, 215] width 109 height 37
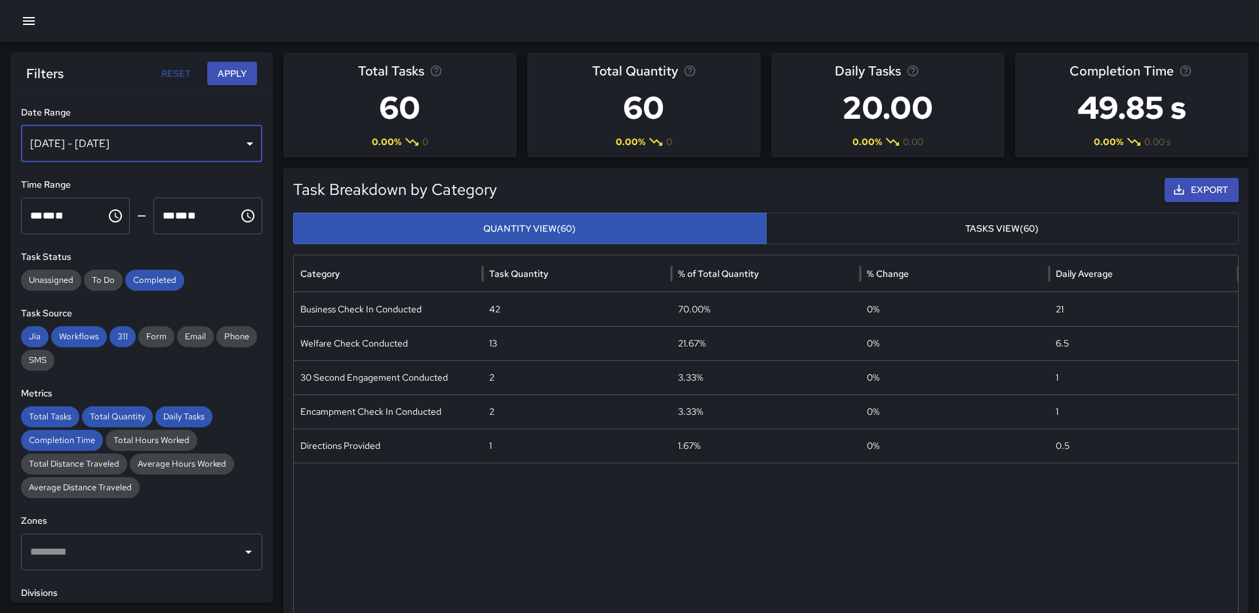
click at [136, 148] on div "[DATE] - [DATE]" at bounding box center [141, 143] width 241 height 37
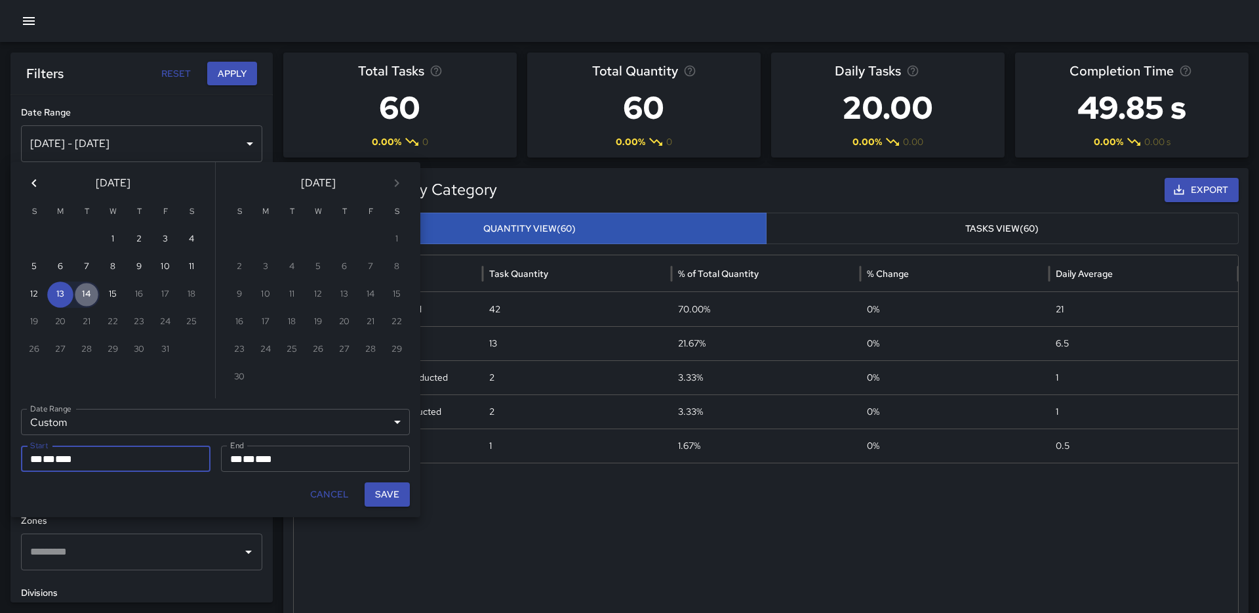
click at [89, 295] on button "14" at bounding box center [86, 294] width 26 height 26
type input "**********"
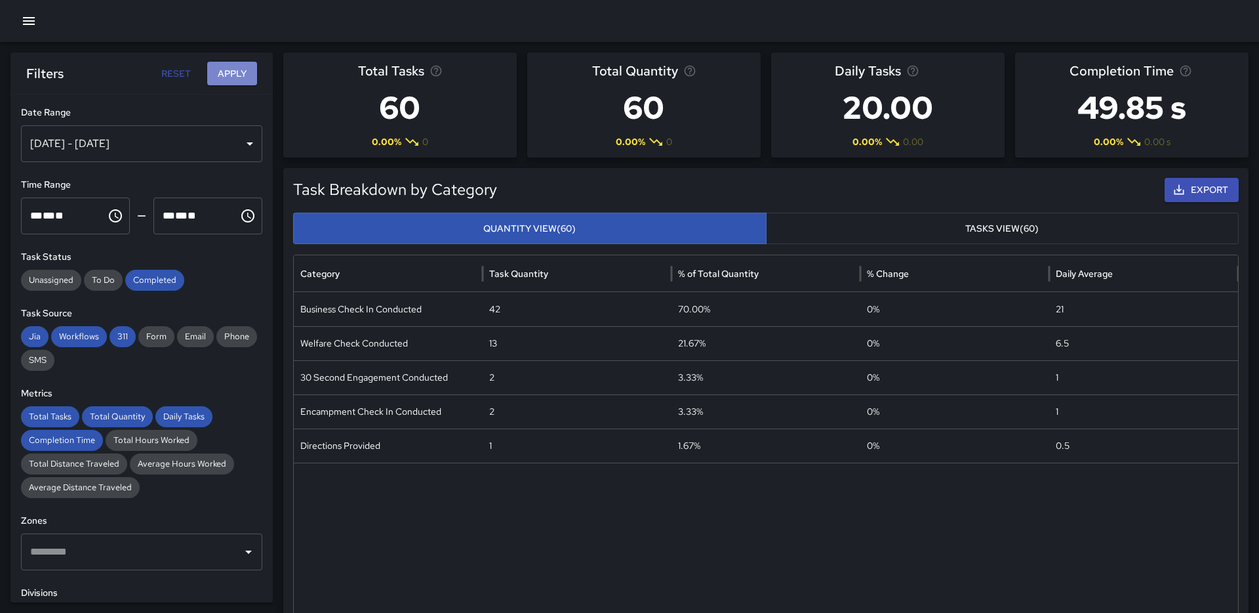
click at [240, 77] on button "Apply" at bounding box center [232, 74] width 50 height 24
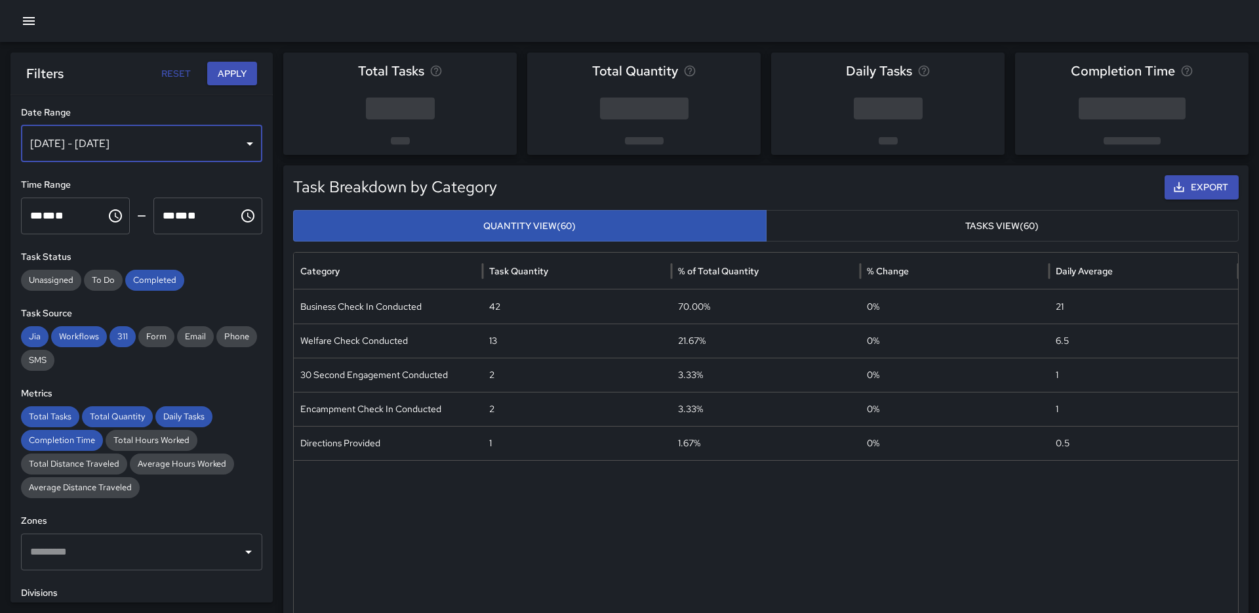
click at [89, 143] on div "[DATE] - [DATE]" at bounding box center [141, 143] width 241 height 37
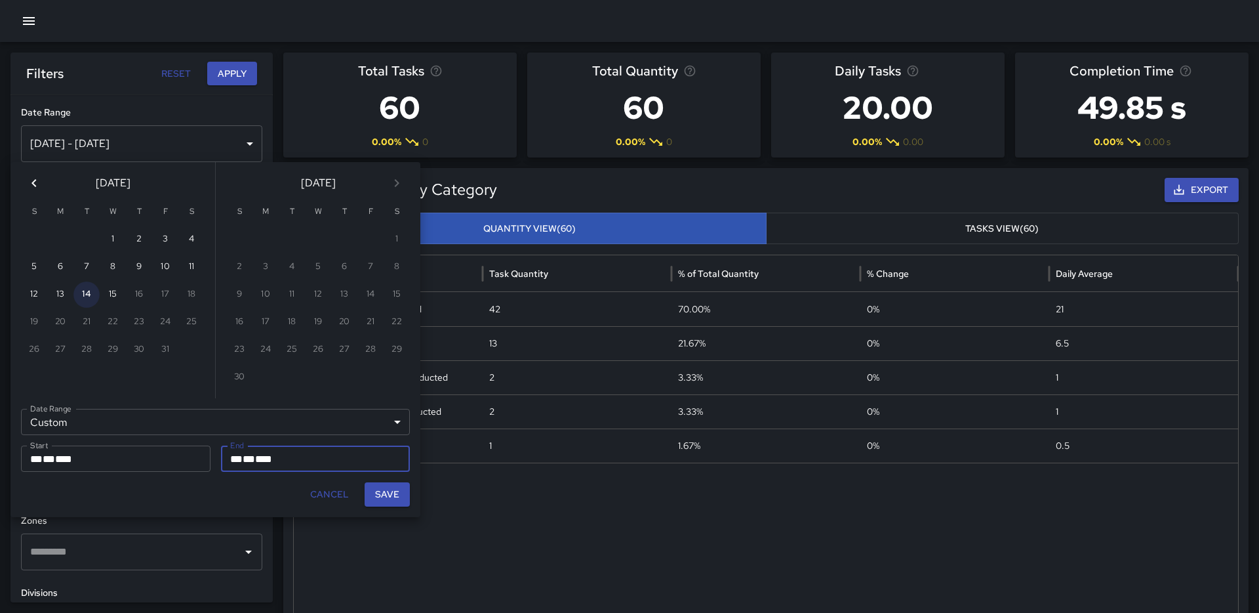
click at [83, 294] on button "14" at bounding box center [86, 294] width 26 height 26
click at [83, 293] on button "14" at bounding box center [86, 294] width 26 height 26
click at [382, 488] on button "Save" at bounding box center [387, 494] width 45 height 24
type input "**********"
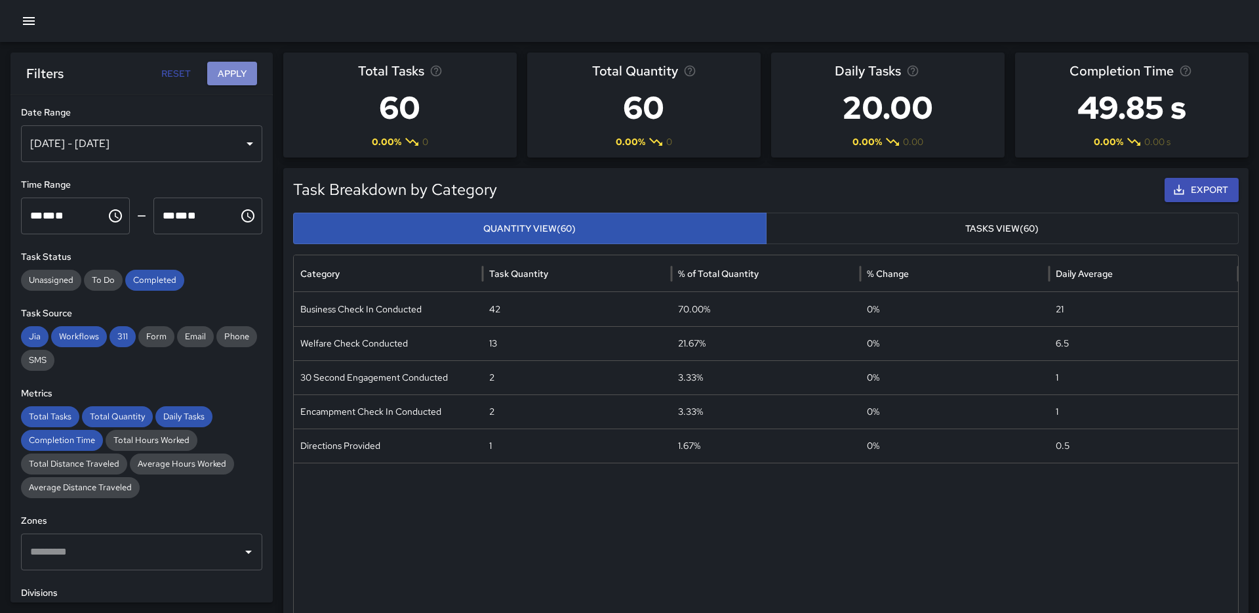
click at [231, 76] on button "Apply" at bounding box center [232, 74] width 50 height 24
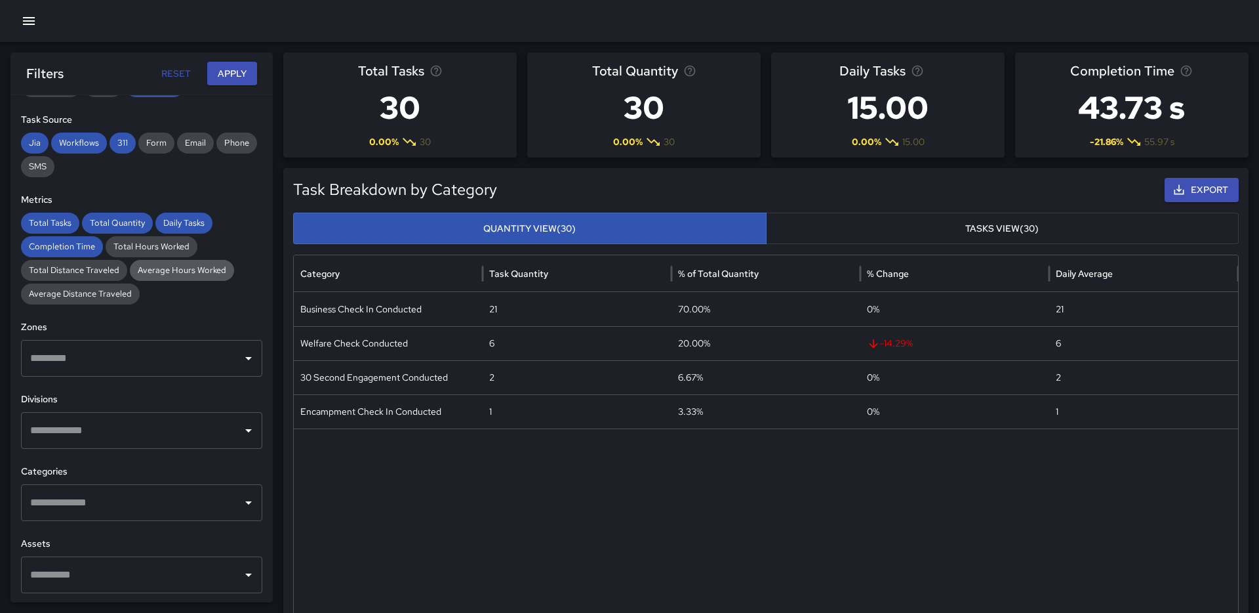
scroll to position [339, 0]
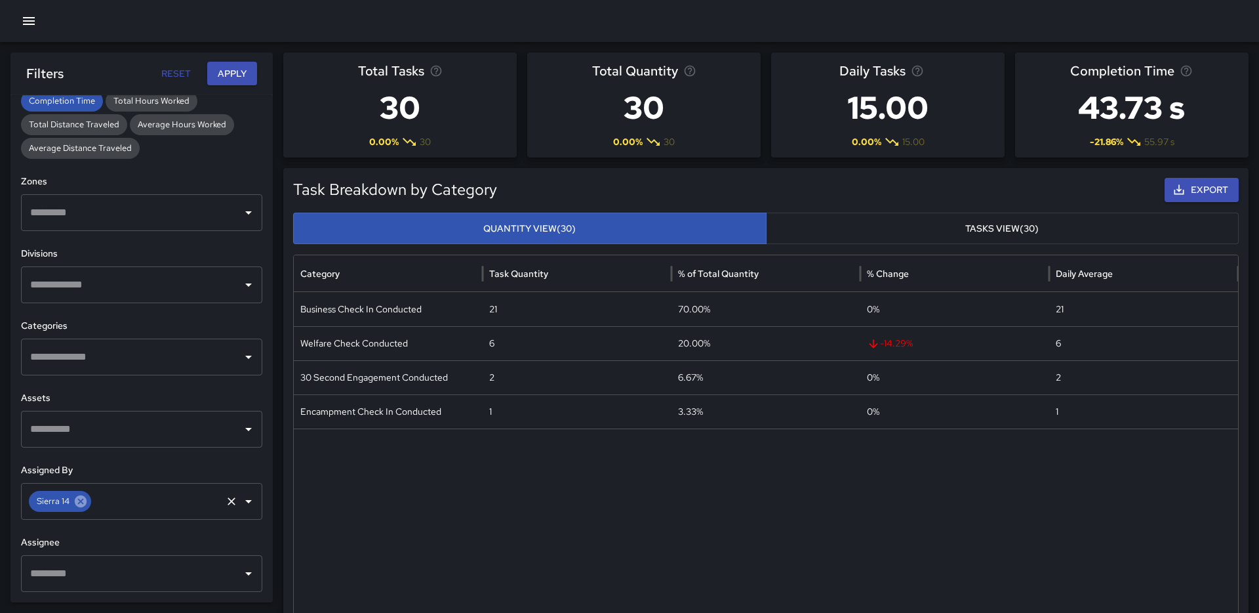
click at [77, 500] on icon at bounding box center [81, 501] width 12 height 12
click at [245, 504] on icon "Open" at bounding box center [249, 501] width 16 height 16
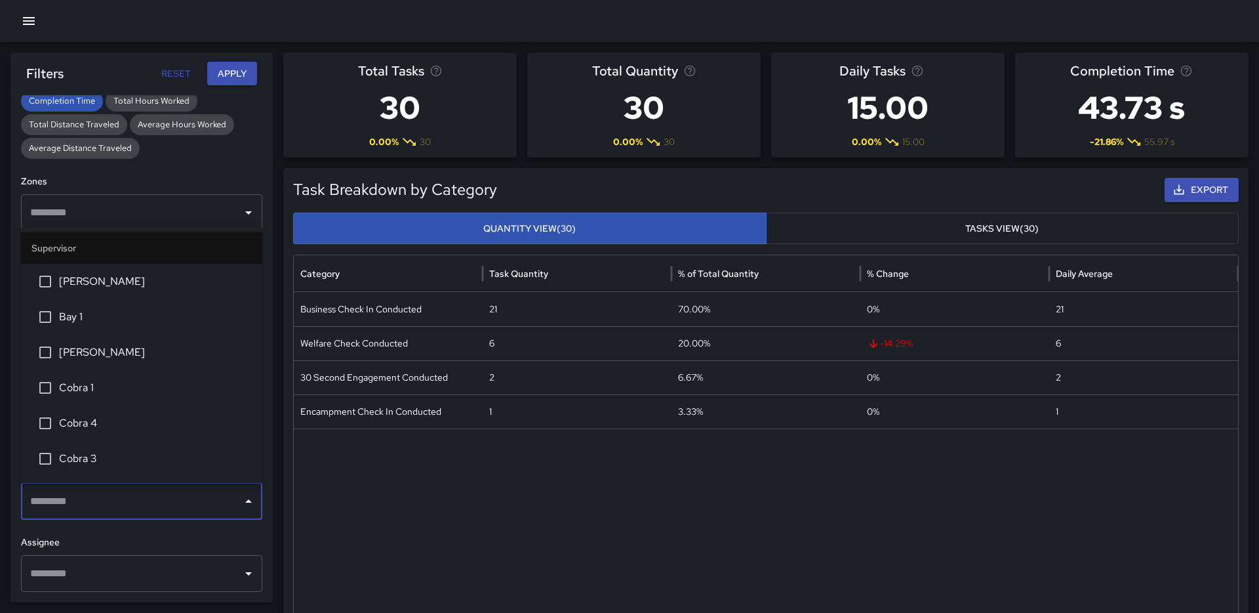
scroll to position [3, 0]
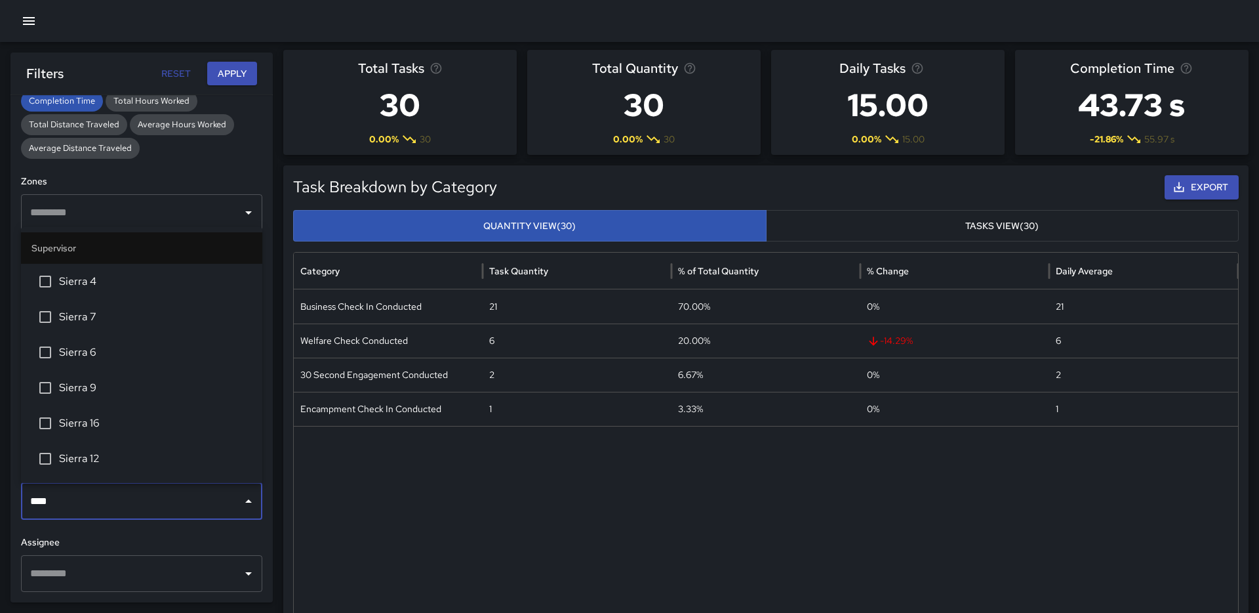
type input "*****"
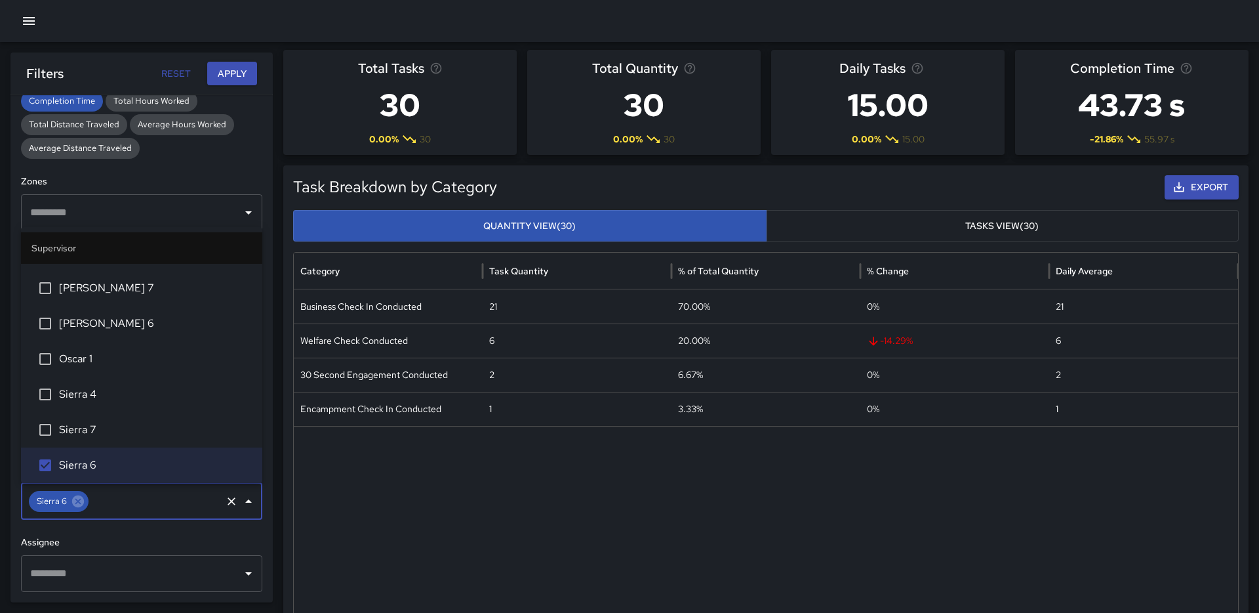
click at [243, 62] on button "Apply" at bounding box center [232, 74] width 50 height 24
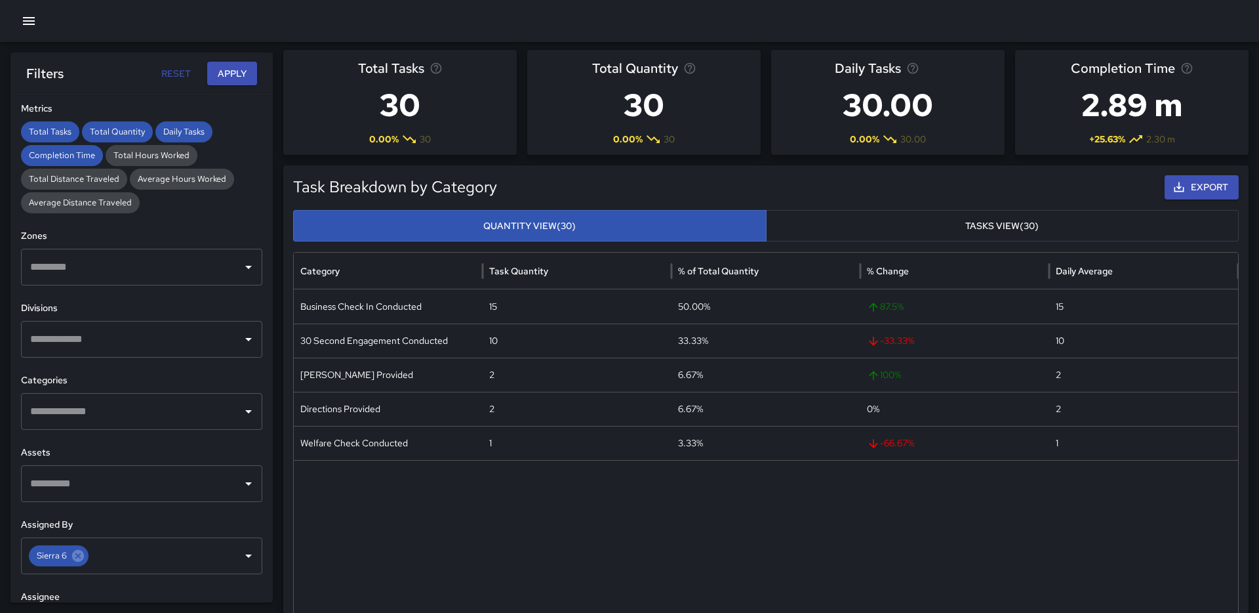
scroll to position [339, 0]
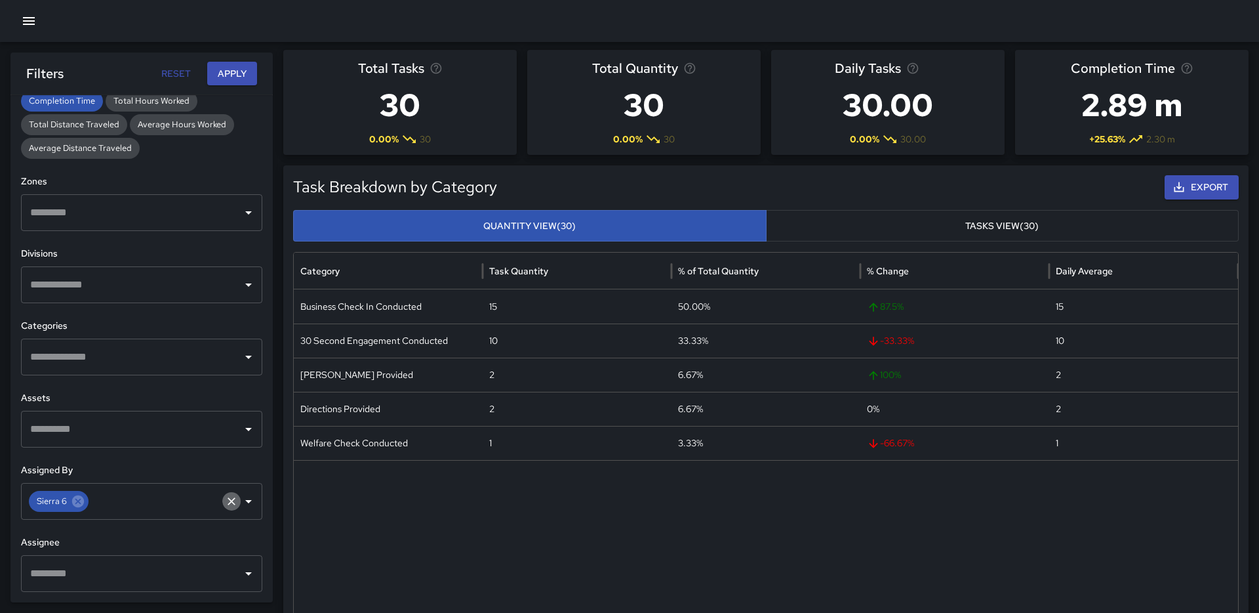
click at [228, 501] on icon "Clear" at bounding box center [231, 501] width 13 height 13
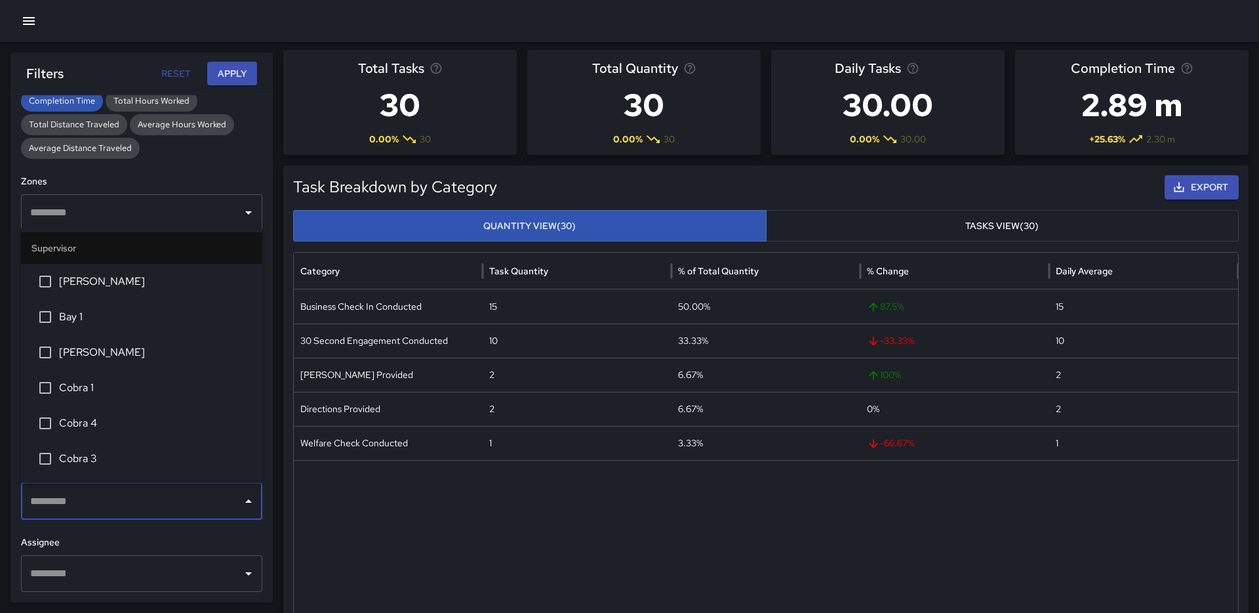
click at [140, 498] on input "text" at bounding box center [132, 501] width 210 height 25
type input "*****"
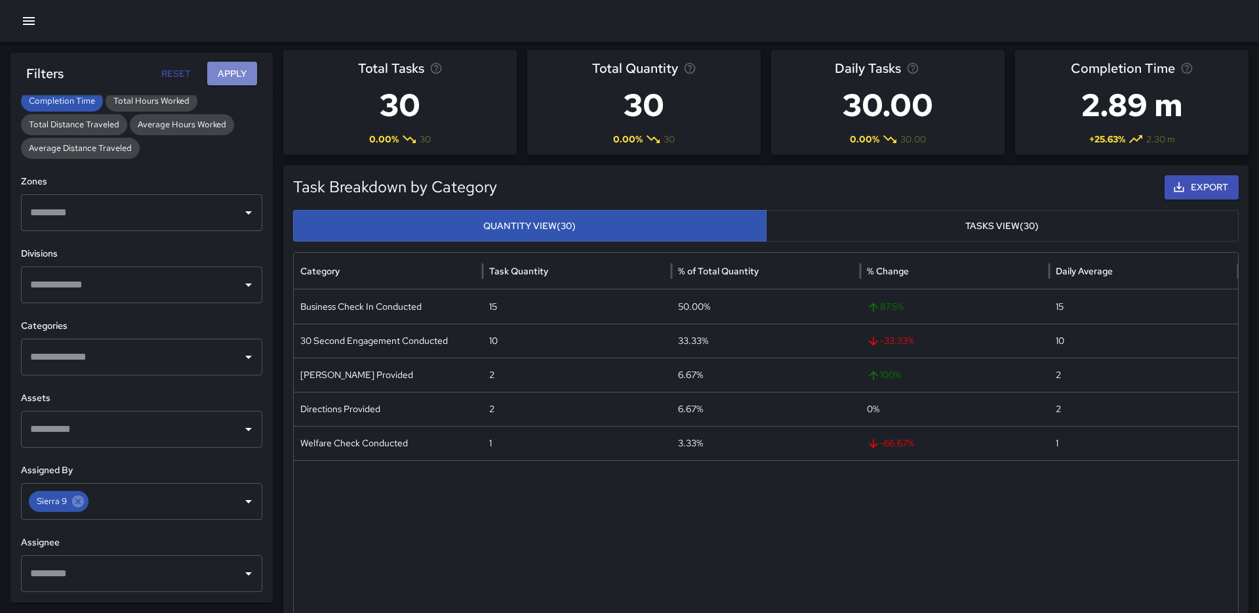
click at [243, 79] on button "Apply" at bounding box center [232, 74] width 50 height 24
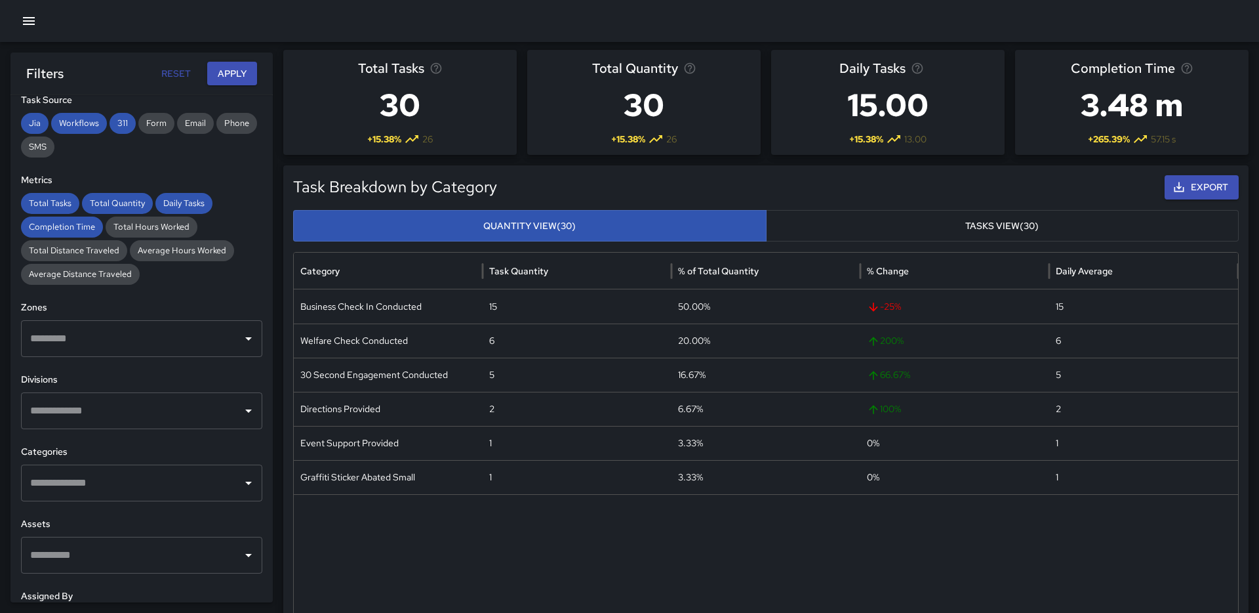
scroll to position [339, 0]
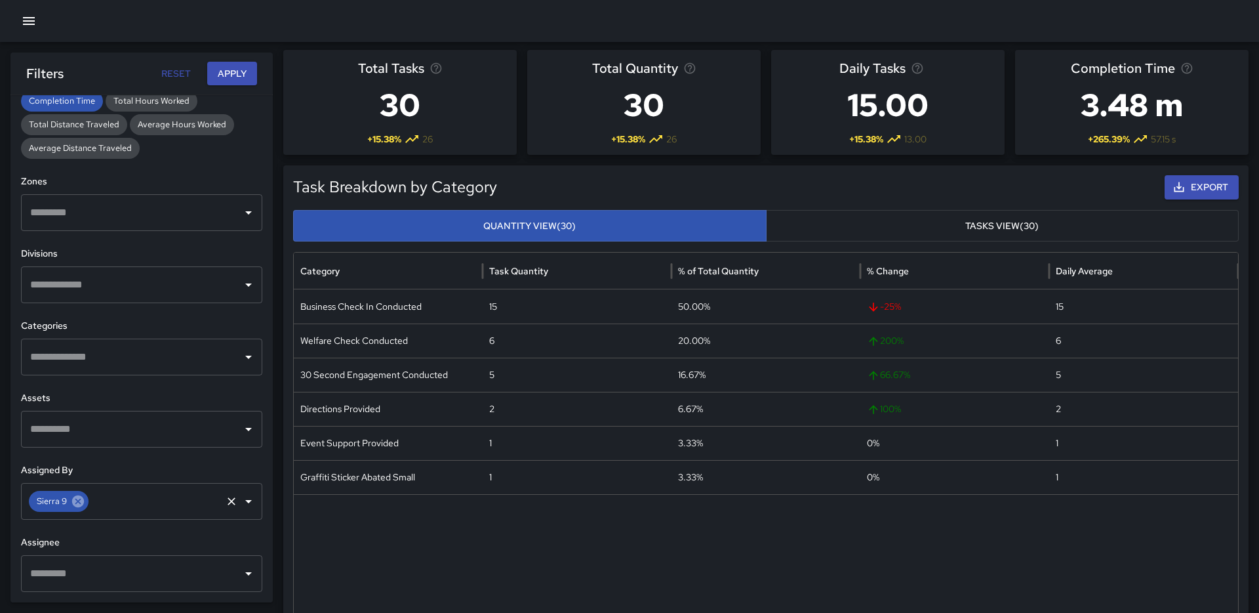
click at [74, 502] on icon at bounding box center [78, 501] width 12 height 12
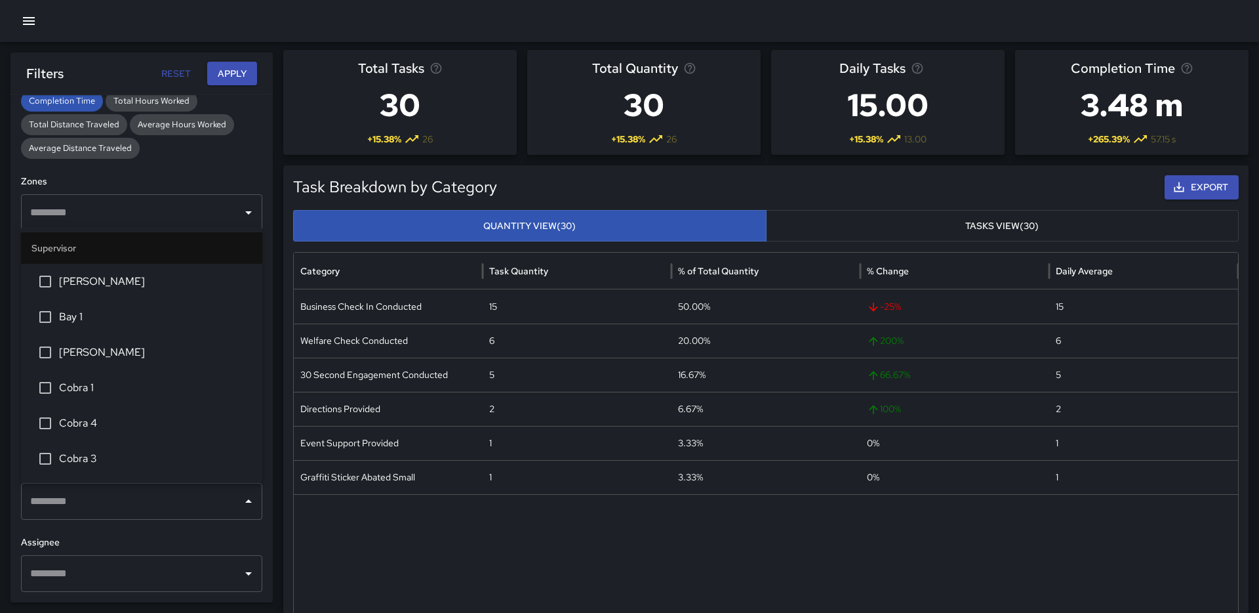
click at [237, 498] on div "​" at bounding box center [141, 501] width 241 height 37
type input "******"
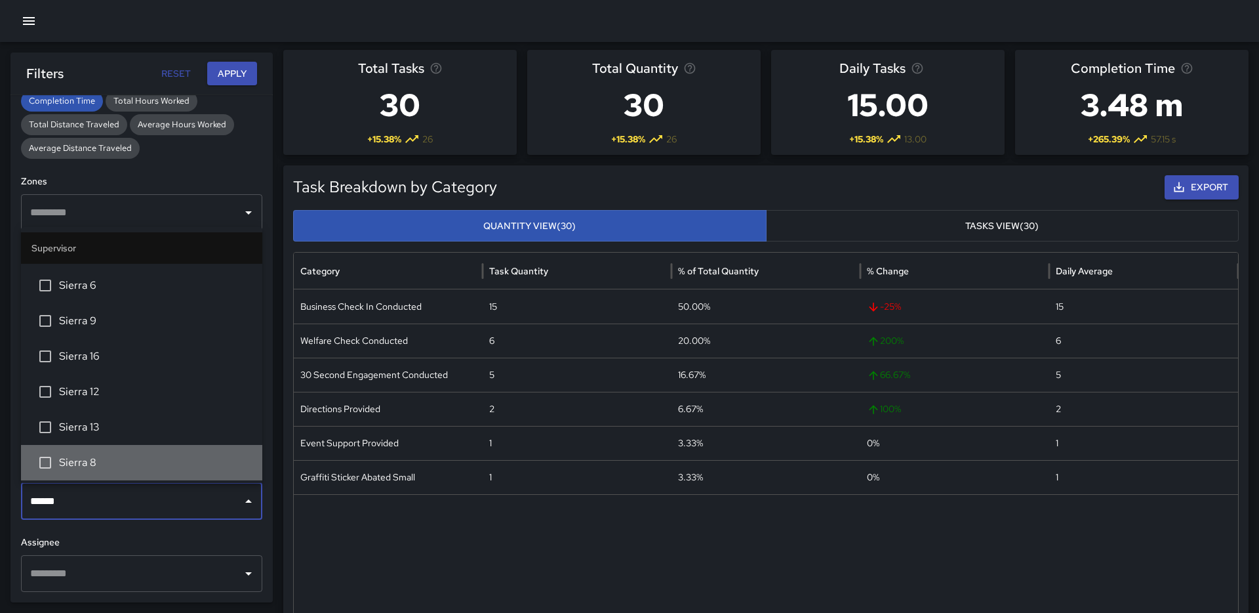
click at [87, 455] on span "Sierra 8" at bounding box center [155, 463] width 193 height 16
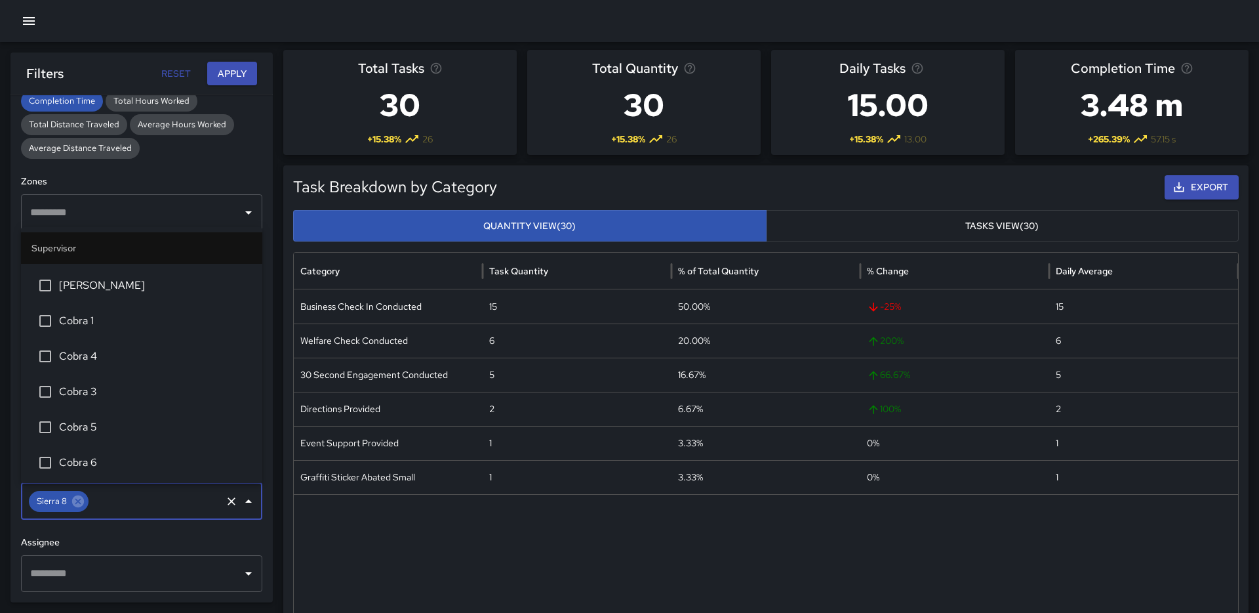
scroll to position [2227, 0]
click at [236, 56] on div "Filters Reset Apply" at bounding box center [141, 73] width 262 height 42
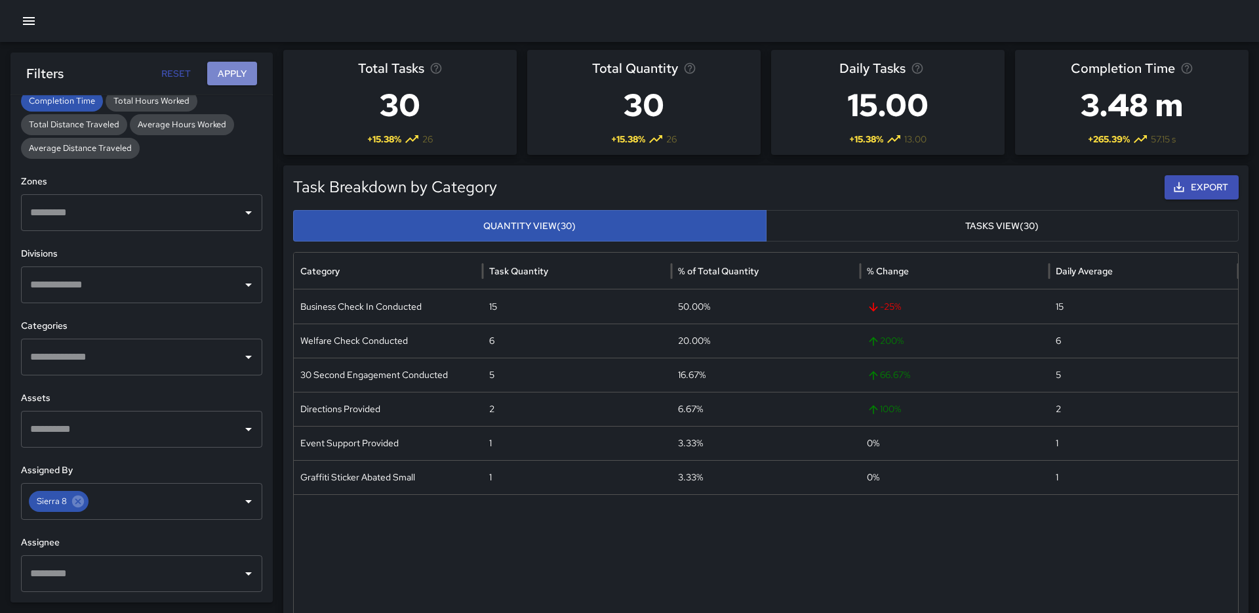
click at [236, 62] on button "Apply" at bounding box center [232, 74] width 50 height 24
